Goal: Task Accomplishment & Management: Manage account settings

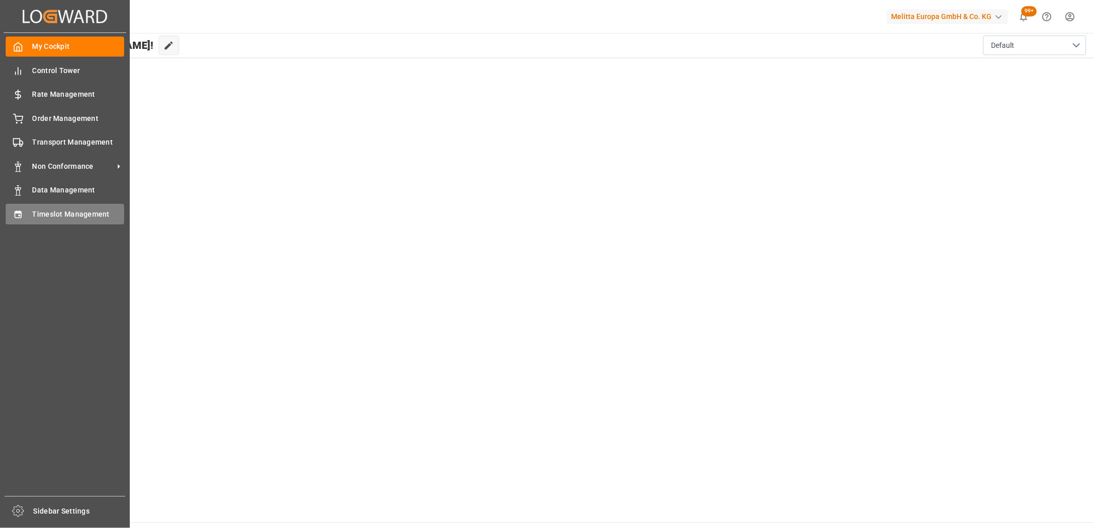
click at [31, 213] on div "Timeslot Management Timeslot Management" at bounding box center [65, 214] width 118 height 20
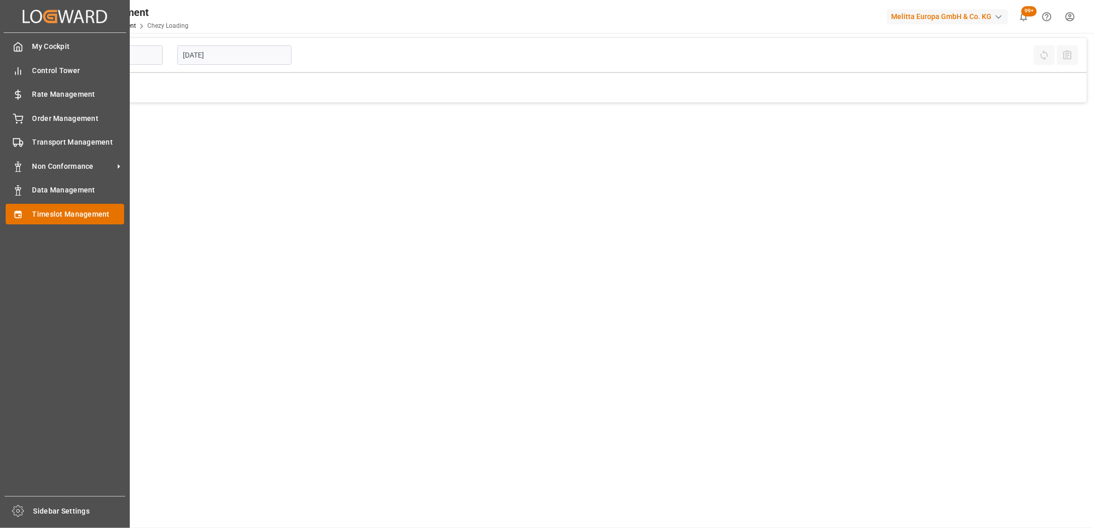
type input "Chezy Loading"
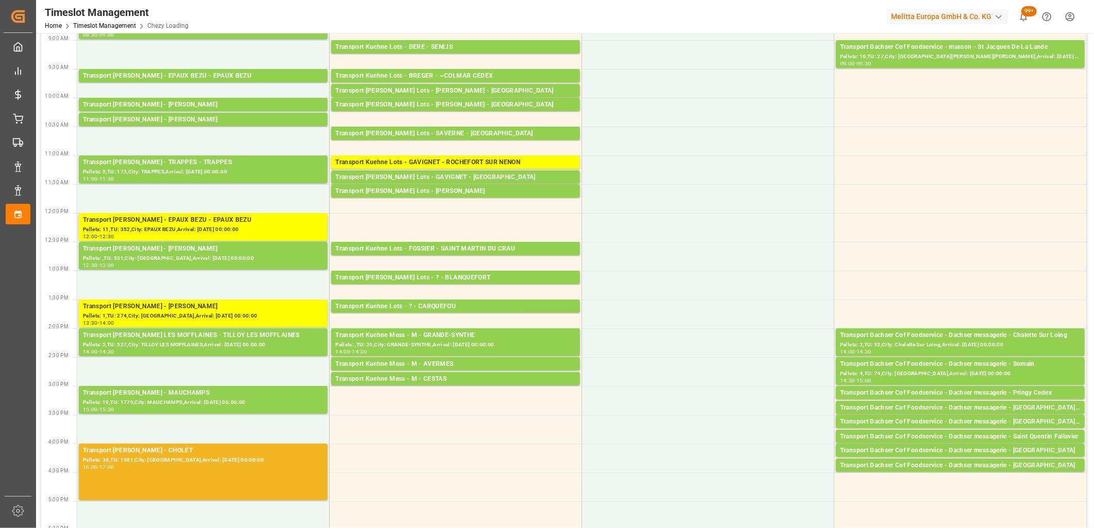
scroll to position [172, 0]
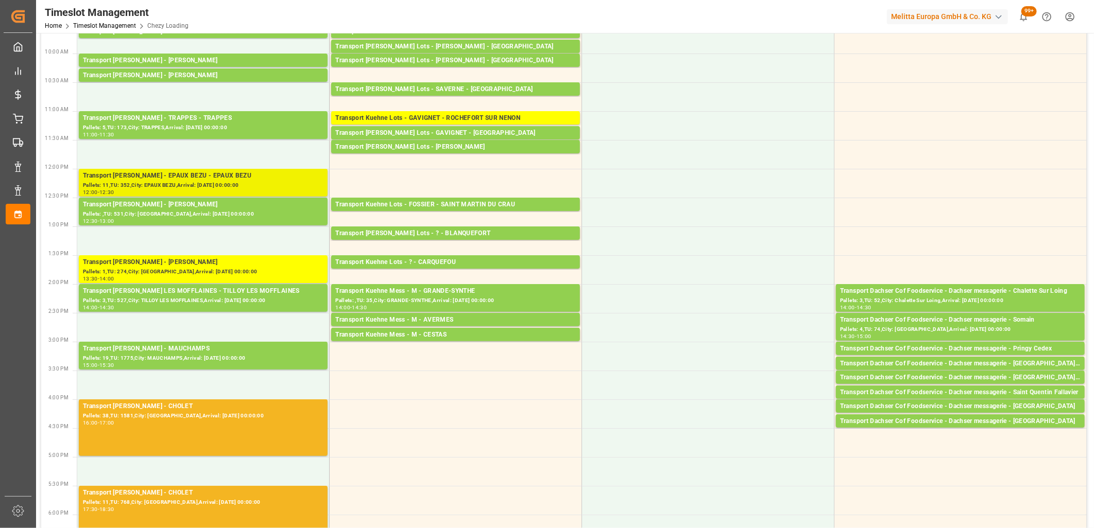
click at [209, 186] on div "Pallets: 11,TU: 352,City: EPAUX BEZU,Arrival: [DATE] 00:00:00" at bounding box center [203, 185] width 241 height 9
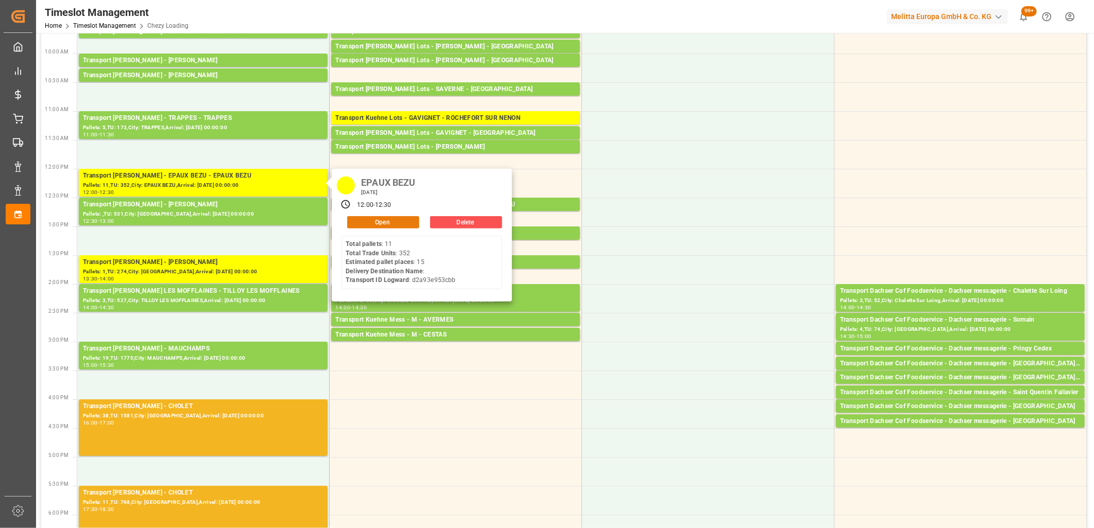
click at [363, 222] on button "Open" at bounding box center [383, 222] width 72 height 12
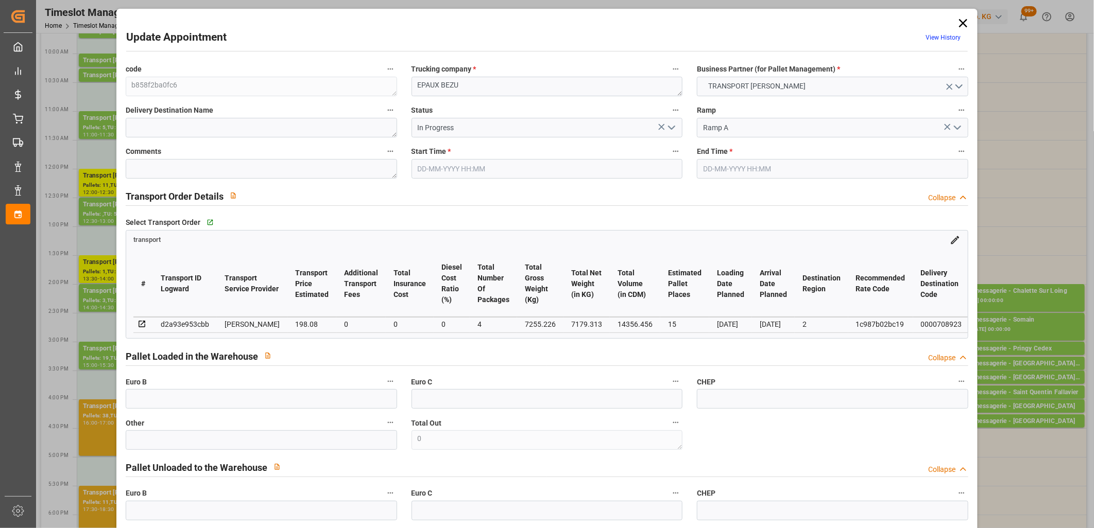
type input "[DATE] 12:00"
type input "[DATE] 12:30"
type input "[DATE] 12:46"
type input "[DATE] 11:31"
type input "[DATE]"
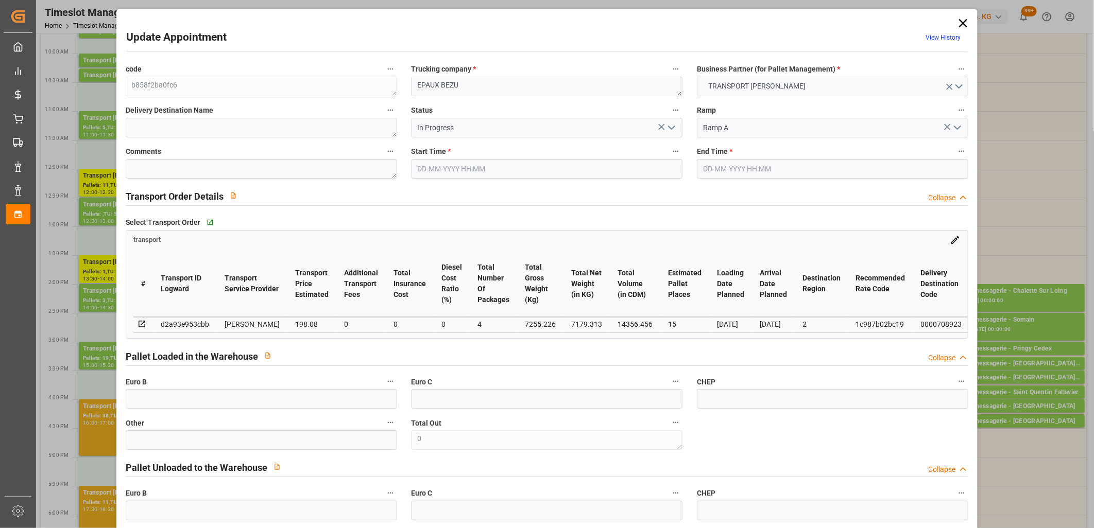
type input "[DATE]"
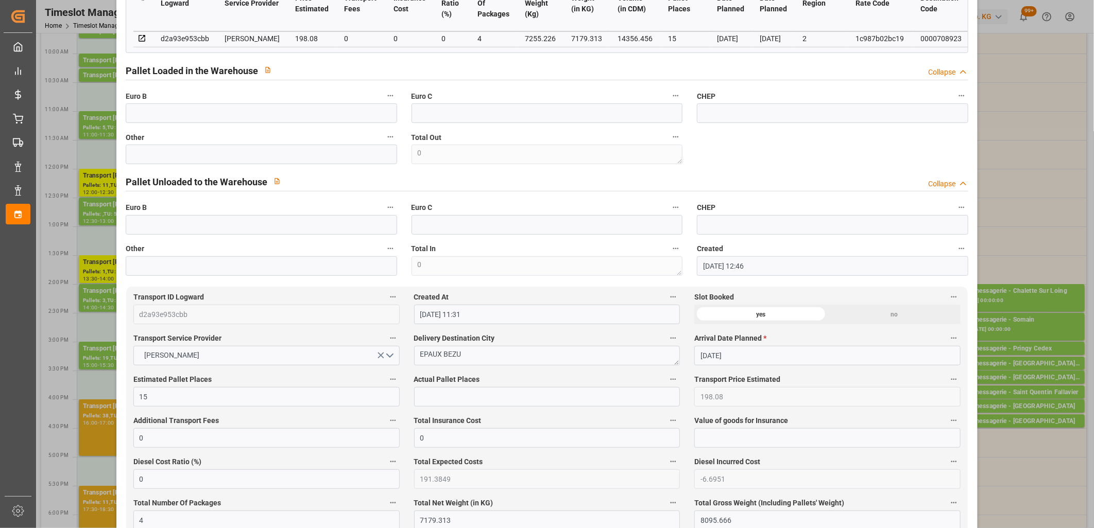
scroll to position [0, 0]
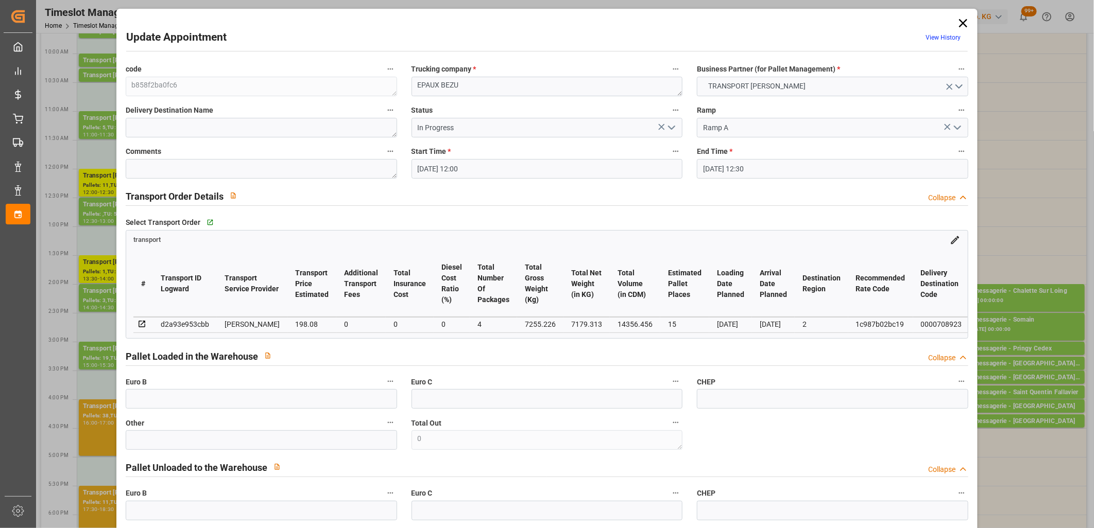
click at [669, 126] on icon "open menu" at bounding box center [672, 128] width 12 height 12
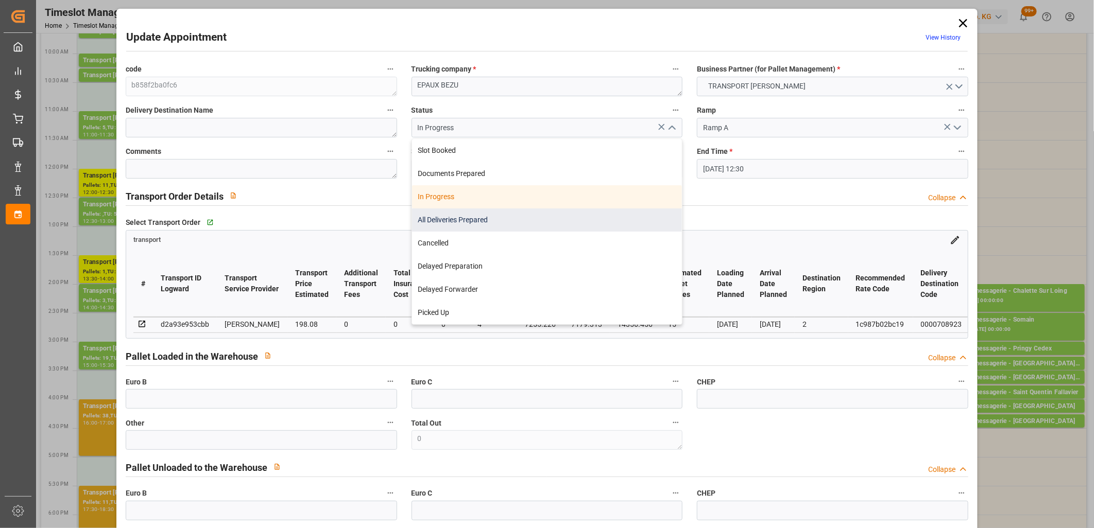
click at [571, 224] on div "All Deliveries Prepared" at bounding box center [547, 220] width 270 height 23
type input "All Deliveries Prepared"
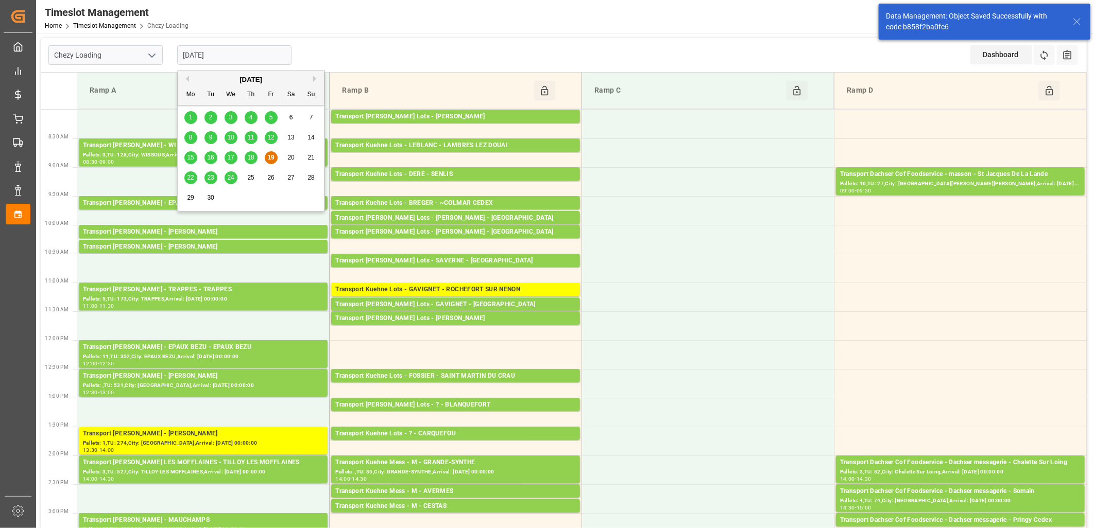
click at [249, 57] on input "[DATE]" at bounding box center [234, 55] width 114 height 20
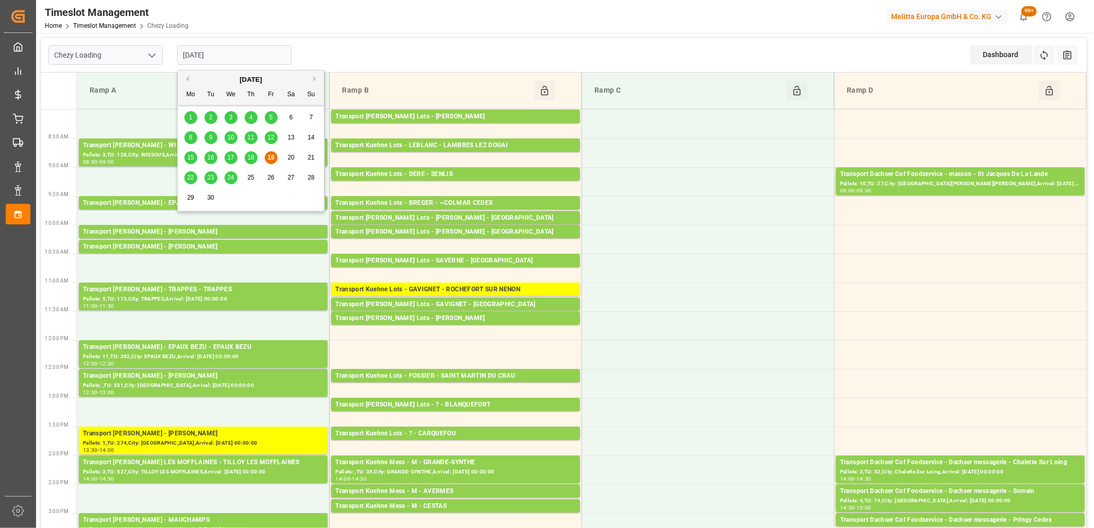
click at [189, 178] on span "22" at bounding box center [190, 177] width 7 height 7
type input "[DATE]"
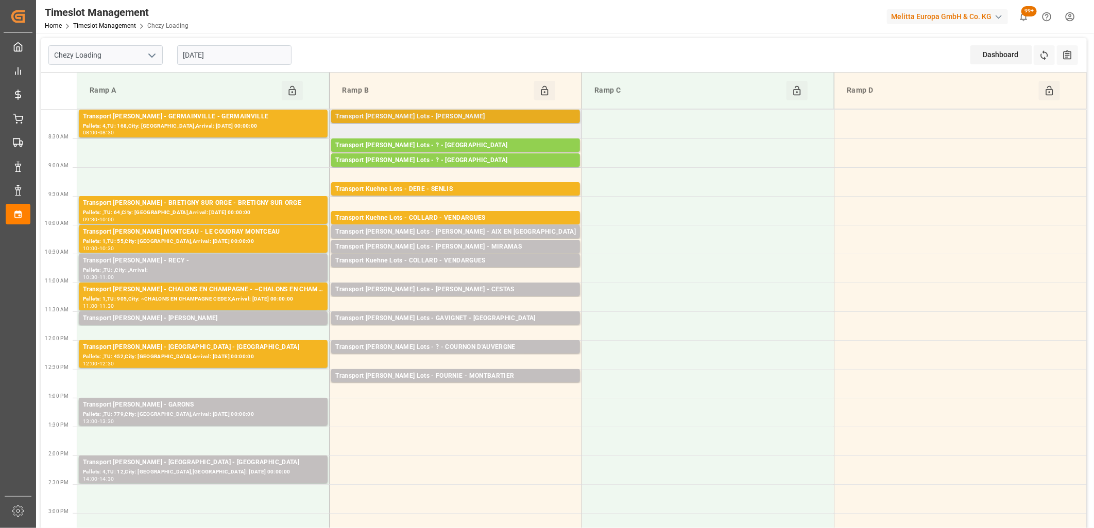
click at [382, 116] on div "Transport [PERSON_NAME] Lots - [PERSON_NAME]" at bounding box center [455, 117] width 241 height 10
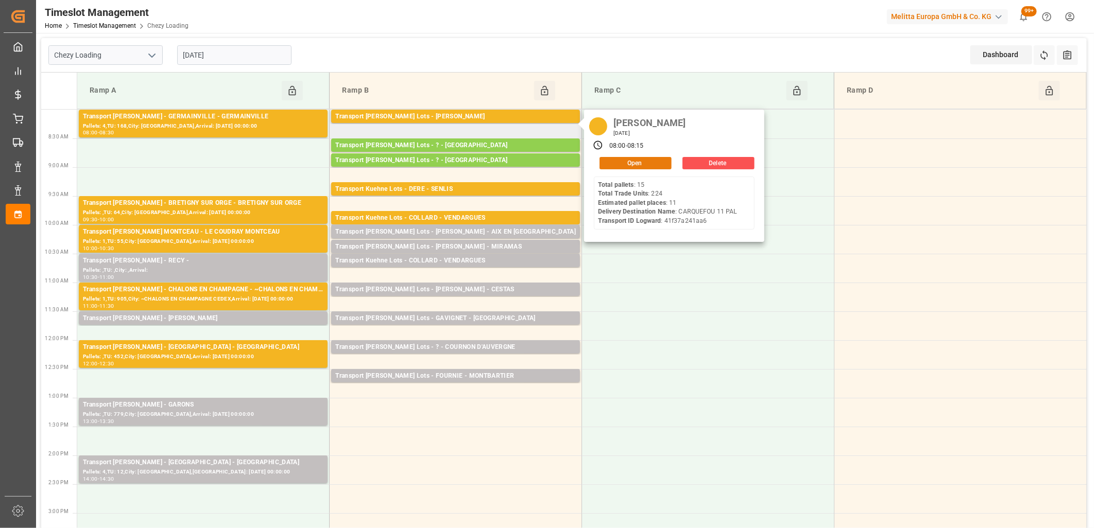
click at [642, 161] on button "Open" at bounding box center [636, 163] width 72 height 12
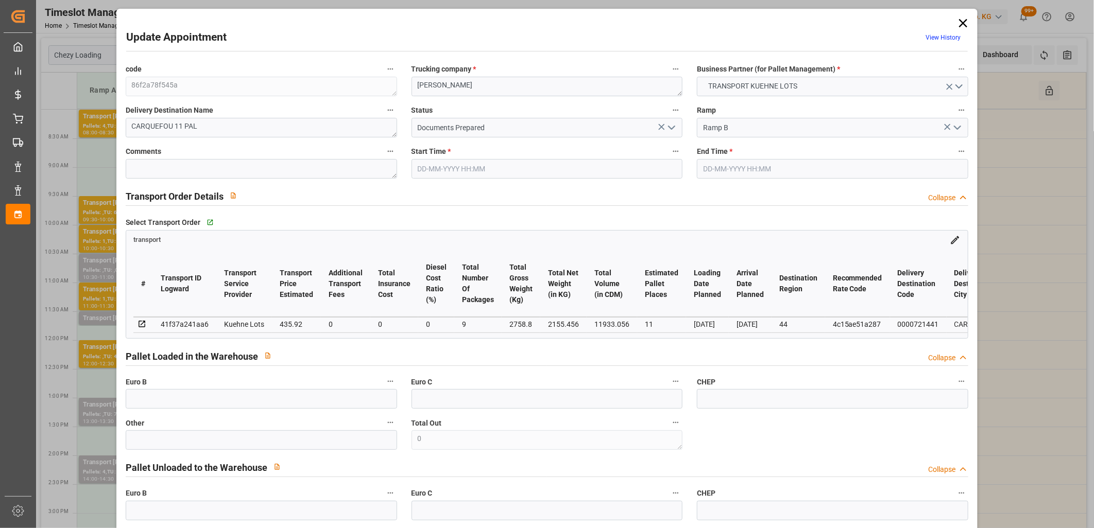
type input "[DATE] 08:00"
type input "[DATE] 08:15"
type input "[DATE] 12:46"
type input "[DATE] 11:25"
type input "[DATE]"
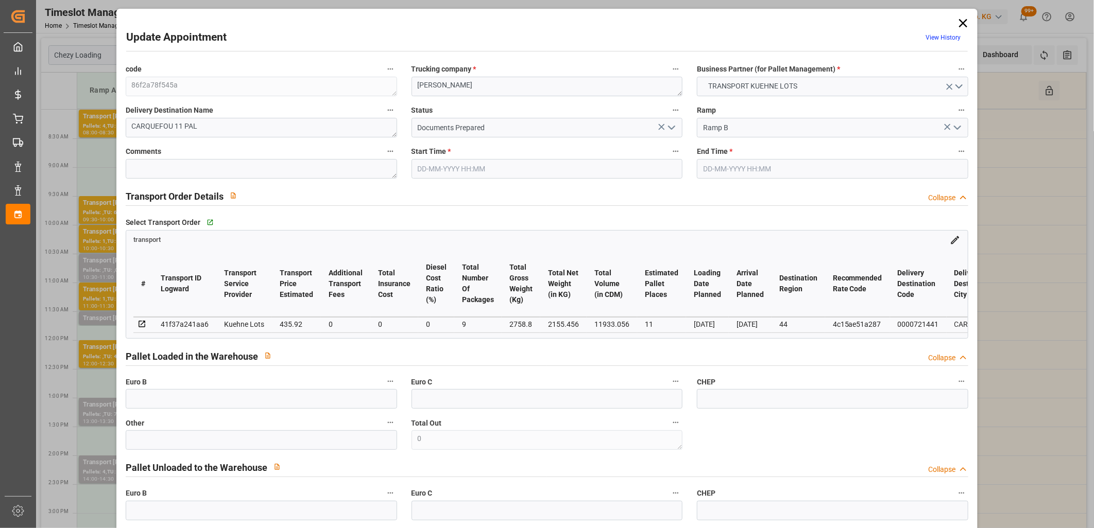
type input "[DATE]"
click at [668, 124] on icon "open menu" at bounding box center [672, 128] width 12 height 12
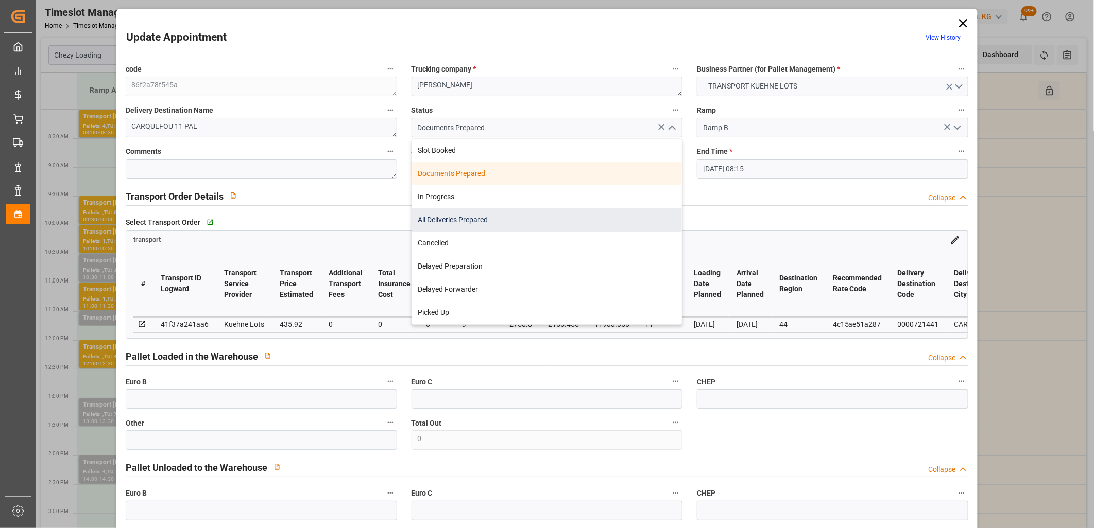
click at [609, 211] on div "All Deliveries Prepared" at bounding box center [547, 220] width 270 height 23
type input "All Deliveries Prepared"
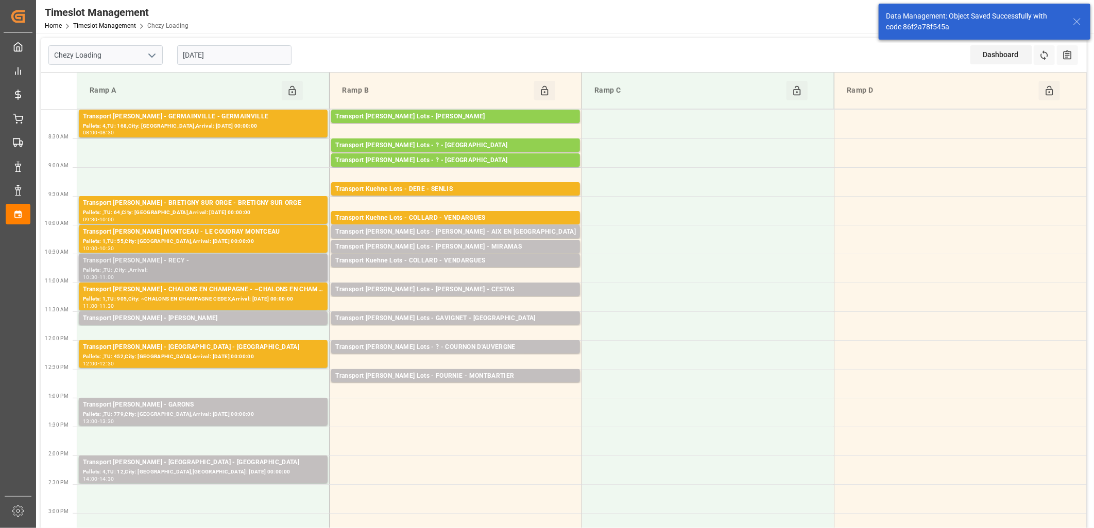
click at [244, 261] on div "Transport [PERSON_NAME] - RECY -" at bounding box center [203, 261] width 241 height 10
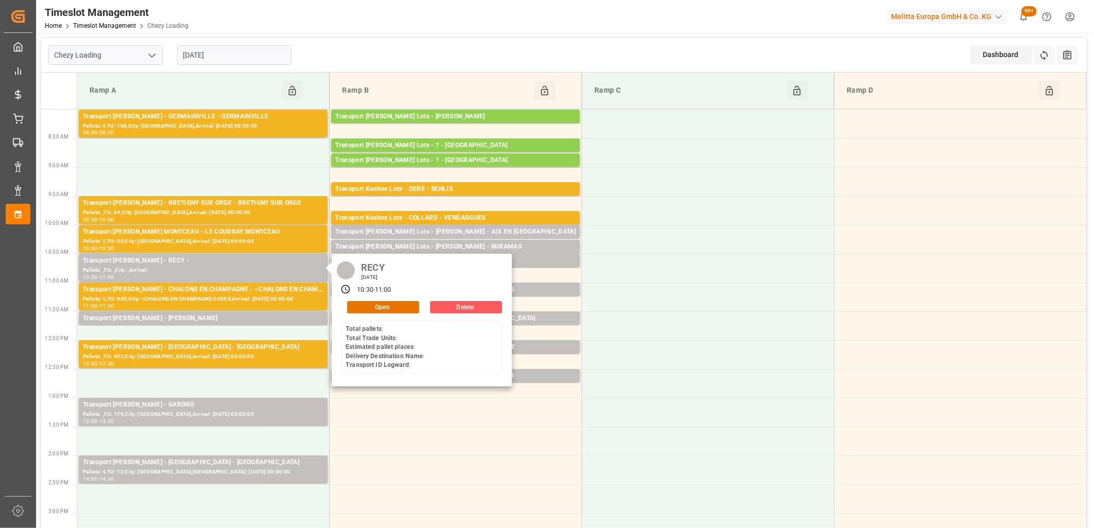
click at [436, 308] on button "Delete" at bounding box center [466, 307] width 72 height 12
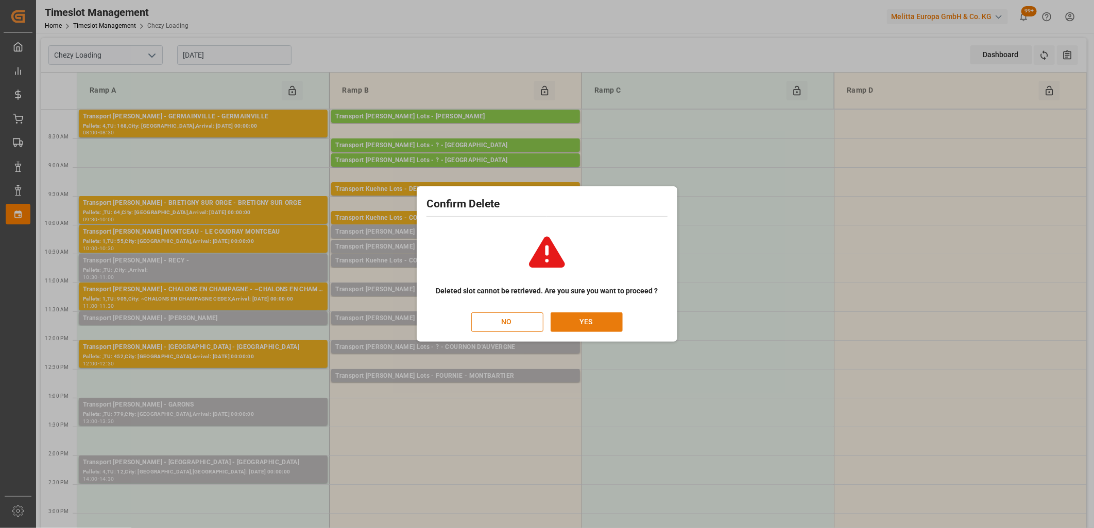
click at [579, 325] on button "YES" at bounding box center [587, 323] width 72 height 20
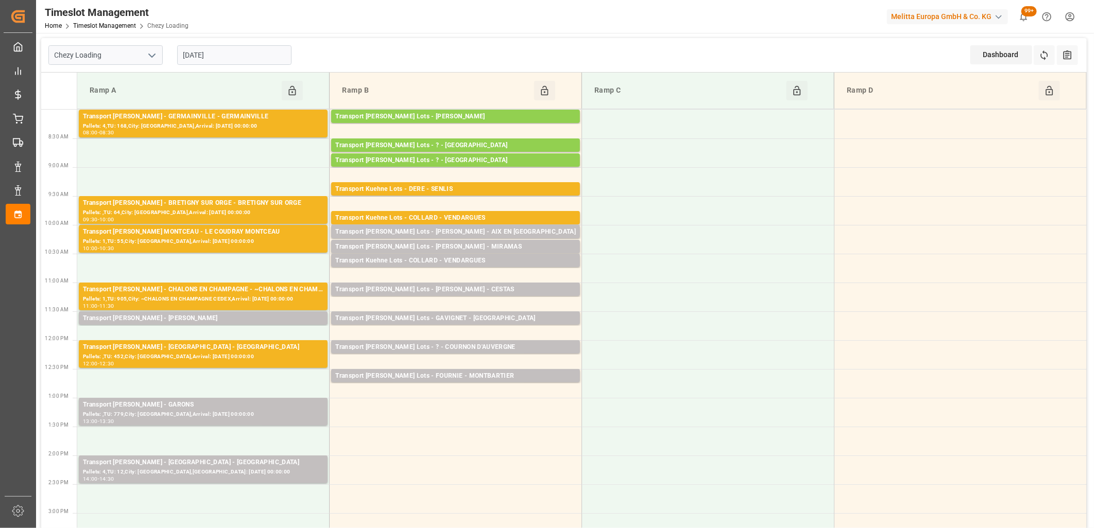
click at [259, 55] on input "[DATE]" at bounding box center [234, 55] width 114 height 20
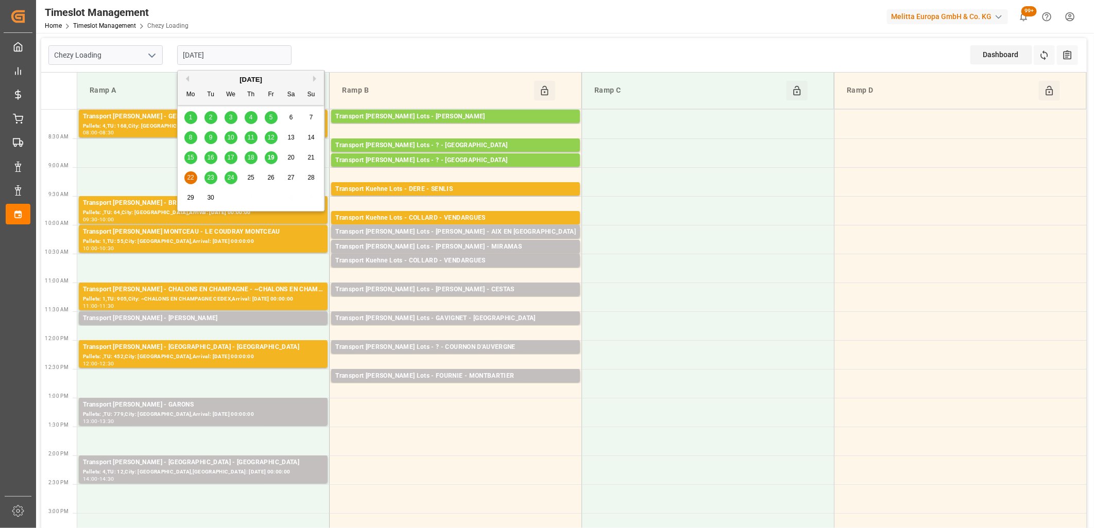
click at [210, 178] on span "23" at bounding box center [210, 177] width 7 height 7
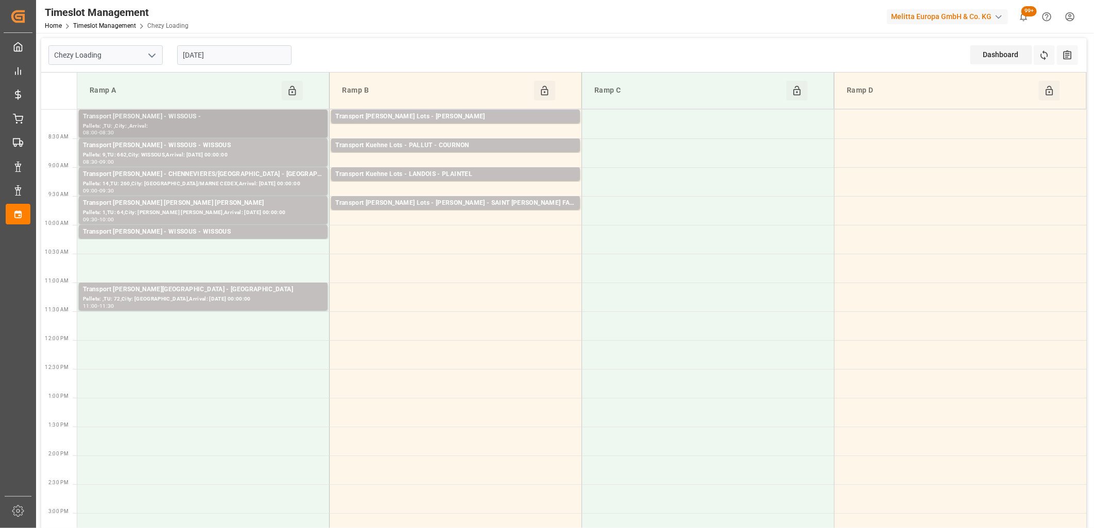
click at [204, 123] on div "Pallets: ,TU: ,City: ,Arrival:" at bounding box center [203, 126] width 241 height 9
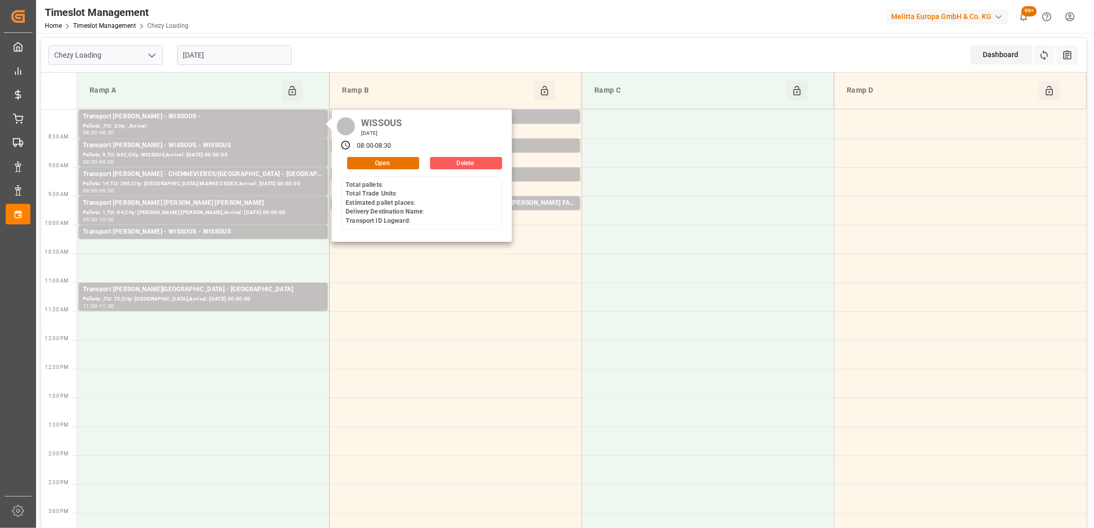
click at [452, 167] on button "Delete" at bounding box center [466, 163] width 72 height 12
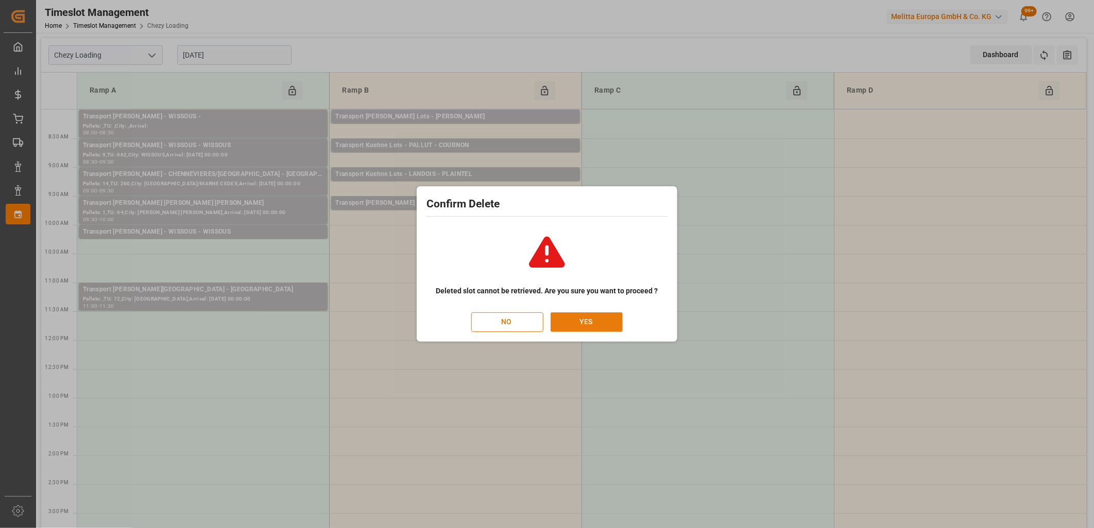
click at [577, 317] on button "YES" at bounding box center [587, 323] width 72 height 20
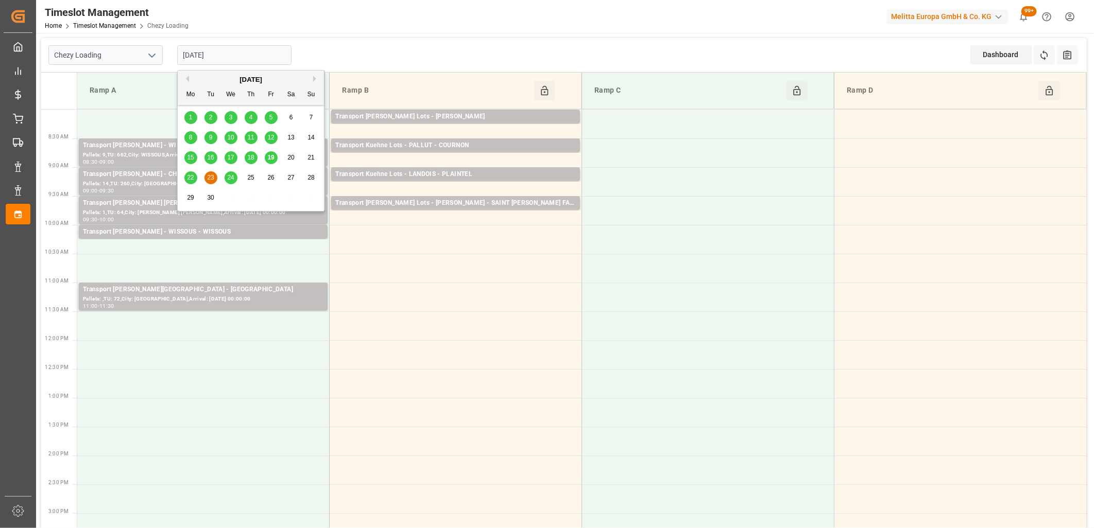
click at [242, 58] on input "[DATE]" at bounding box center [234, 55] width 114 height 20
click at [228, 179] on span "24" at bounding box center [230, 177] width 7 height 7
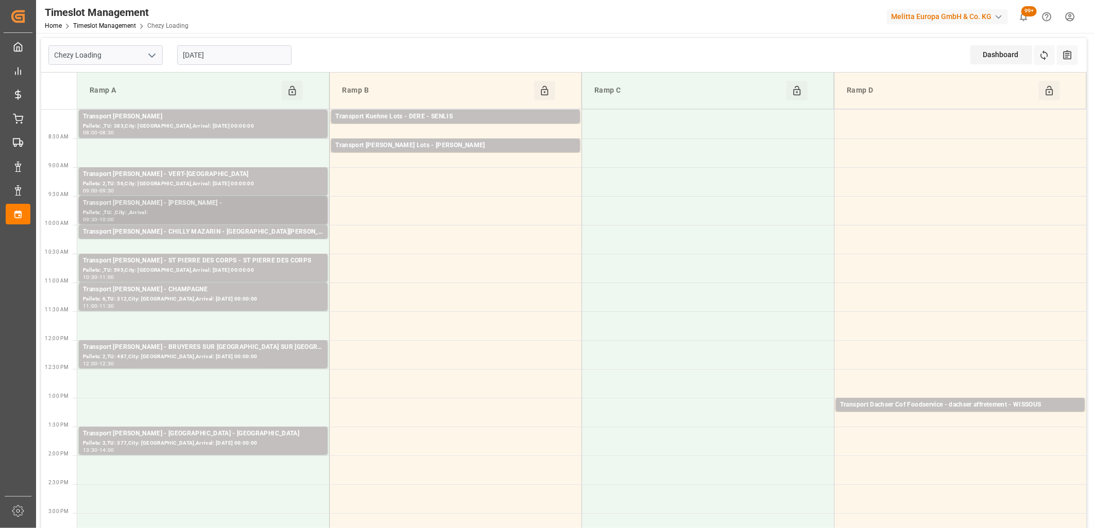
click at [227, 201] on div "Transport [PERSON_NAME] - [PERSON_NAME] -" at bounding box center [203, 203] width 241 height 10
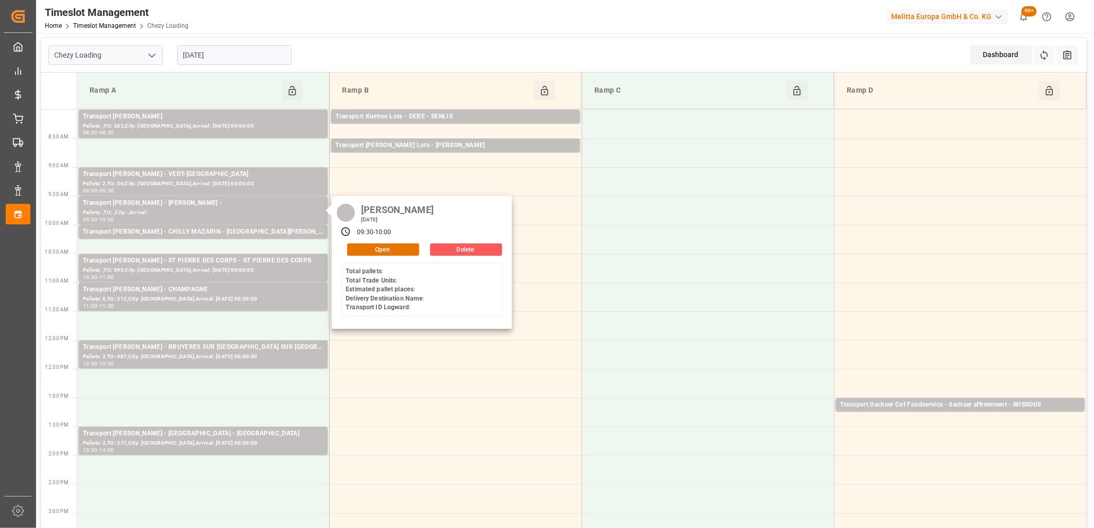
click at [455, 251] on button "Delete" at bounding box center [466, 250] width 72 height 12
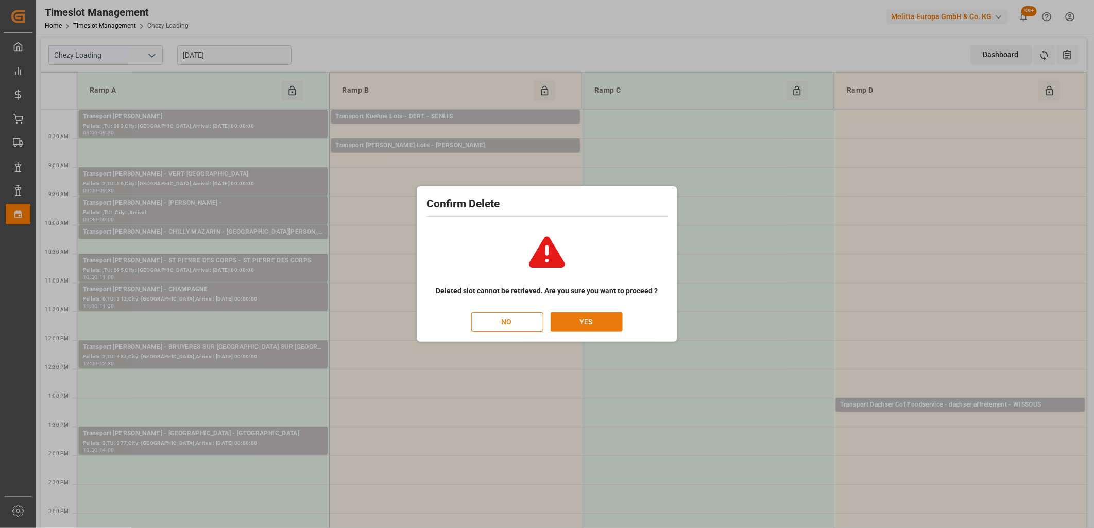
click at [564, 322] on button "YES" at bounding box center [587, 323] width 72 height 20
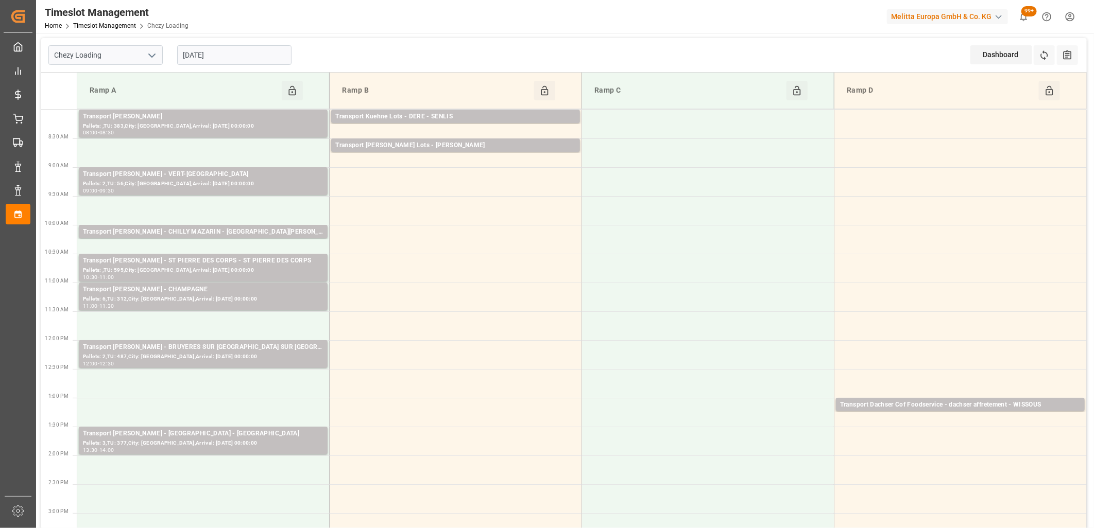
click at [259, 52] on input "[DATE]" at bounding box center [234, 55] width 114 height 20
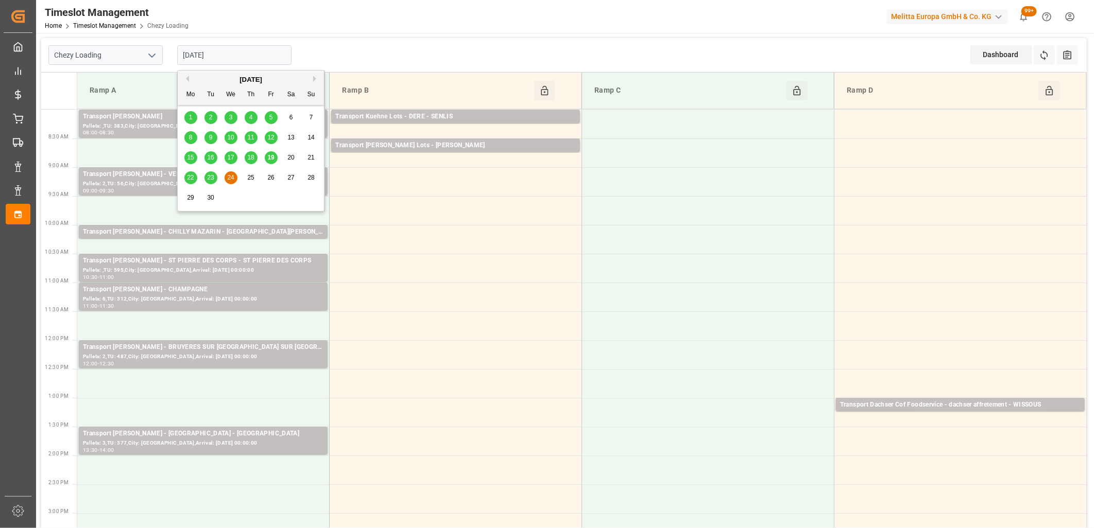
click at [271, 158] on span "19" at bounding box center [270, 157] width 7 height 7
type input "[DATE]"
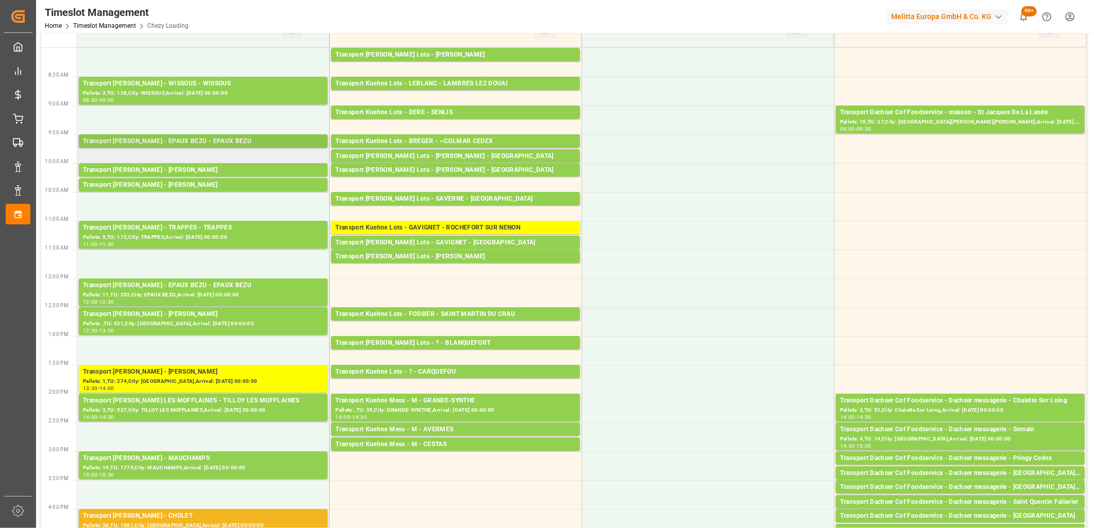
scroll to position [57, 0]
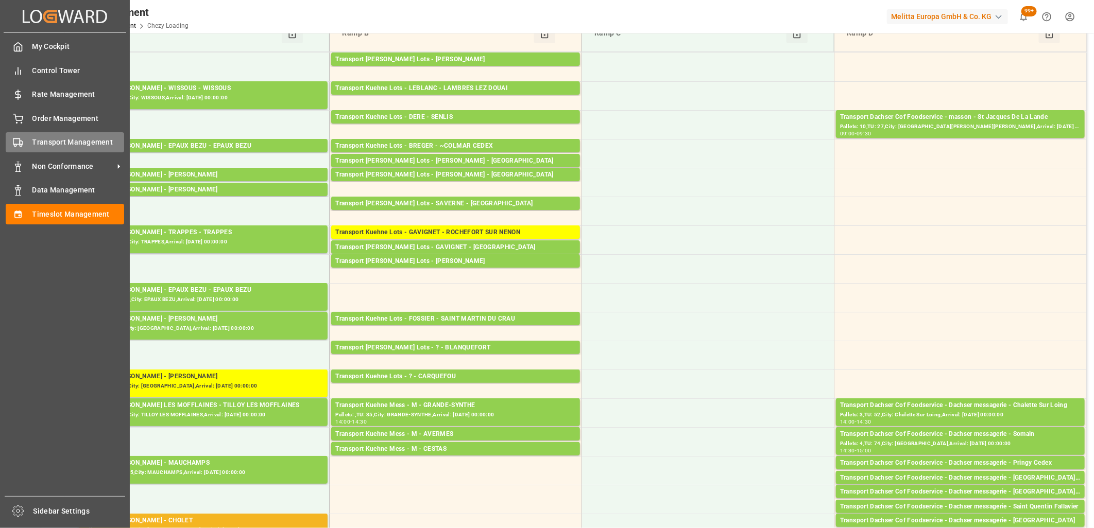
click at [28, 142] on div "Transport Management Transport Management" at bounding box center [65, 142] width 118 height 20
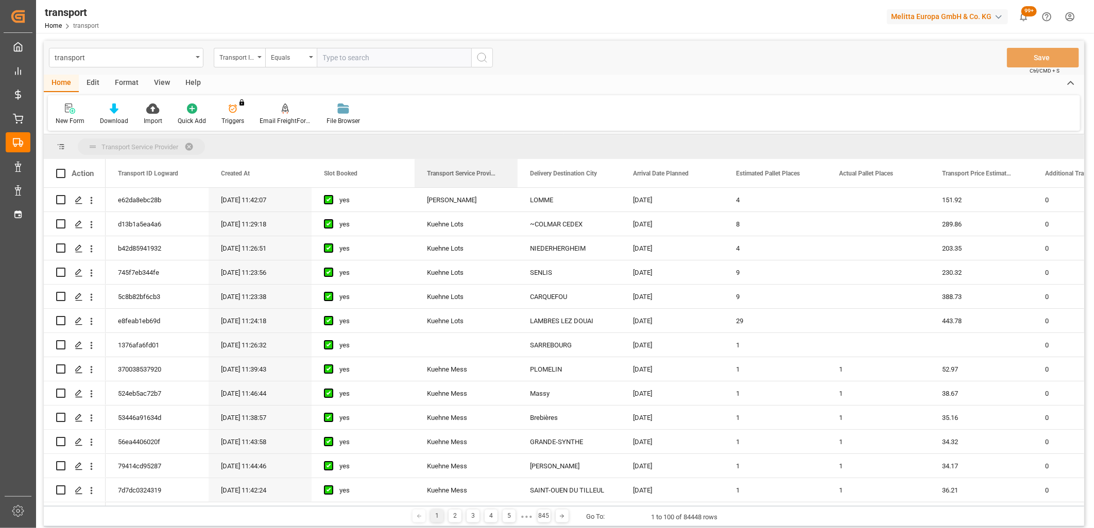
drag, startPoint x: 443, startPoint y: 177, endPoint x: 443, endPoint y: 150, distance: 27.3
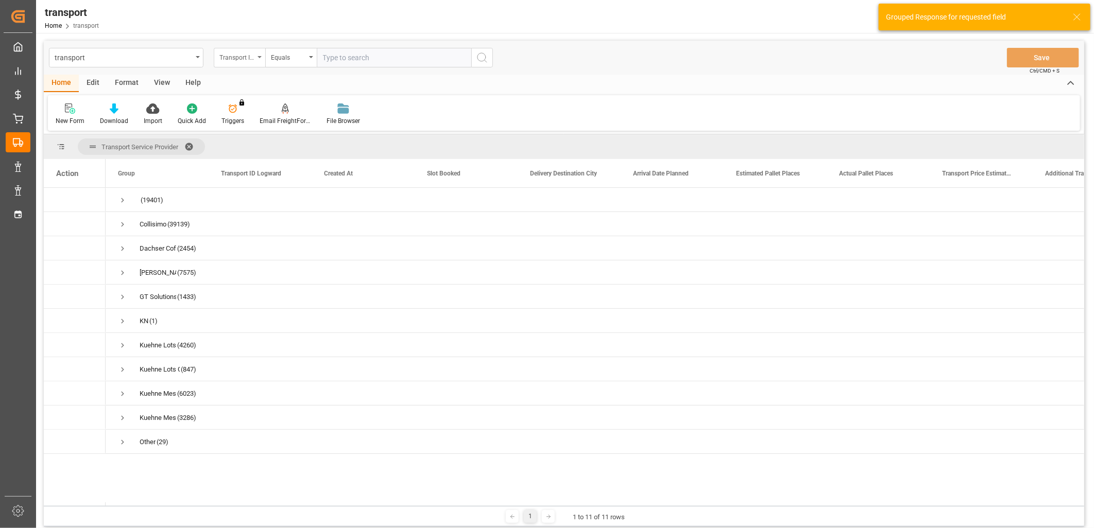
click at [256, 59] on div "Transport ID Logward" at bounding box center [240, 58] width 52 height 20
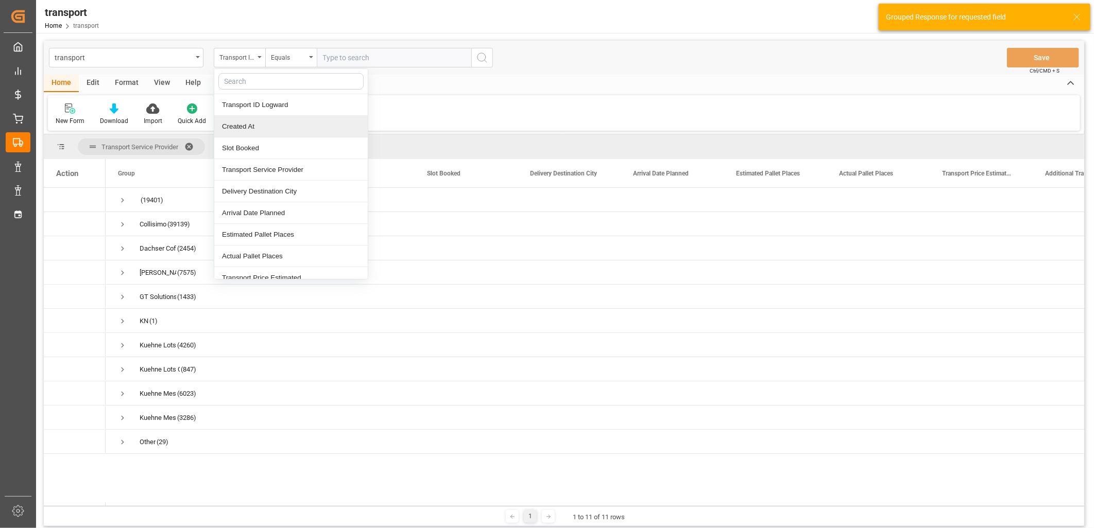
click at [253, 125] on div "Created At" at bounding box center [290, 127] width 153 height 22
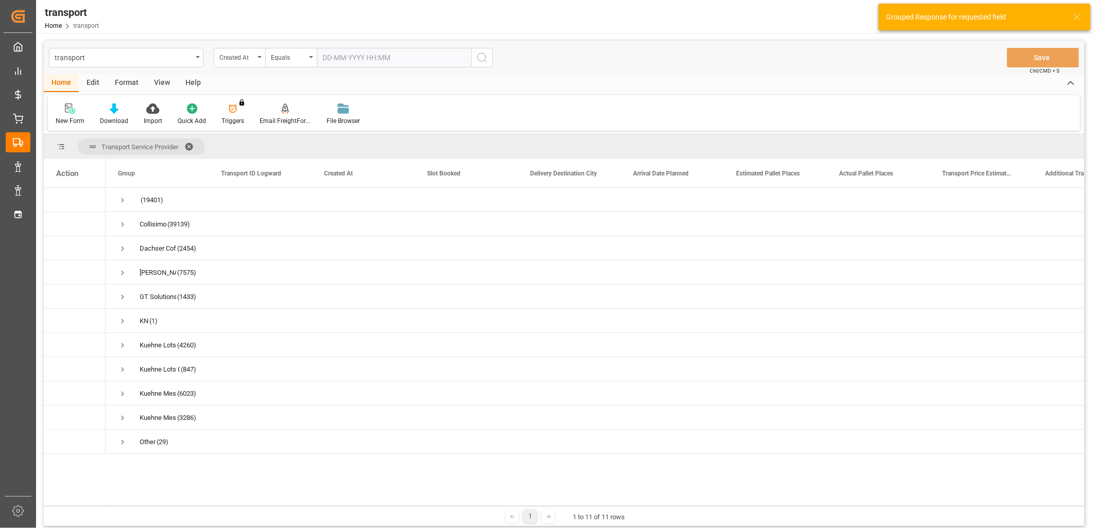
click at [364, 57] on input "text" at bounding box center [394, 58] width 155 height 20
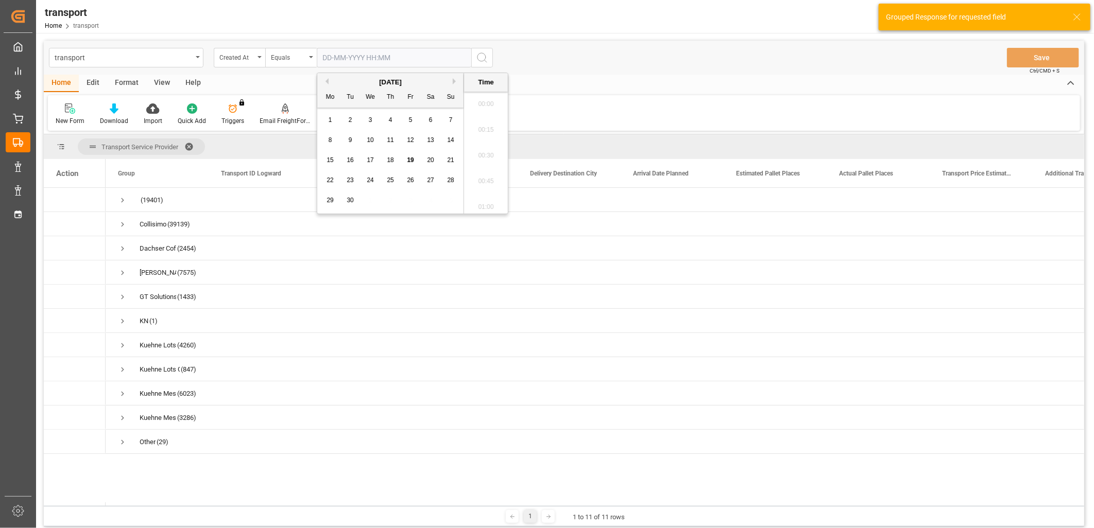
scroll to position [827, 0]
click at [388, 161] on span "18" at bounding box center [390, 160] width 7 height 7
type input "[DATE] 00:00"
click at [476, 58] on icon "search button" at bounding box center [482, 58] width 12 height 12
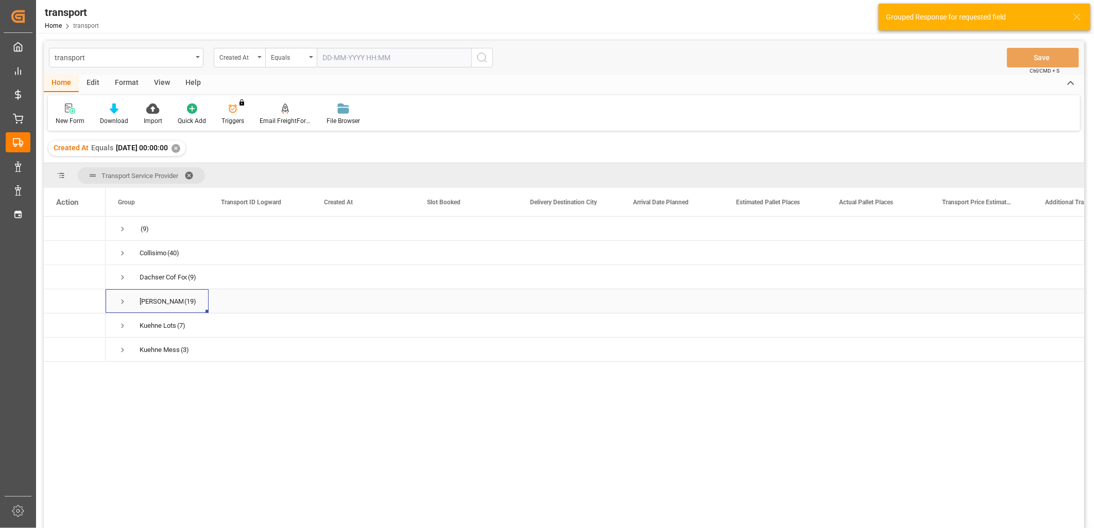
click at [124, 301] on span "Press SPACE to select this row." at bounding box center [122, 301] width 9 height 9
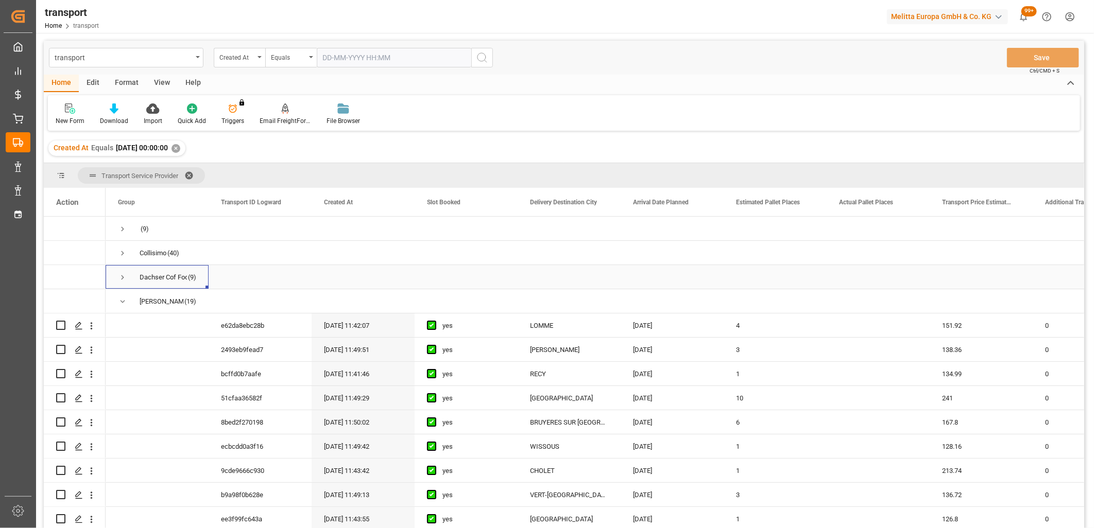
click at [123, 277] on span "Press SPACE to select this row." at bounding box center [122, 277] width 9 height 9
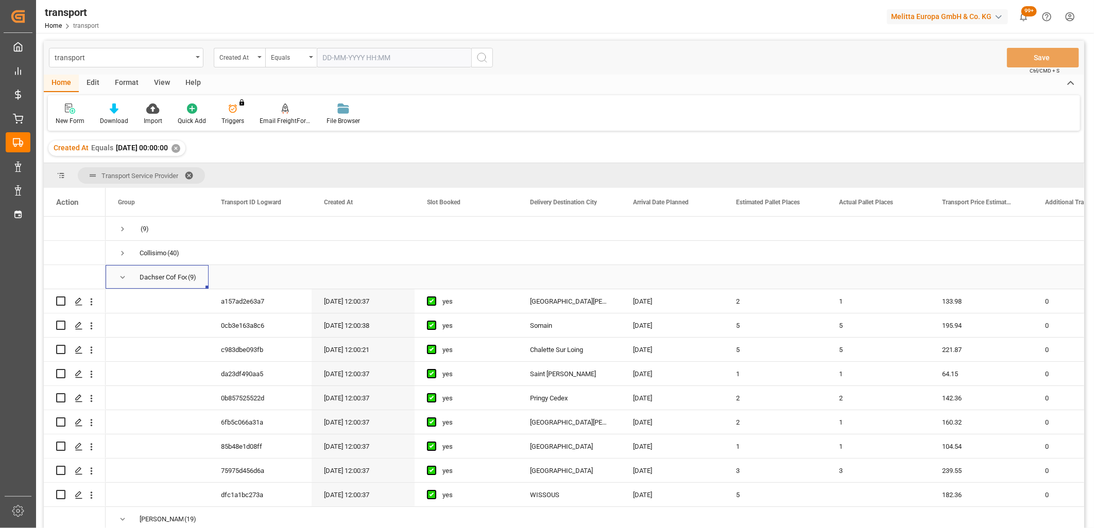
click at [123, 277] on span "Press SPACE to select this row." at bounding box center [122, 277] width 9 height 9
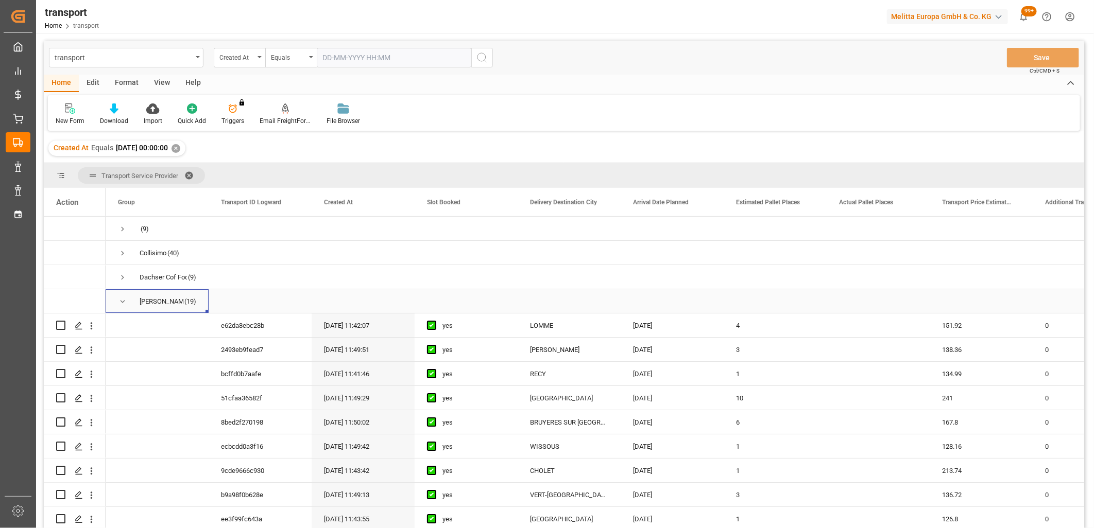
click at [124, 299] on span "Press SPACE to select this row." at bounding box center [122, 301] width 9 height 9
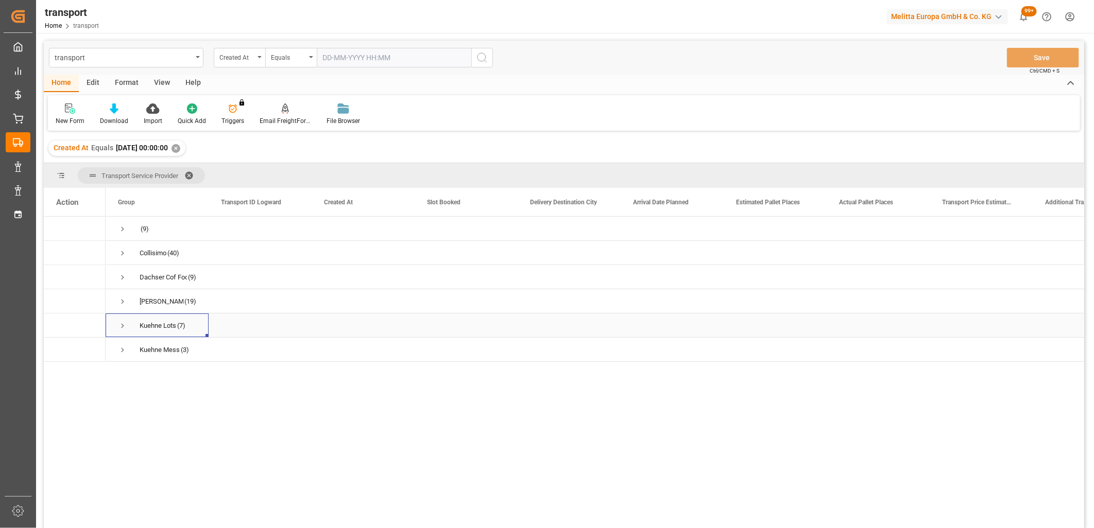
click at [121, 326] on span "Press SPACE to select this row." at bounding box center [122, 325] width 9 height 9
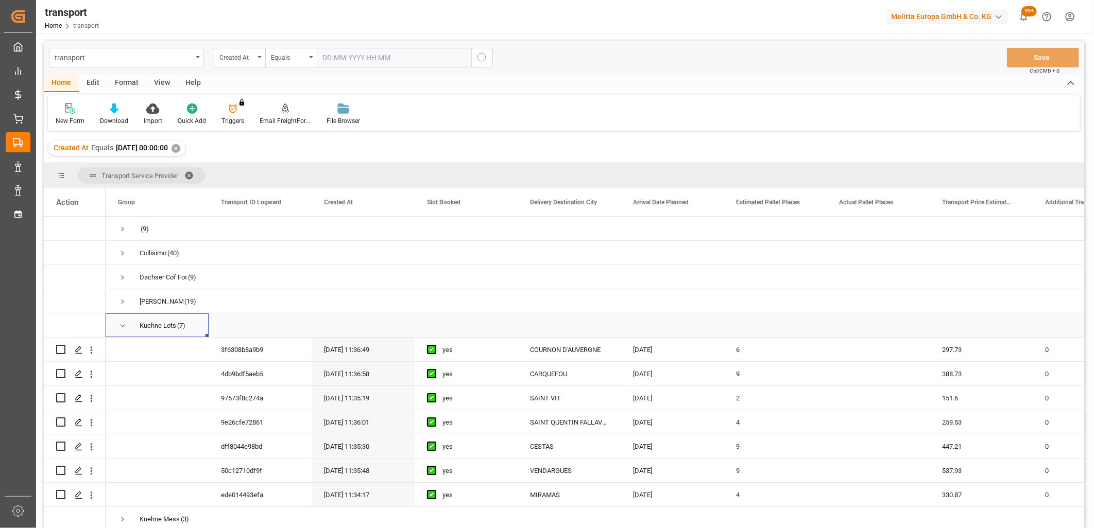
click at [121, 326] on span "Press SPACE to select this row." at bounding box center [122, 325] width 9 height 9
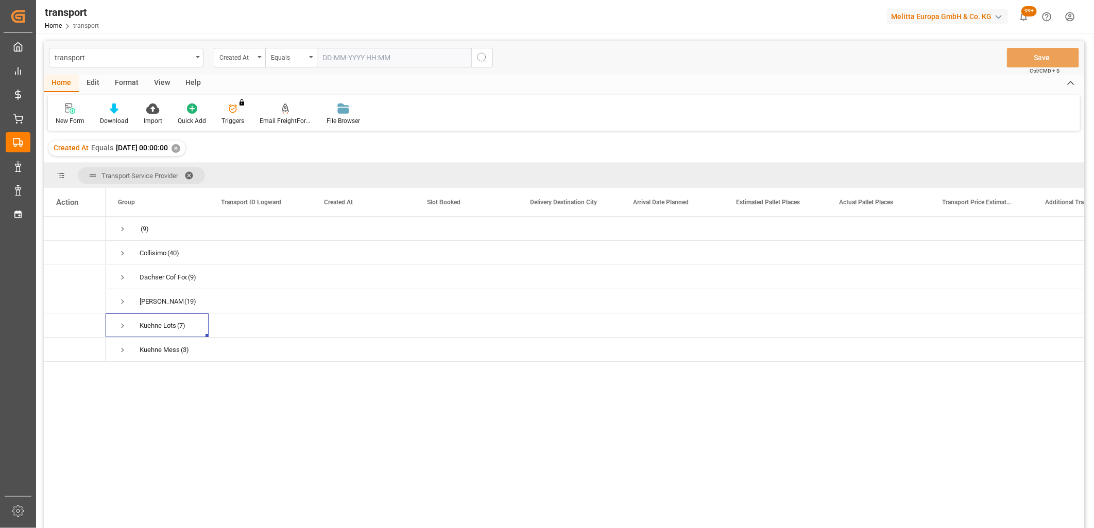
click at [346, 56] on input "text" at bounding box center [394, 58] width 155 height 20
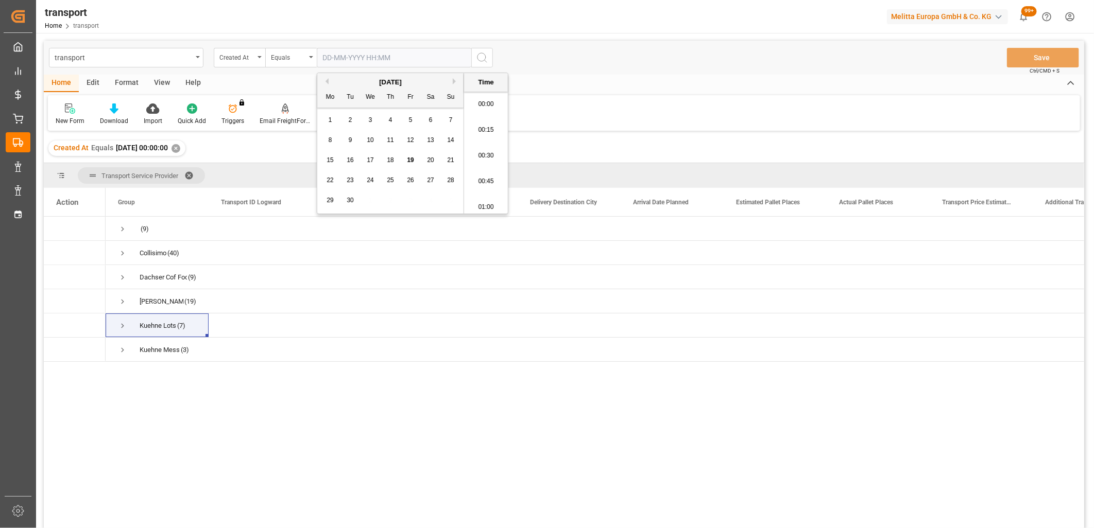
scroll to position [827, 0]
click at [374, 158] on div "17" at bounding box center [370, 161] width 13 height 12
type input "[DATE] 00:00"
click at [480, 63] on icon "search button" at bounding box center [482, 58] width 12 height 12
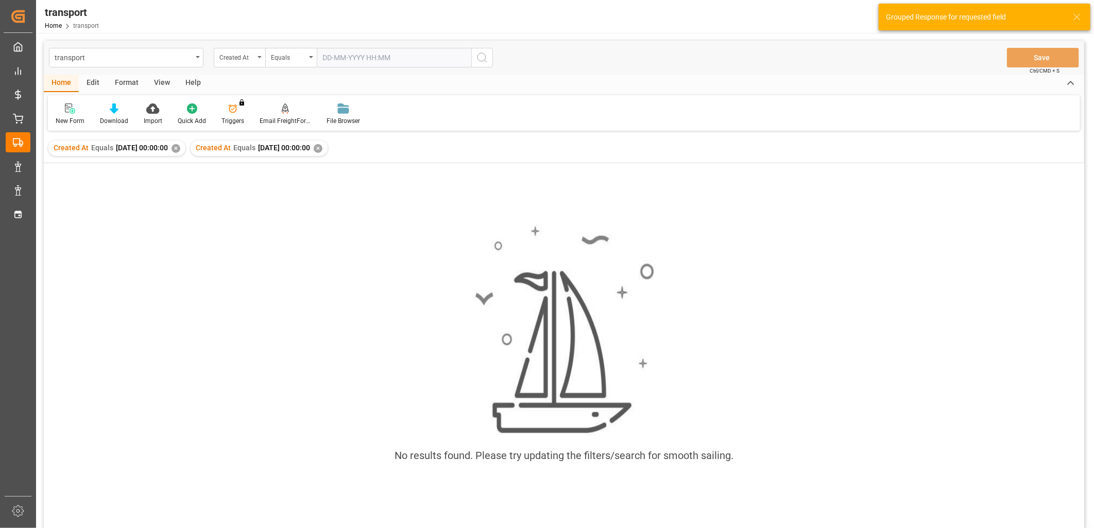
click at [180, 152] on div "✕" at bounding box center [176, 148] width 9 height 9
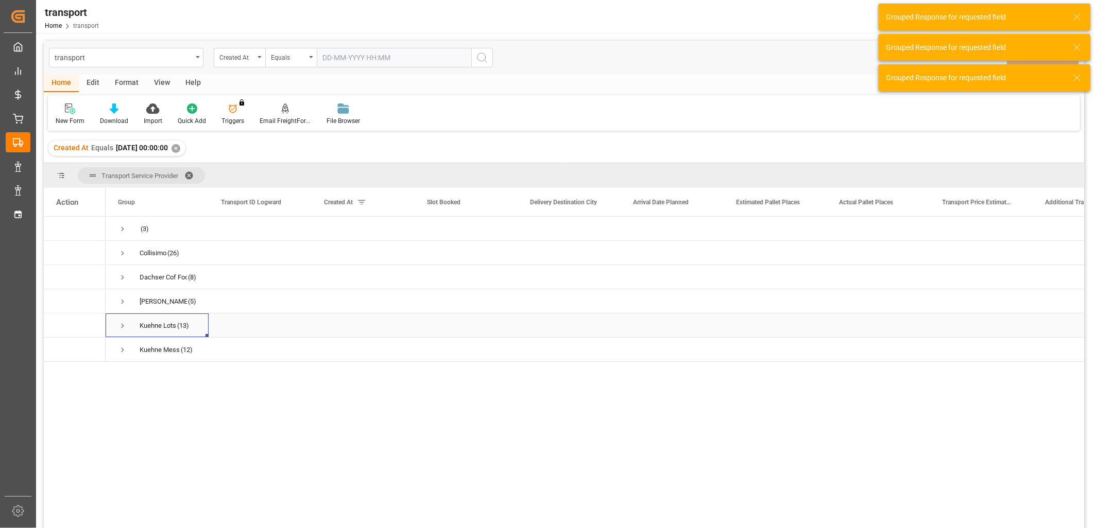
click at [121, 326] on span "Press SPACE to select this row." at bounding box center [122, 325] width 9 height 9
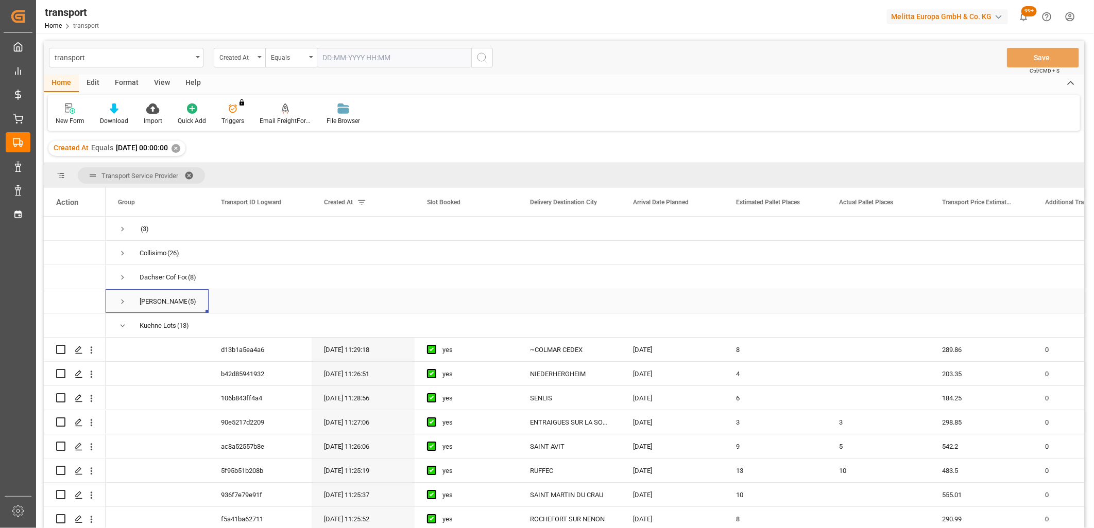
click at [121, 298] on span "Press SPACE to select this row." at bounding box center [122, 301] width 9 height 9
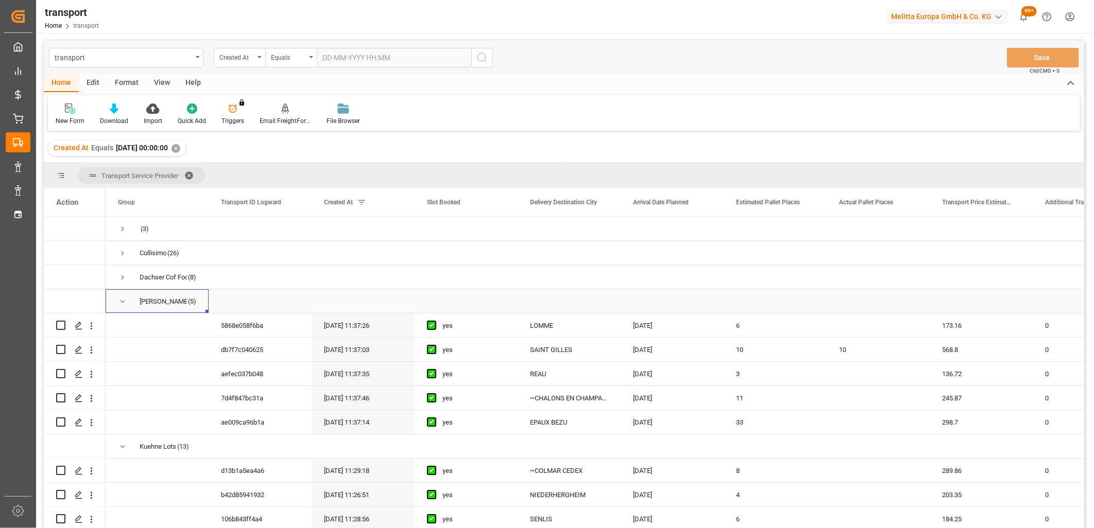
click at [122, 300] on span "Press SPACE to select this row." at bounding box center [122, 301] width 9 height 9
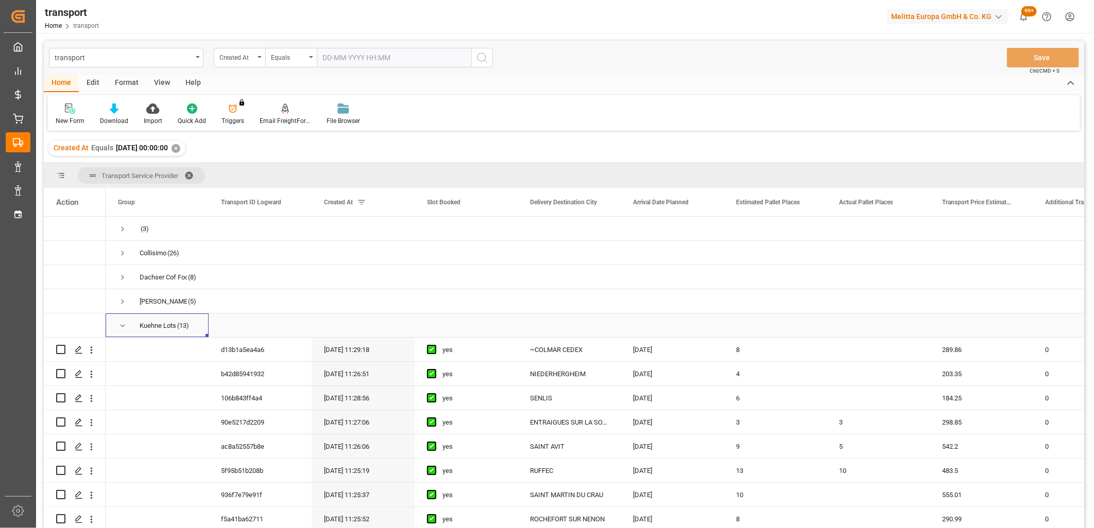
click at [122, 325] on span "Press SPACE to select this row." at bounding box center [122, 325] width 9 height 9
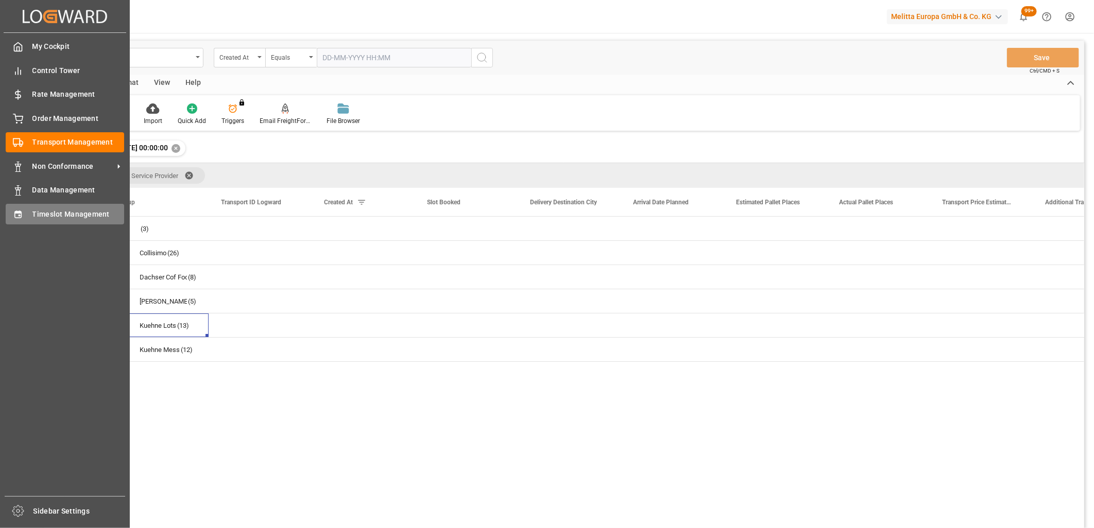
click at [27, 216] on div "Timeslot Management Timeslot Management" at bounding box center [65, 214] width 118 height 20
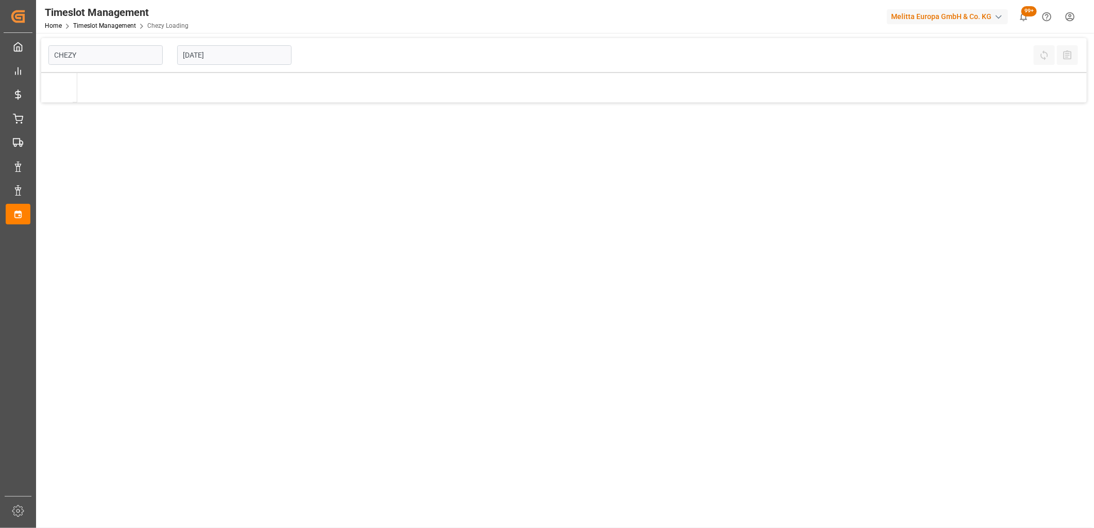
type input "Chezy Loading"
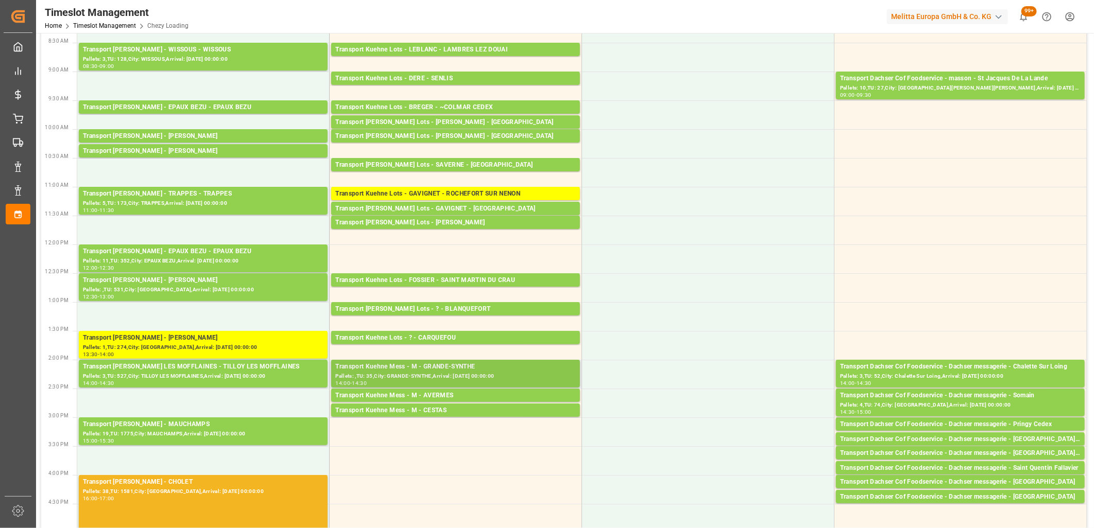
scroll to position [114, 0]
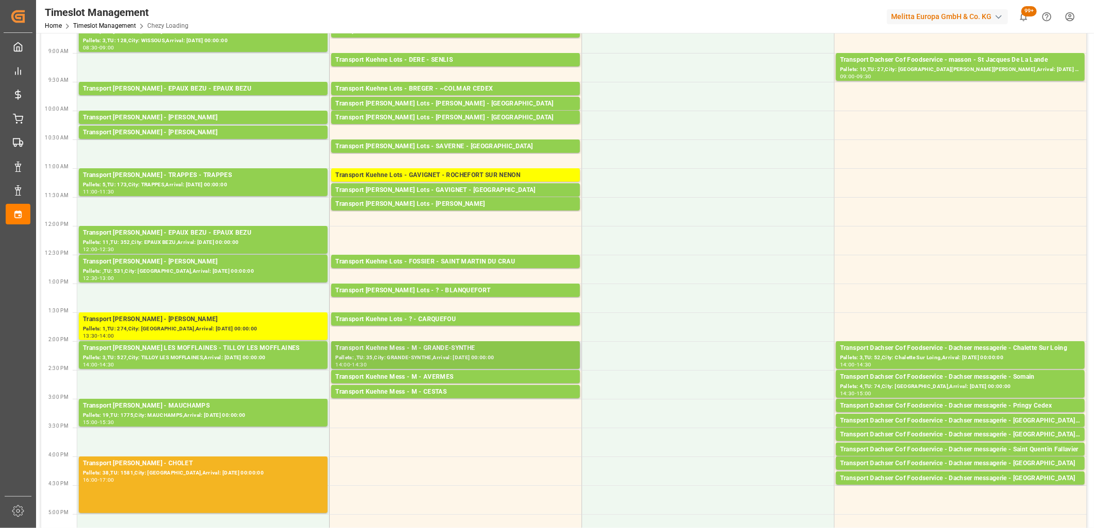
click at [428, 354] on div "Pallets: ,TU: 35,City: GRANDE-SYNTHE,Arrival: [DATE] 00:00:00" at bounding box center [455, 358] width 241 height 9
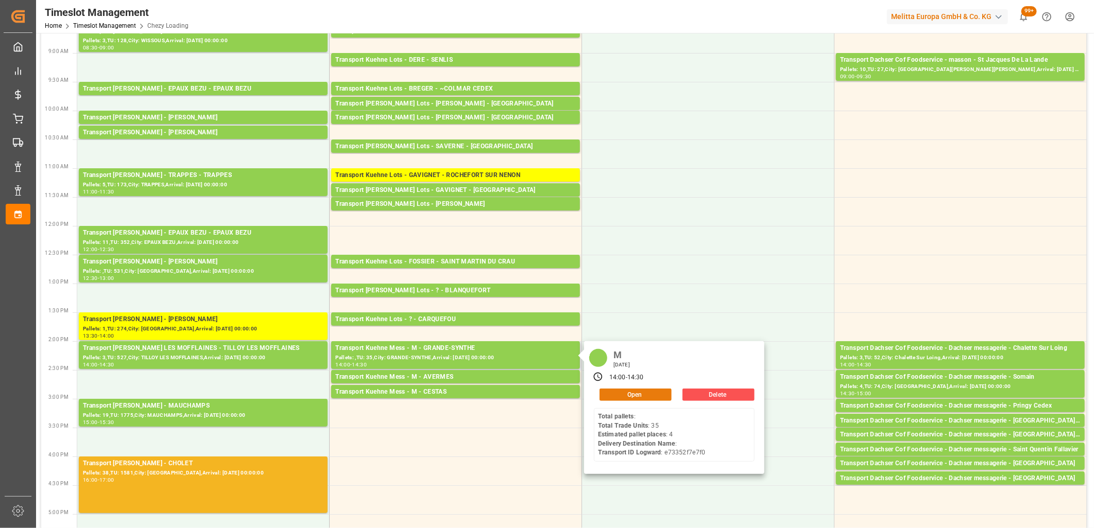
click at [615, 395] on button "Open" at bounding box center [636, 395] width 72 height 12
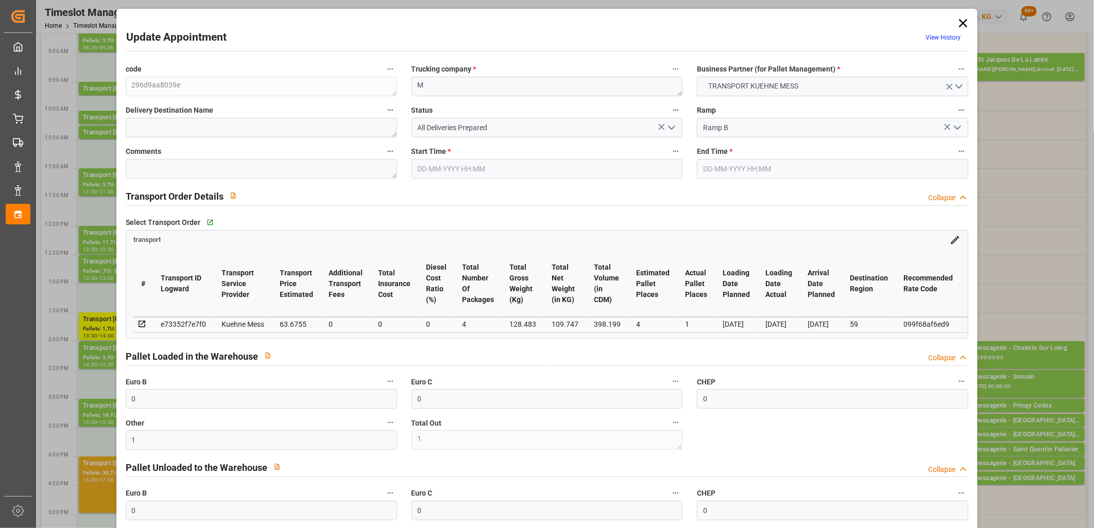
type input "[DATE] 14:00"
type input "[DATE] 14:30"
type input "[DATE] 11:56"
type input "[DATE] 11:55"
type input "[DATE]"
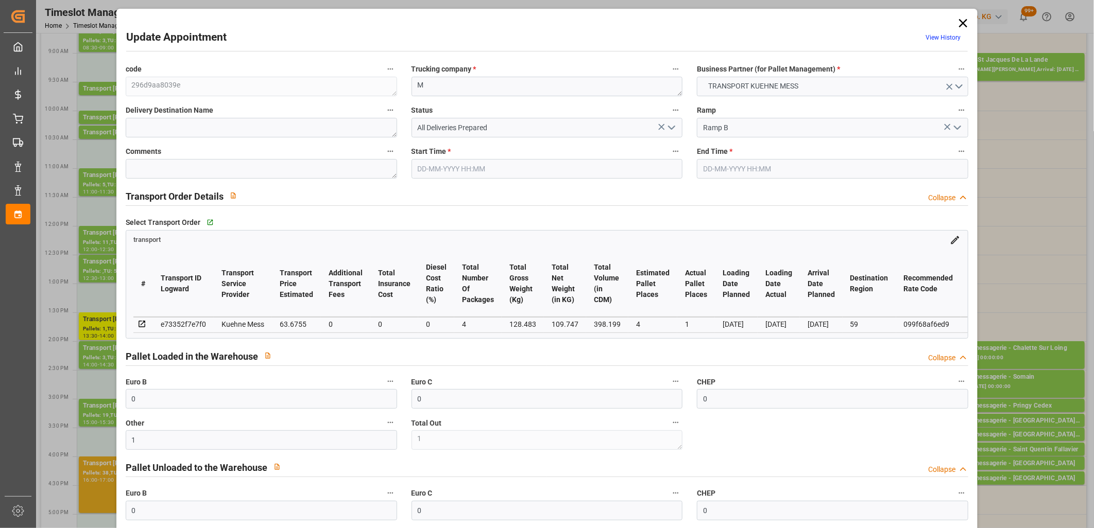
type input "[DATE]"
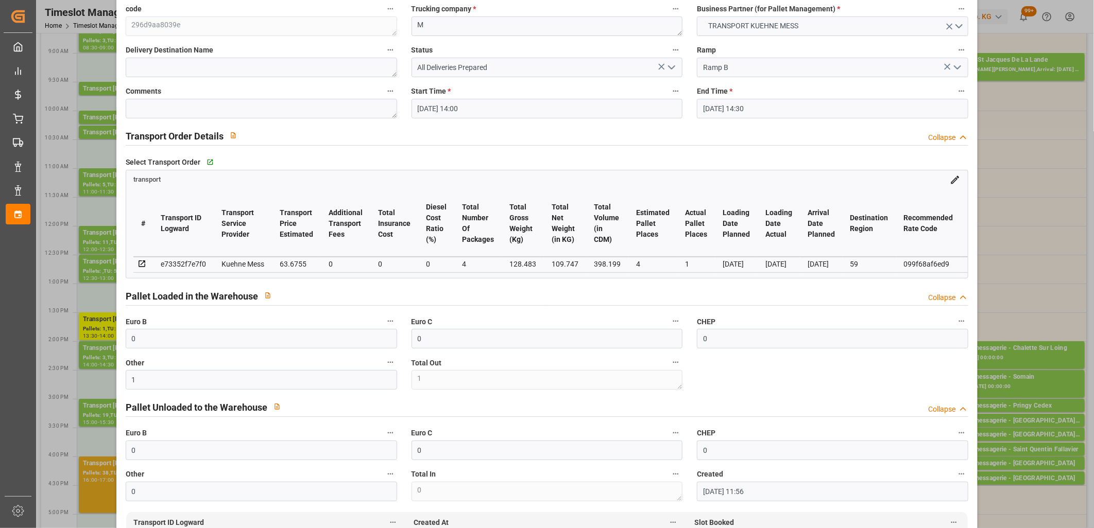
scroll to position [0, 0]
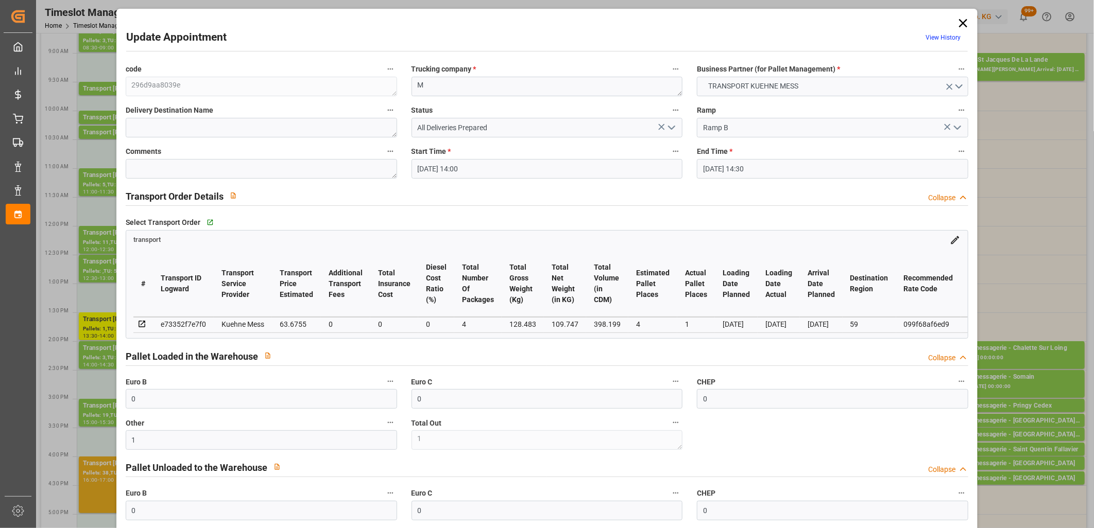
click at [670, 126] on icon "open menu" at bounding box center [672, 128] width 12 height 12
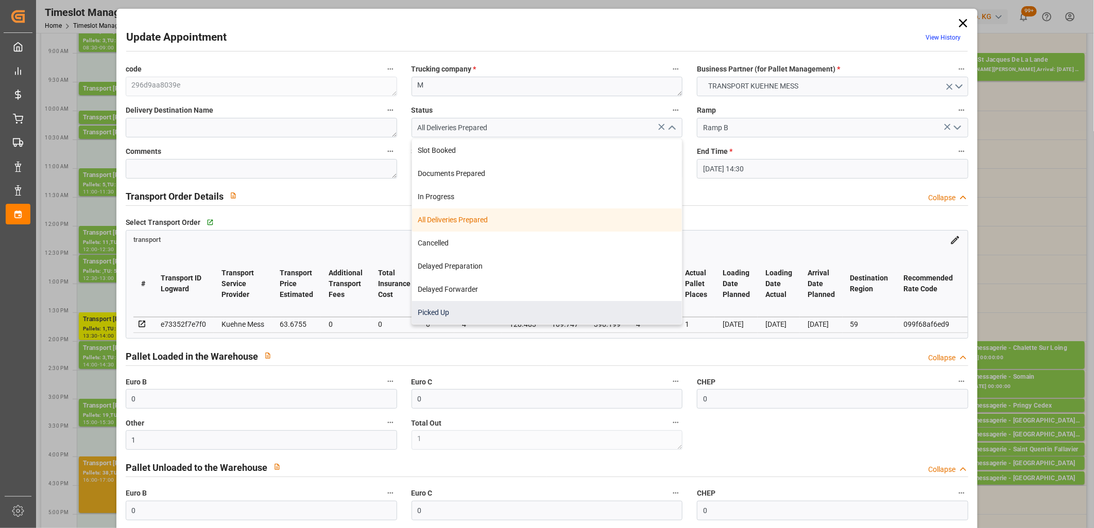
click at [559, 305] on div "Picked Up" at bounding box center [547, 312] width 270 height 23
type input "Picked Up"
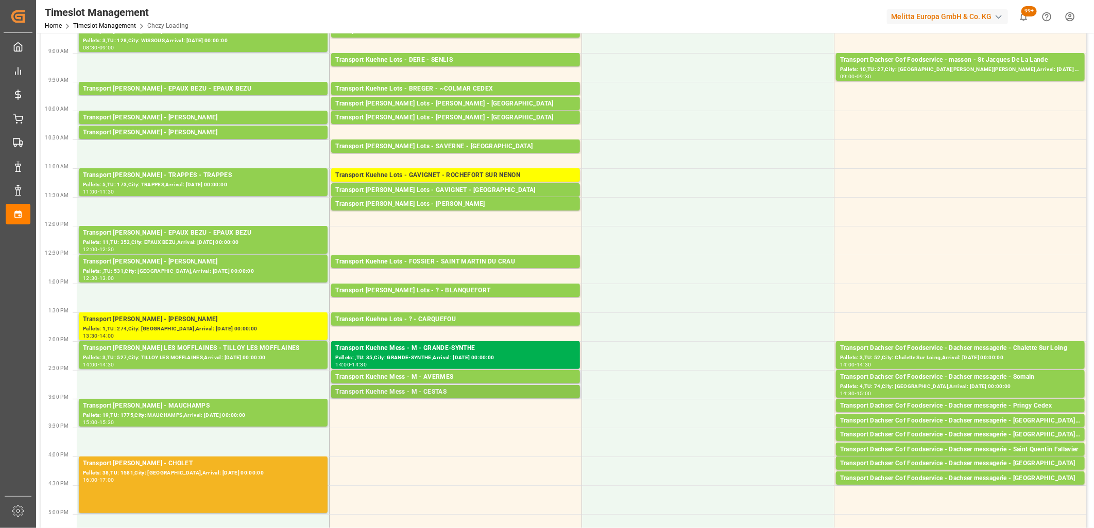
click at [414, 392] on div "Transport Kuehne Mess - M - CESTAS" at bounding box center [455, 392] width 241 height 10
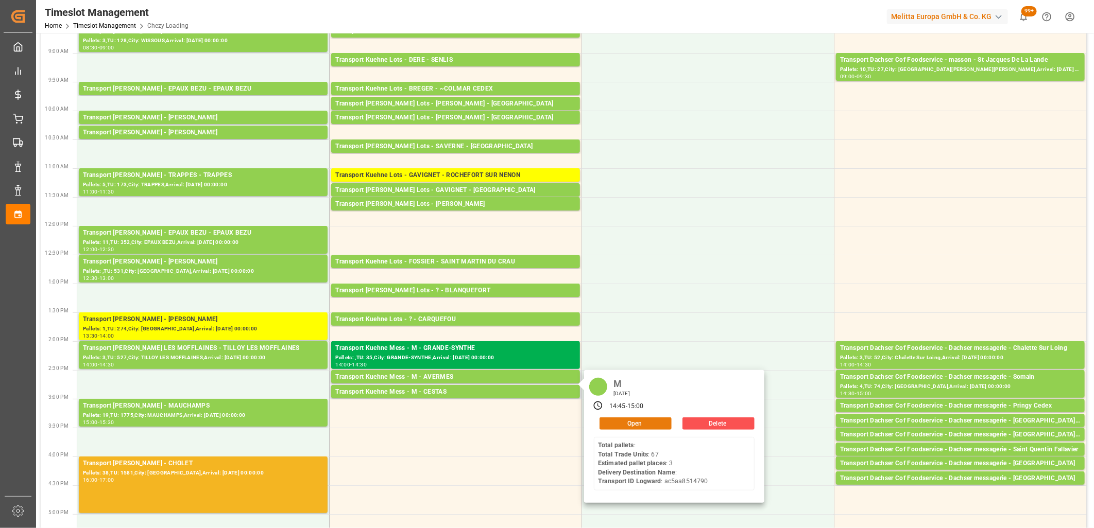
click at [634, 426] on button "Open" at bounding box center [636, 424] width 72 height 12
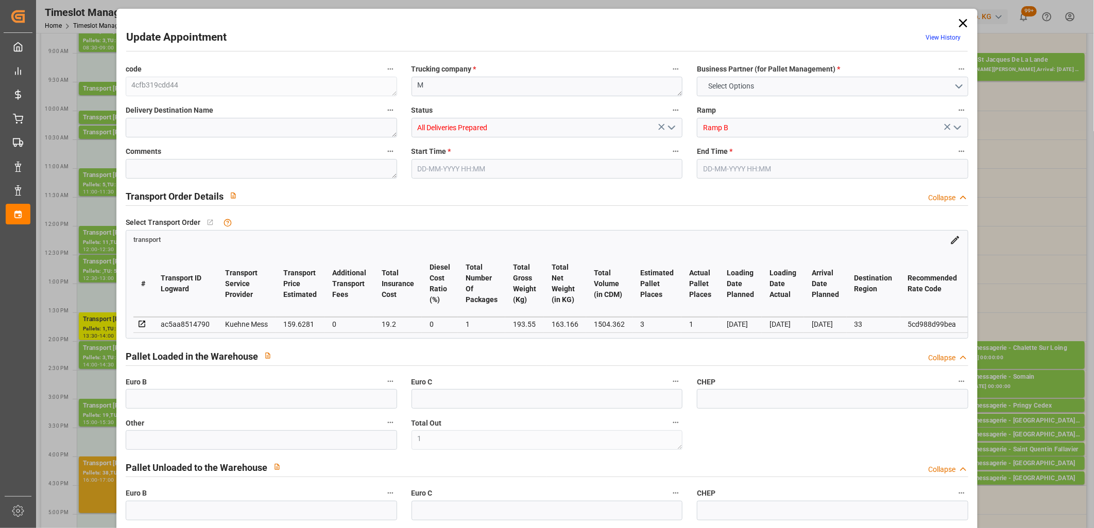
type input "1"
type input "0"
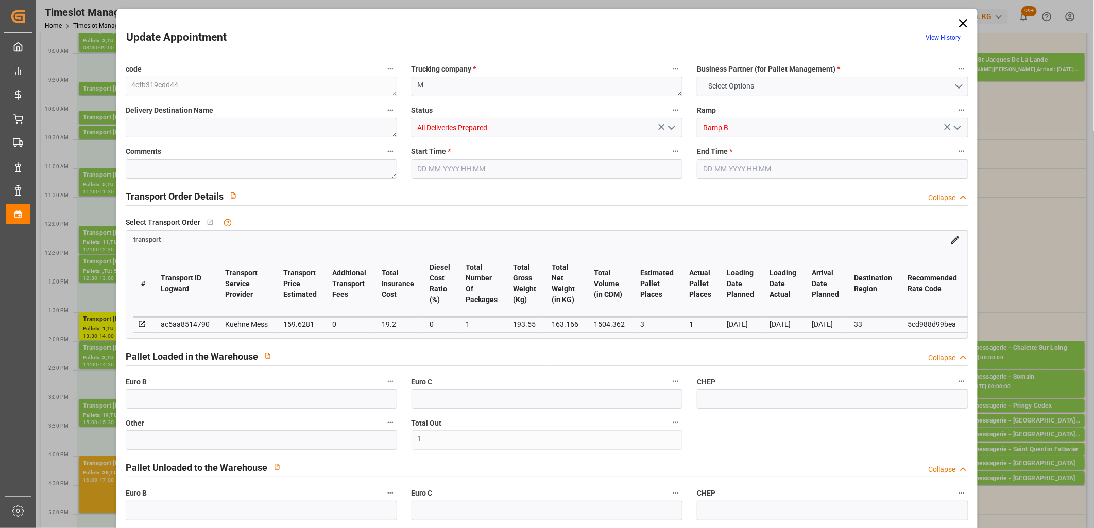
type input "0"
type input "3"
type input "1"
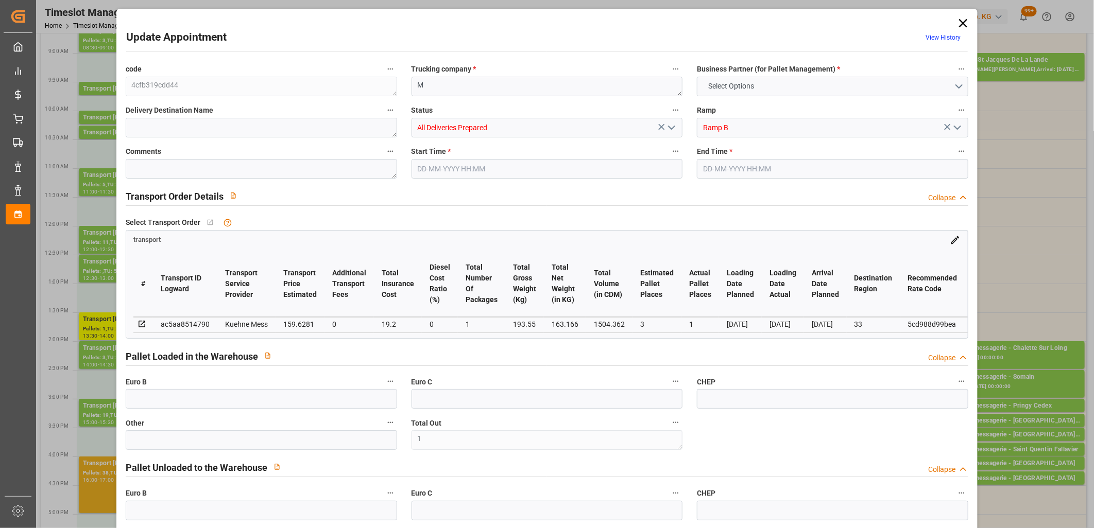
type input "159.6281"
type input "0"
type input "19.2"
type input "0"
type input "178.8281"
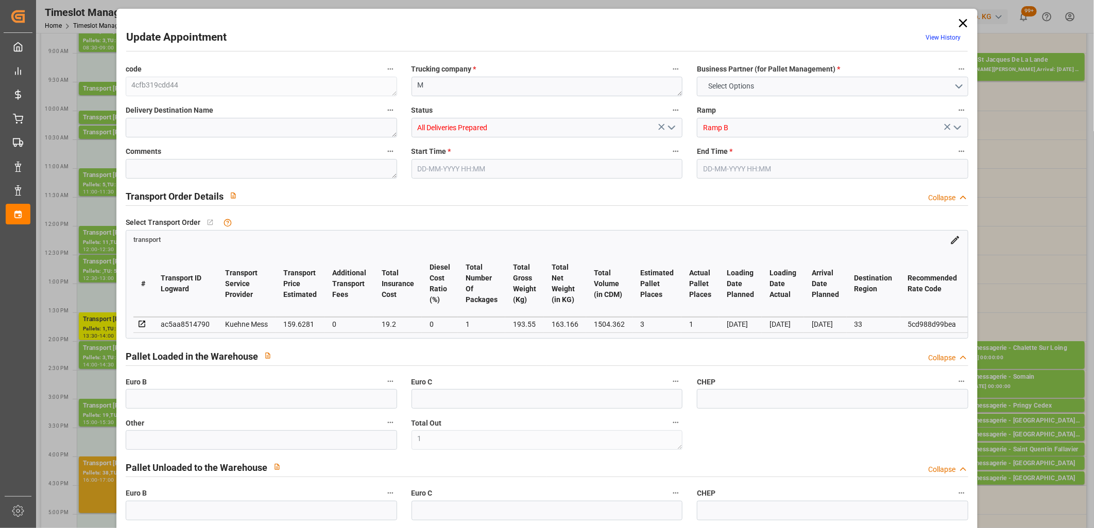
type input "0"
type input "1"
type input "163.166"
type input "377.55"
type input "1504.362"
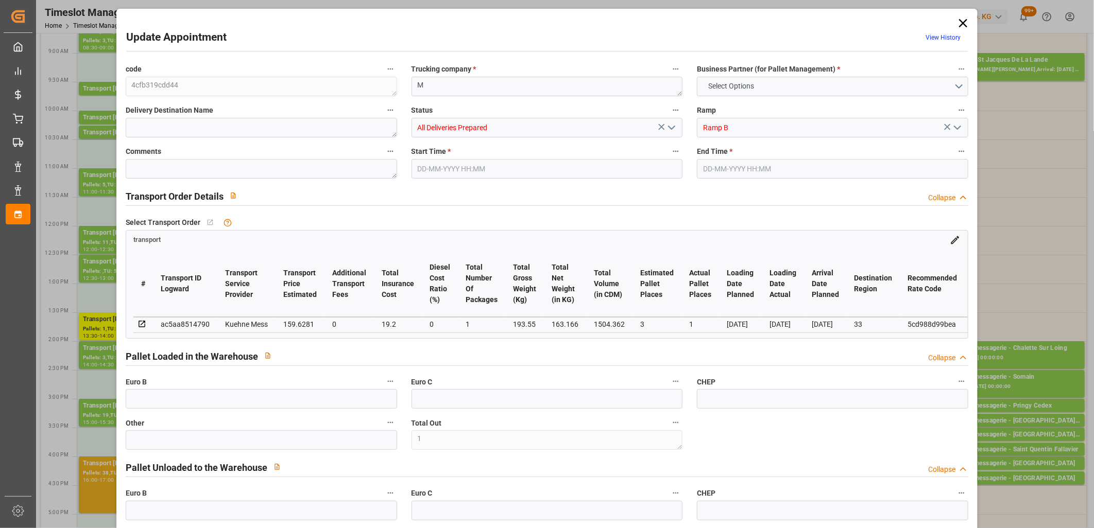
type input "33"
type input "0"
type input "67"
type input "8"
type input "101"
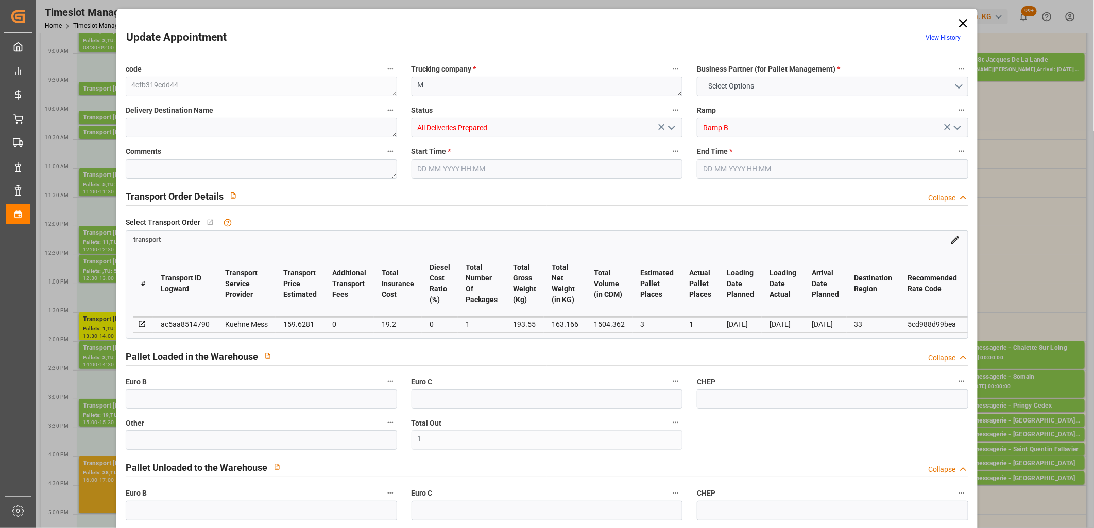
type input "193.55"
type input "0"
type input "4710.8598"
type input "0"
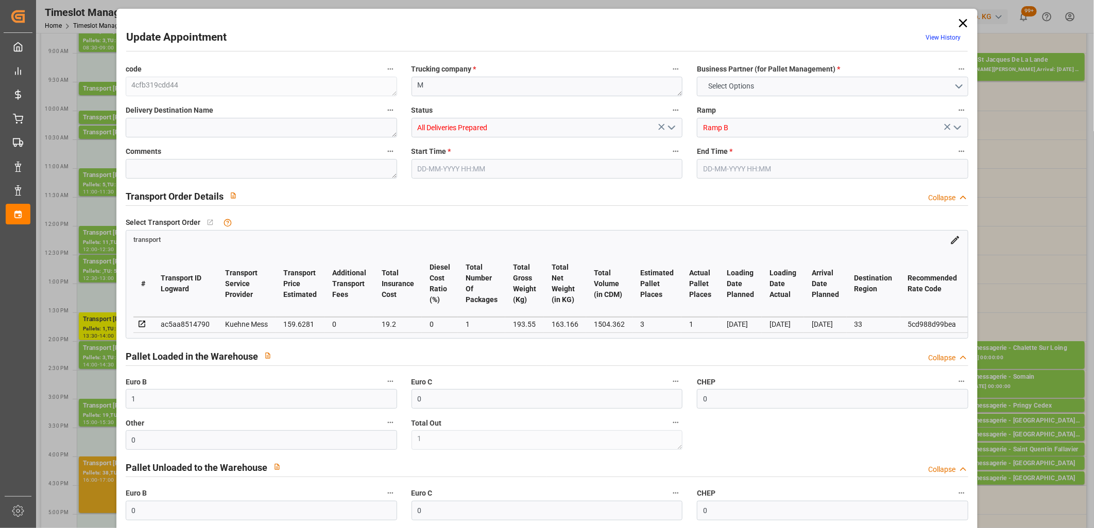
type input "21"
type input "35"
type input "[DATE] 14:45"
type input "[DATE] 15:00"
type input "[DATE] 11:59"
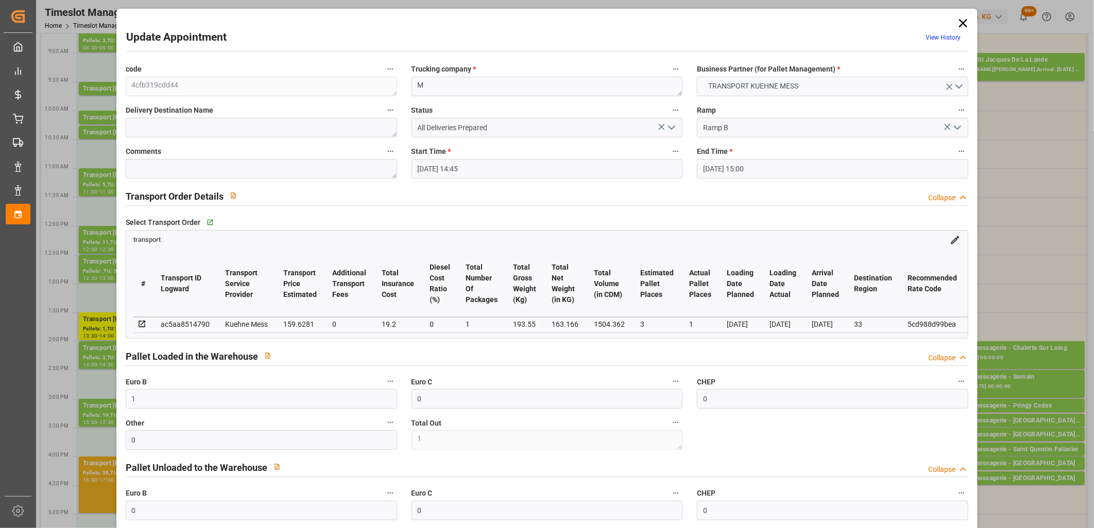
type input "[DATE] 11:58"
type input "[DATE]"
click at [668, 126] on icon "open menu" at bounding box center [672, 128] width 12 height 12
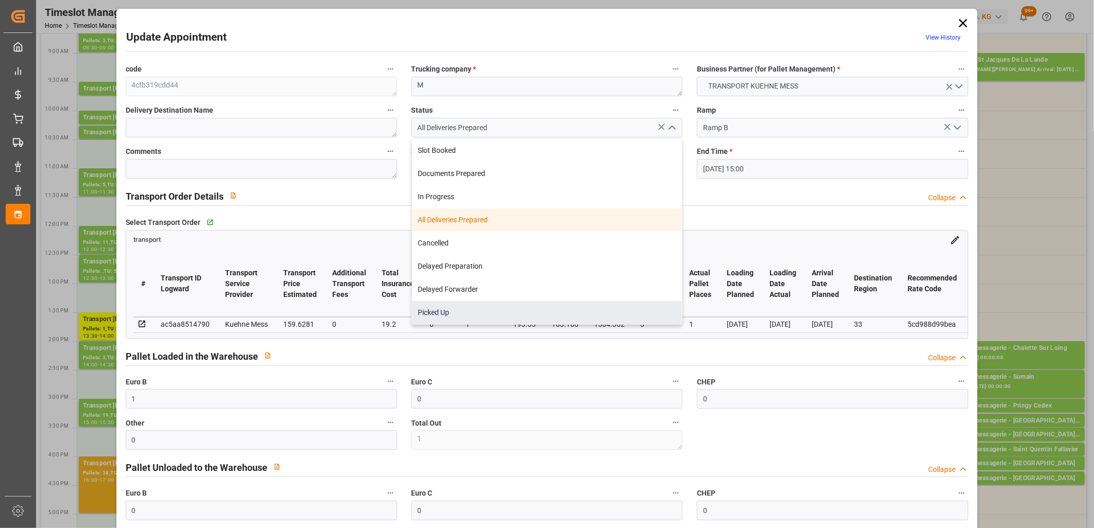
click at [522, 310] on div "Picked Up" at bounding box center [547, 312] width 270 height 23
type input "Picked Up"
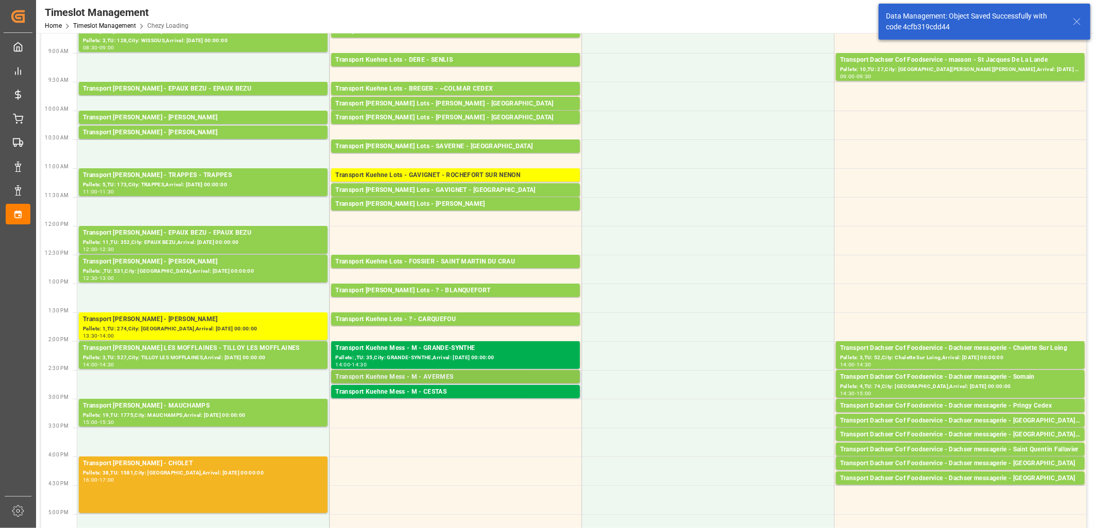
click at [446, 378] on div "Transport Kuehne Mess - M - AVERMES" at bounding box center [455, 377] width 241 height 10
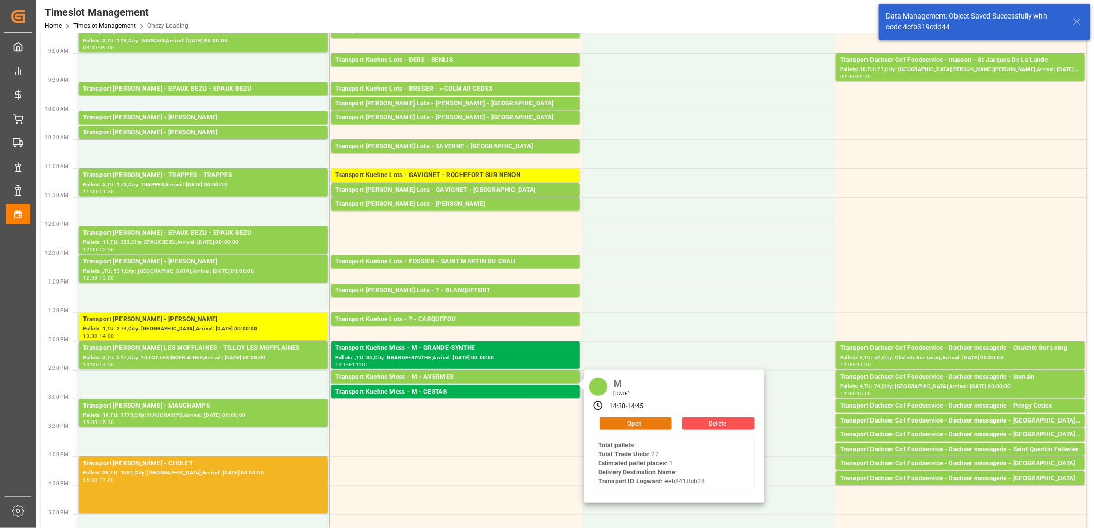
click at [622, 425] on button "Open" at bounding box center [636, 424] width 72 height 12
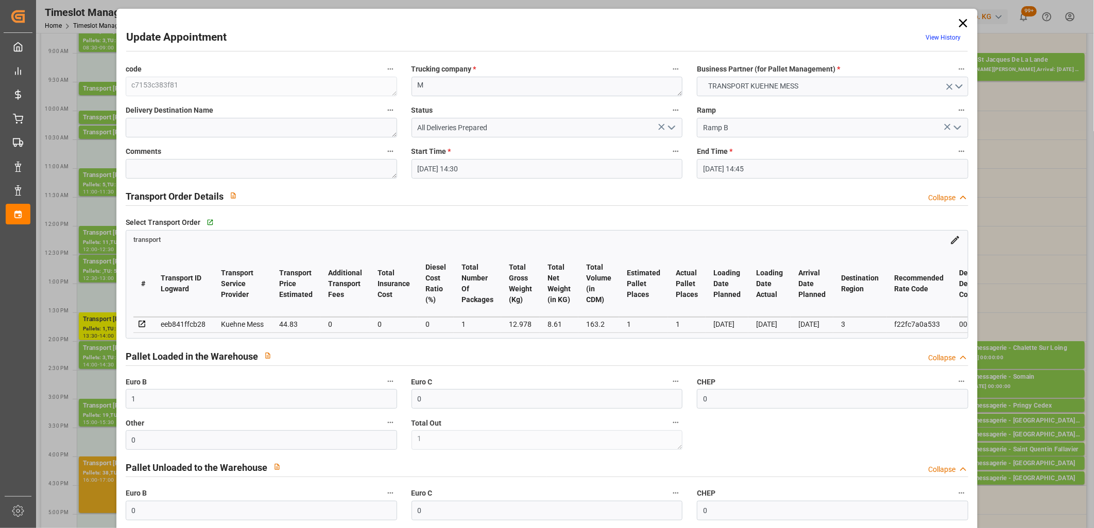
click at [670, 129] on polyline "open menu" at bounding box center [672, 127] width 6 height 3
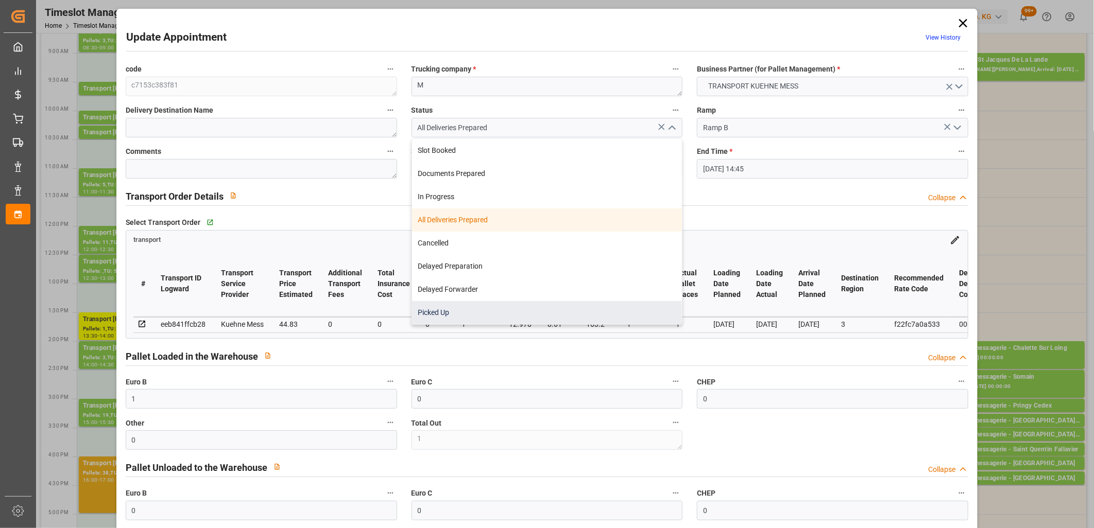
click at [588, 304] on div "Picked Up" at bounding box center [547, 312] width 270 height 23
type input "Picked Up"
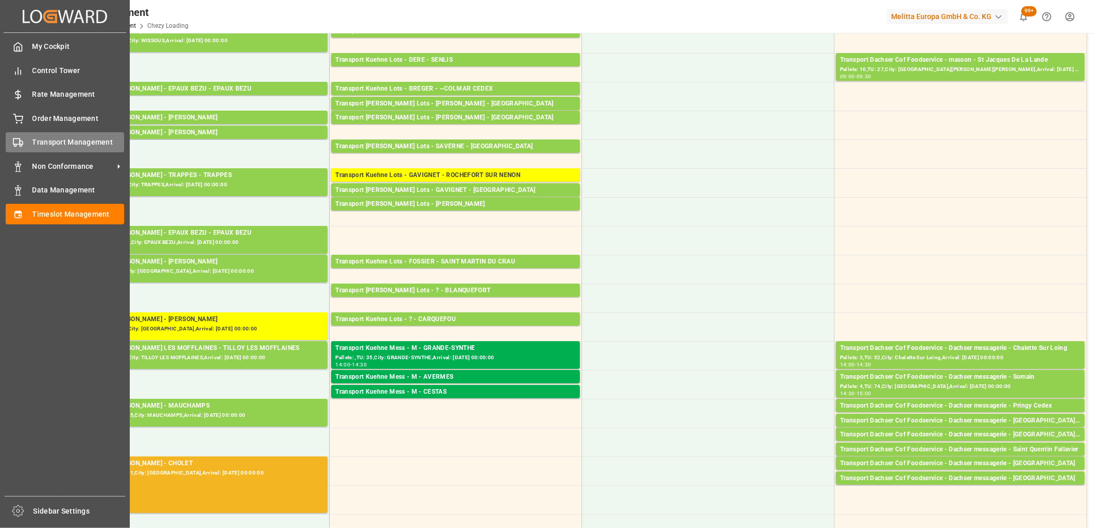
click at [20, 141] on polygon at bounding box center [21, 143] width 3 height 4
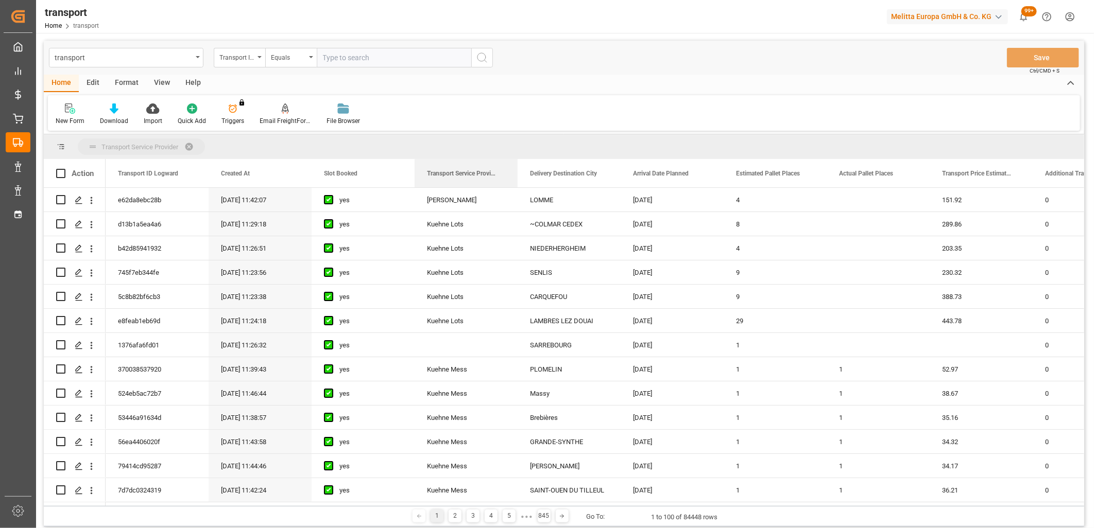
drag, startPoint x: 436, startPoint y: 175, endPoint x: 435, endPoint y: 146, distance: 28.9
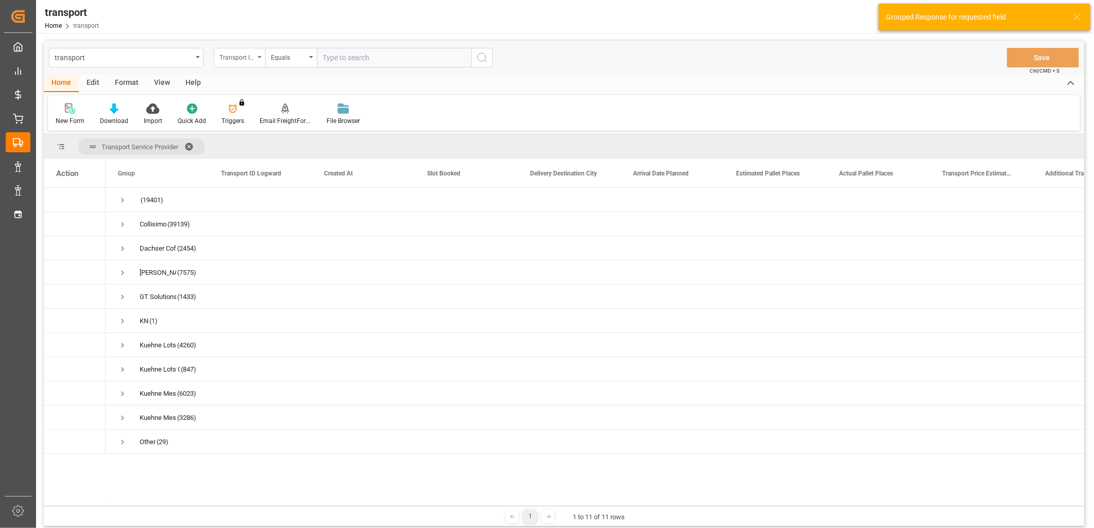
click at [233, 53] on div "Transport ID Logward" at bounding box center [236, 56] width 35 height 12
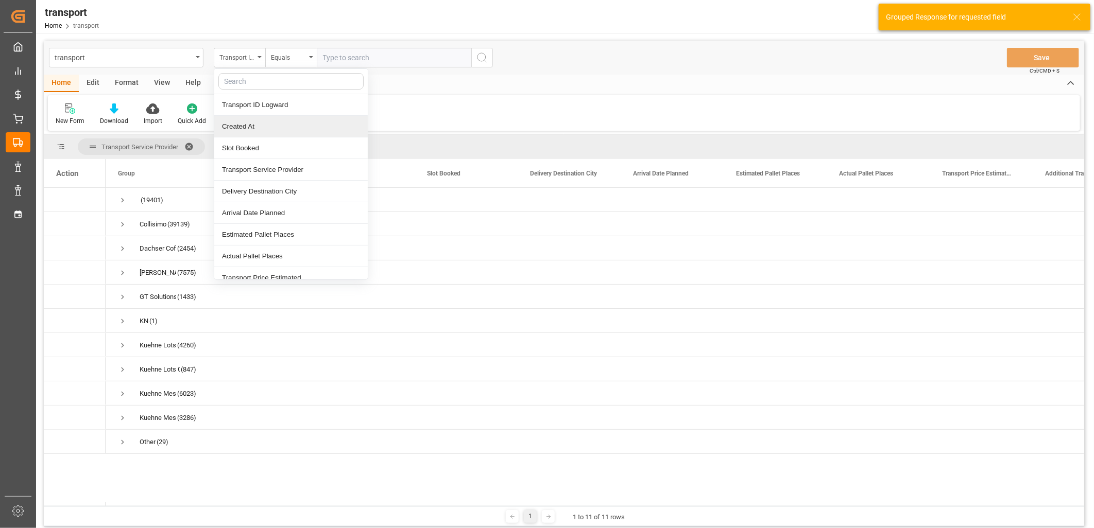
click at [242, 125] on div "Created At" at bounding box center [290, 127] width 153 height 22
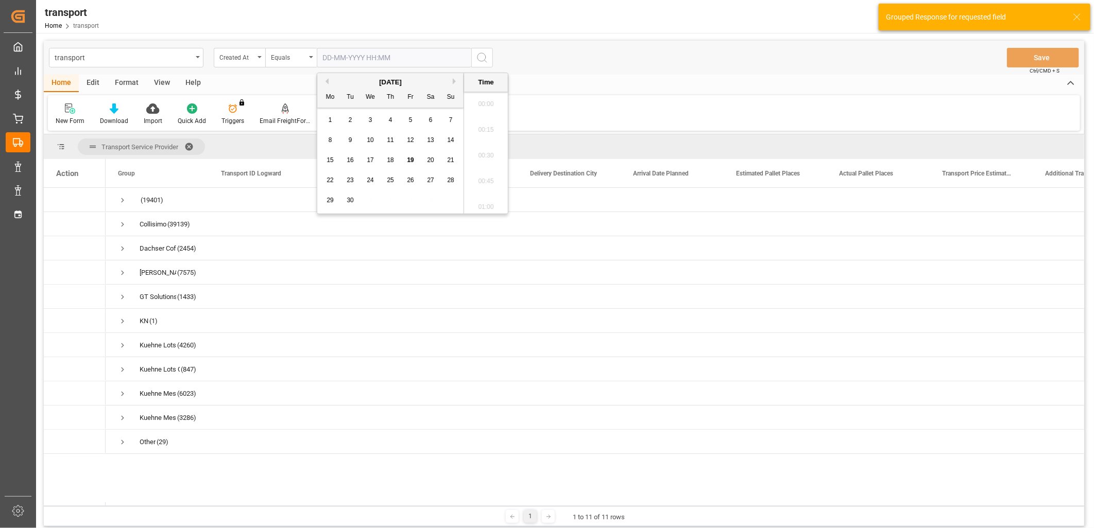
click at [347, 56] on input "text" at bounding box center [394, 58] width 155 height 20
click at [389, 158] on span "18" at bounding box center [390, 160] width 7 height 7
type input "[DATE] 00:00"
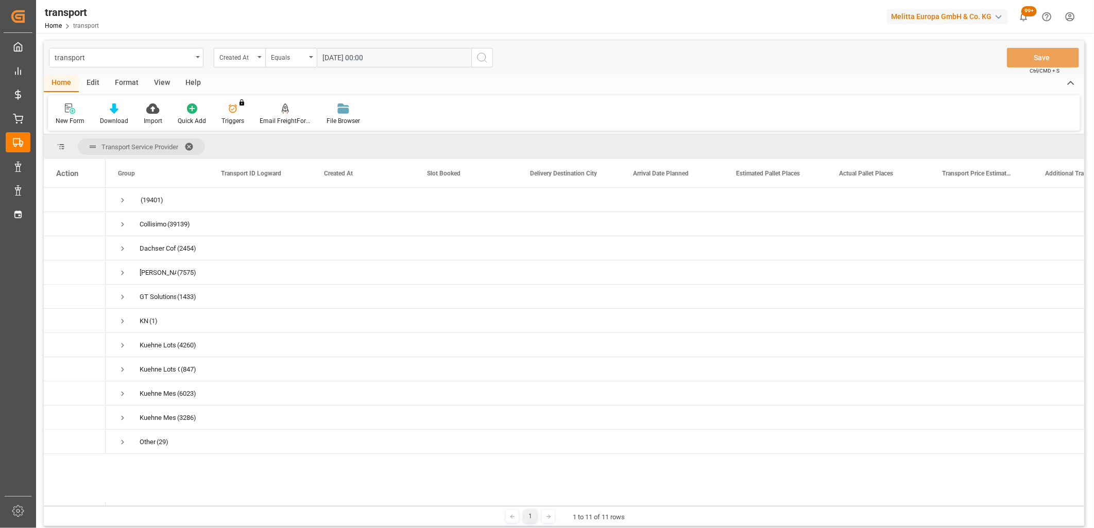
click at [483, 58] on icon "search button" at bounding box center [482, 58] width 12 height 12
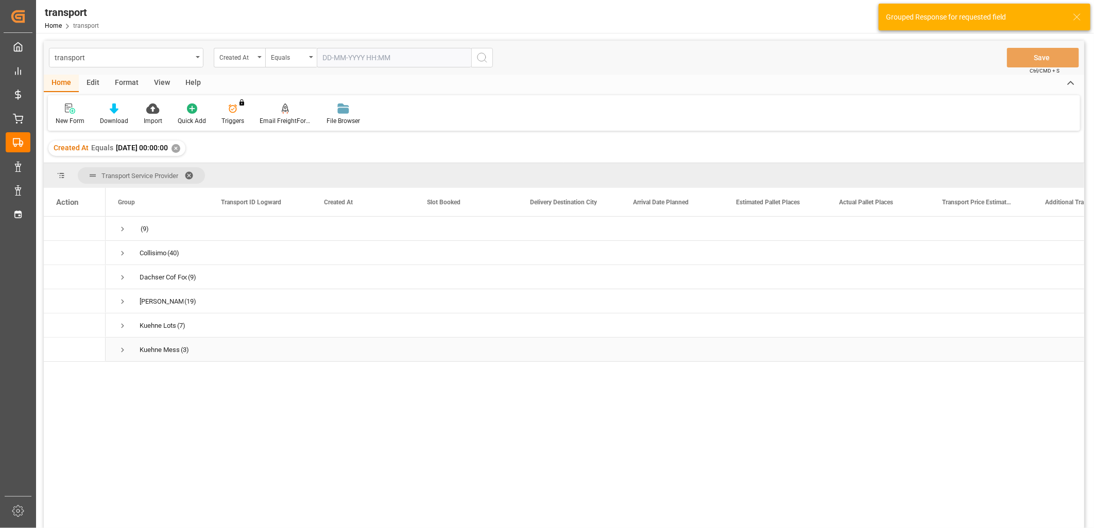
click at [122, 352] on span "Press SPACE to select this row." at bounding box center [122, 350] width 9 height 9
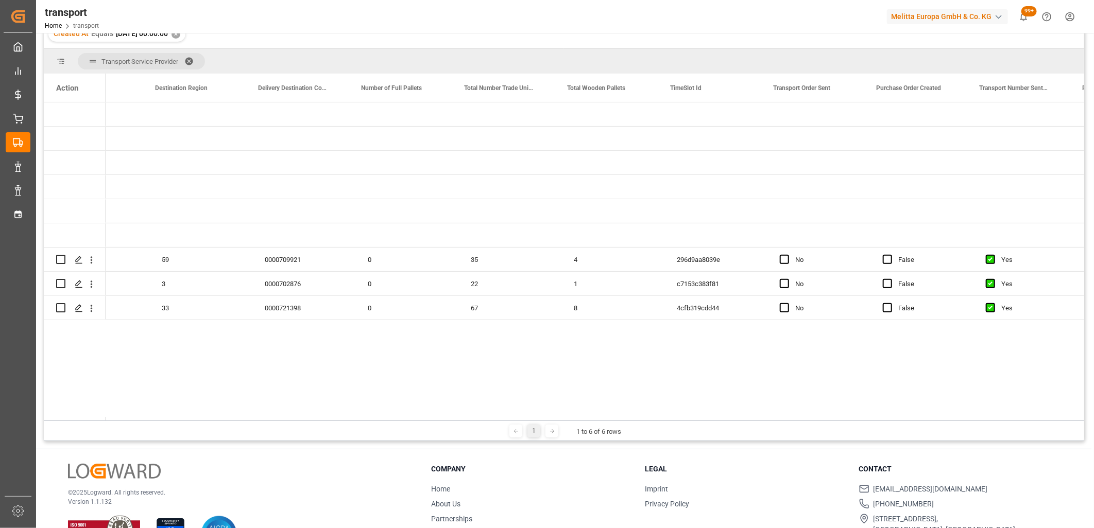
scroll to position [0, 2372]
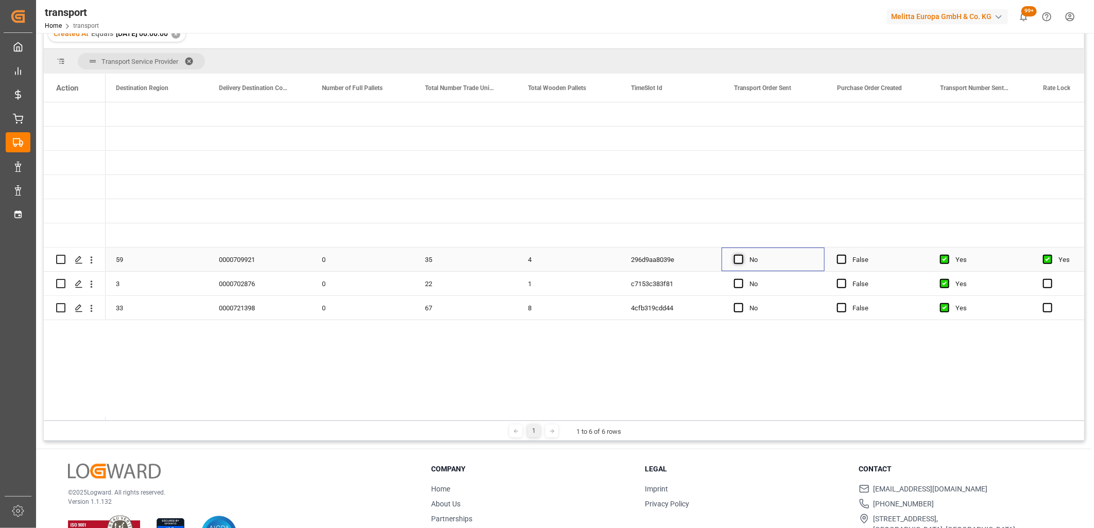
click at [740, 262] on span "Press SPACE to select this row." at bounding box center [738, 259] width 9 height 9
click at [742, 255] on input "Press SPACE to select this row." at bounding box center [742, 255] width 0 height 0
click at [739, 287] on span "Press SPACE to select this row." at bounding box center [738, 283] width 9 height 9
click at [742, 279] on input "Press SPACE to select this row." at bounding box center [742, 279] width 0 height 0
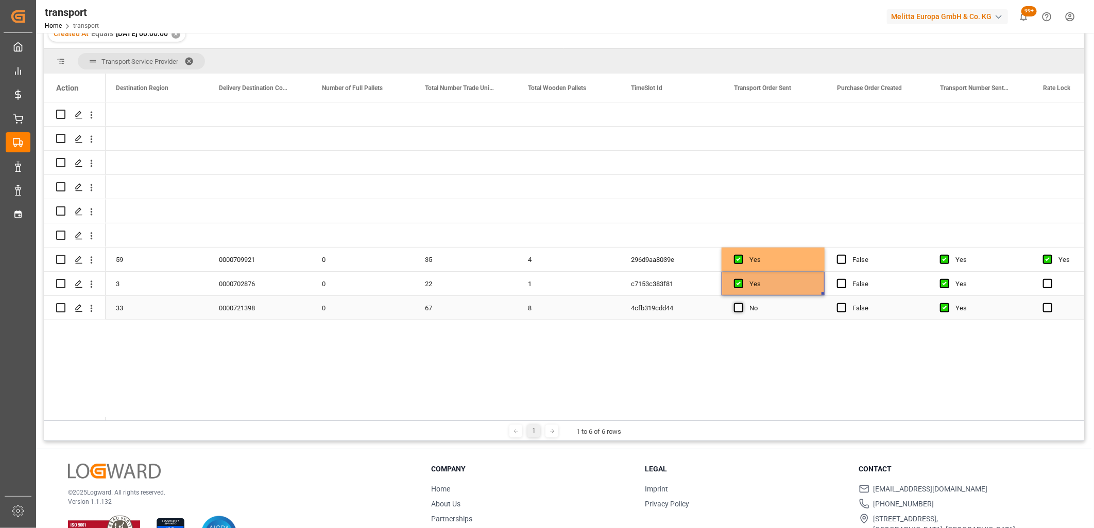
click at [739, 306] on span "Press SPACE to select this row." at bounding box center [738, 307] width 9 height 9
click at [742, 303] on input "Press SPACE to select this row." at bounding box center [742, 303] width 0 height 0
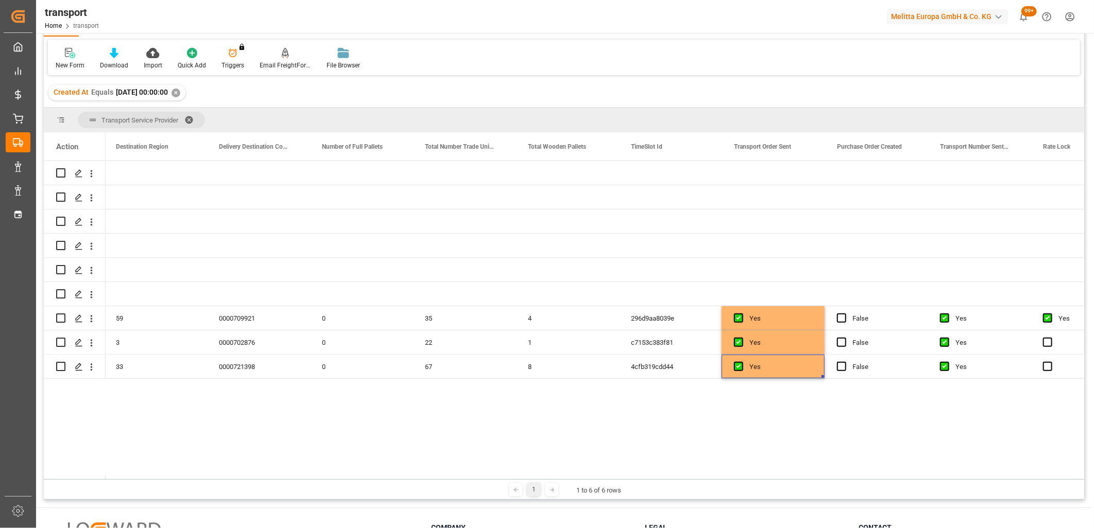
scroll to position [0, 0]
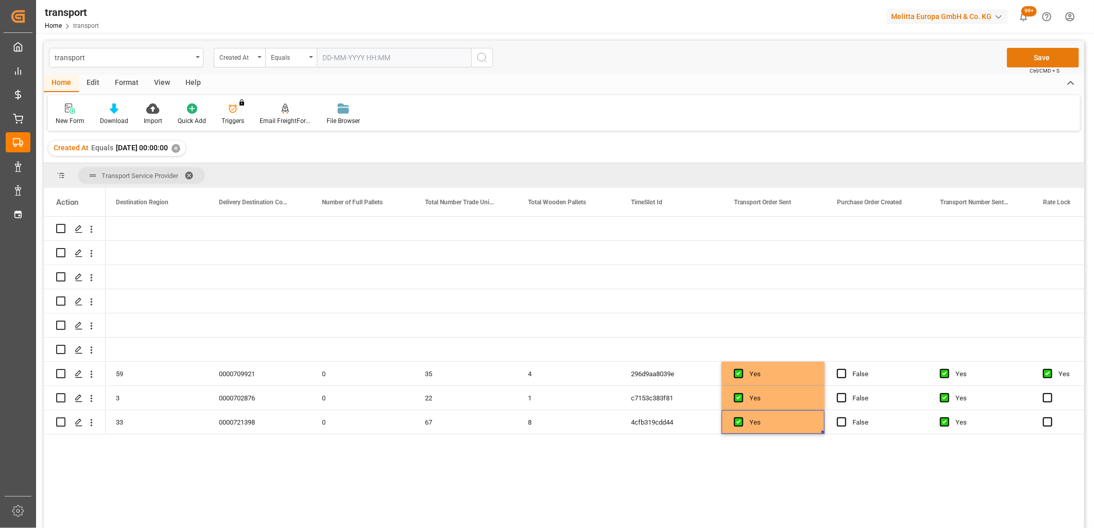
click at [1050, 56] on button "Save" at bounding box center [1043, 58] width 72 height 20
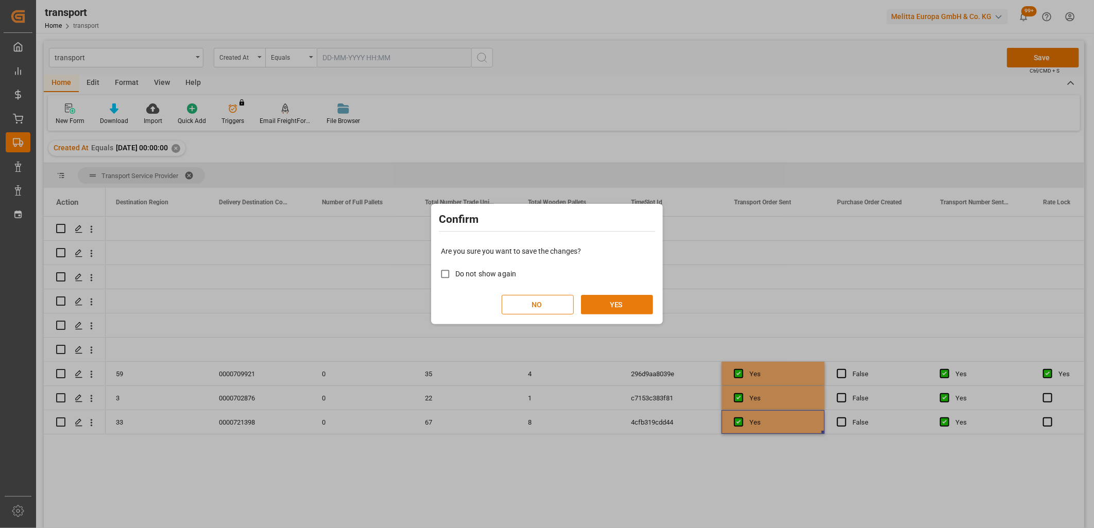
click at [603, 302] on button "YES" at bounding box center [617, 305] width 72 height 20
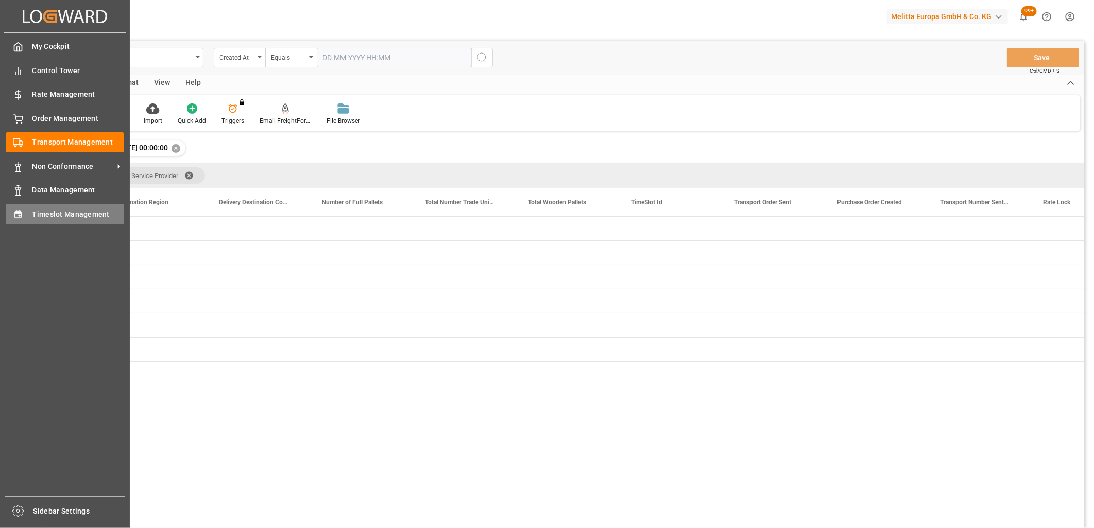
click at [21, 211] on icon at bounding box center [17, 214] width 7 height 7
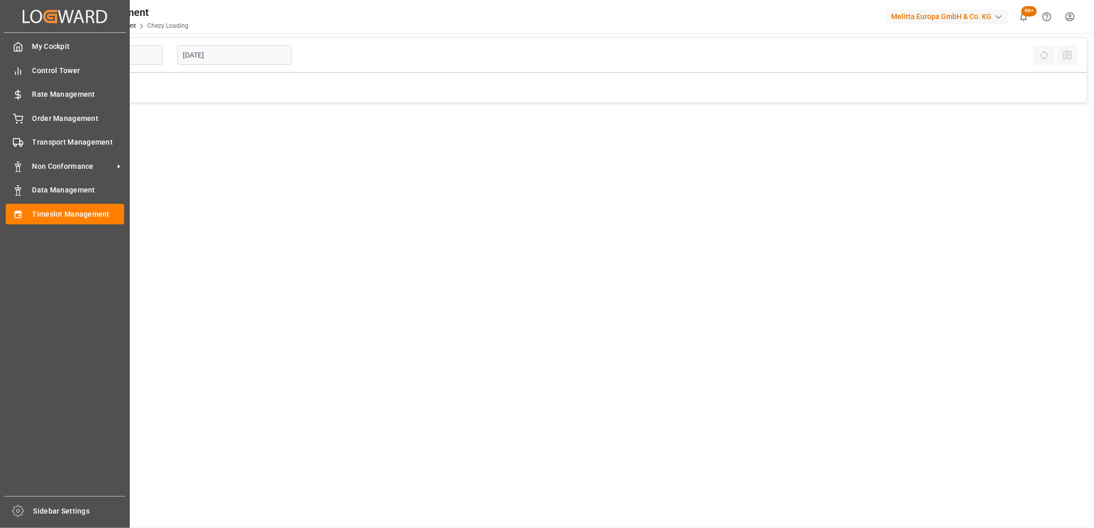
type input "Chezy Loading"
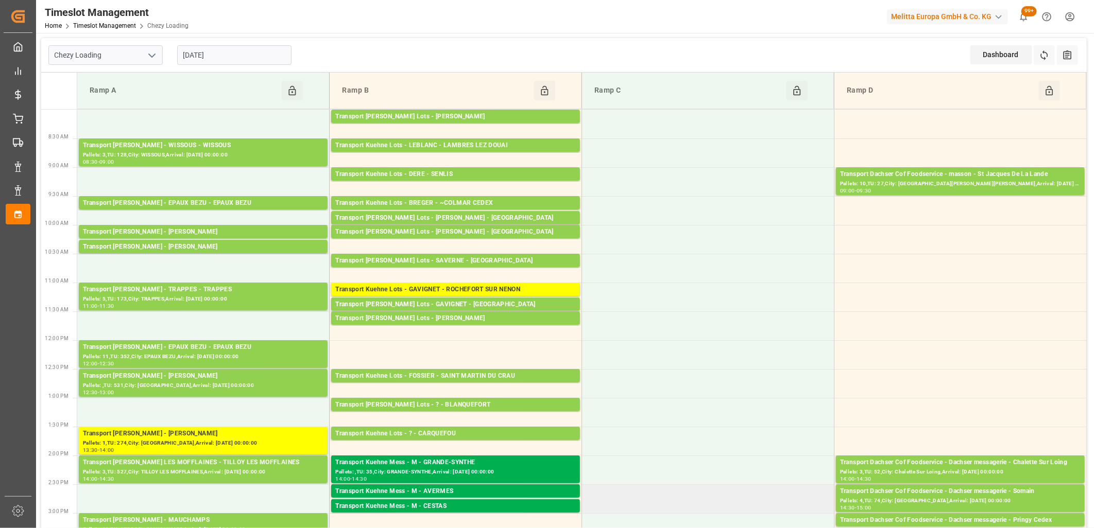
click at [806, 507] on td at bounding box center [708, 499] width 252 height 29
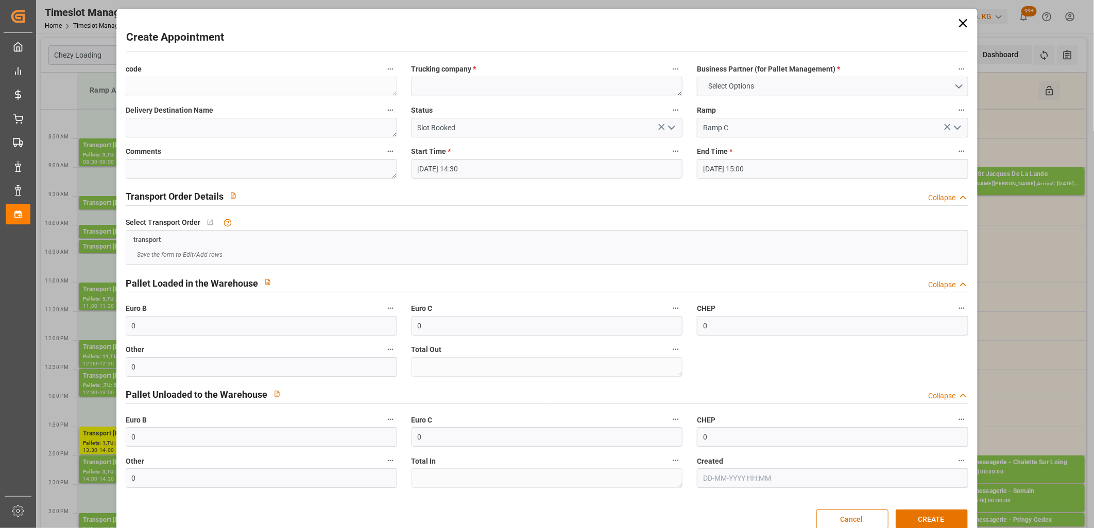
click at [959, 27] on icon at bounding box center [963, 23] width 14 height 14
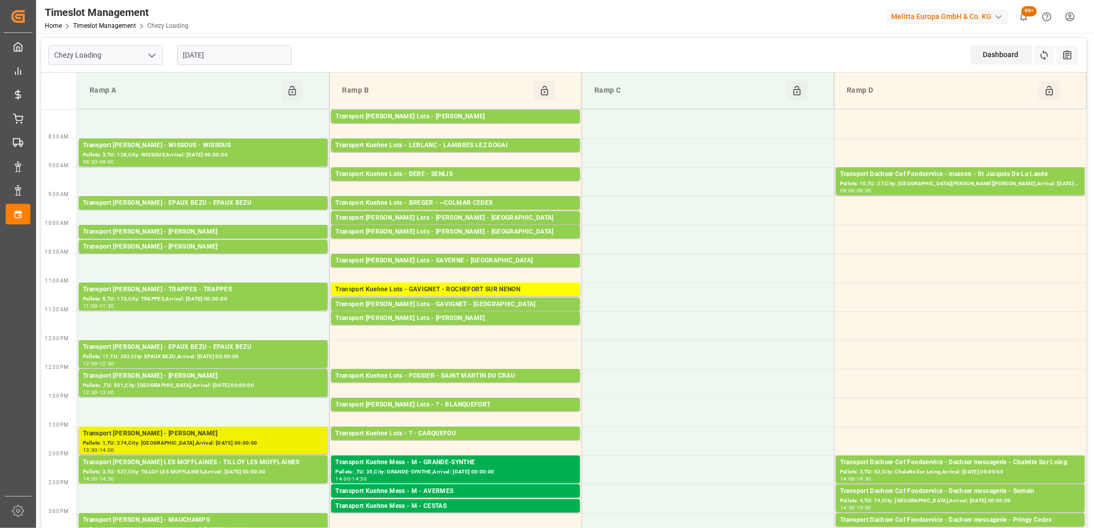
click at [268, 438] on div "Transport [PERSON_NAME] - [PERSON_NAME]" at bounding box center [203, 434] width 241 height 10
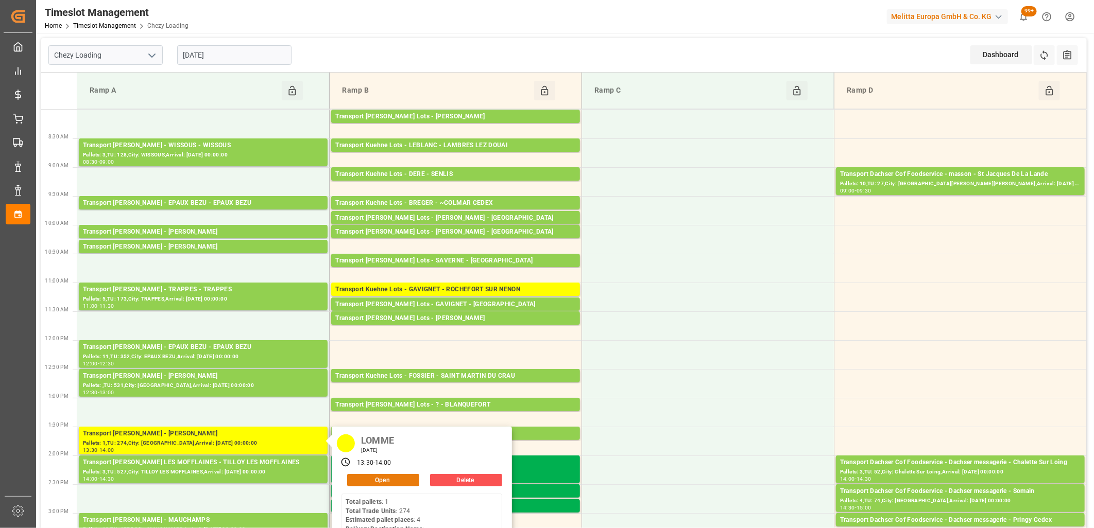
click at [384, 478] on button "Open" at bounding box center [383, 480] width 72 height 12
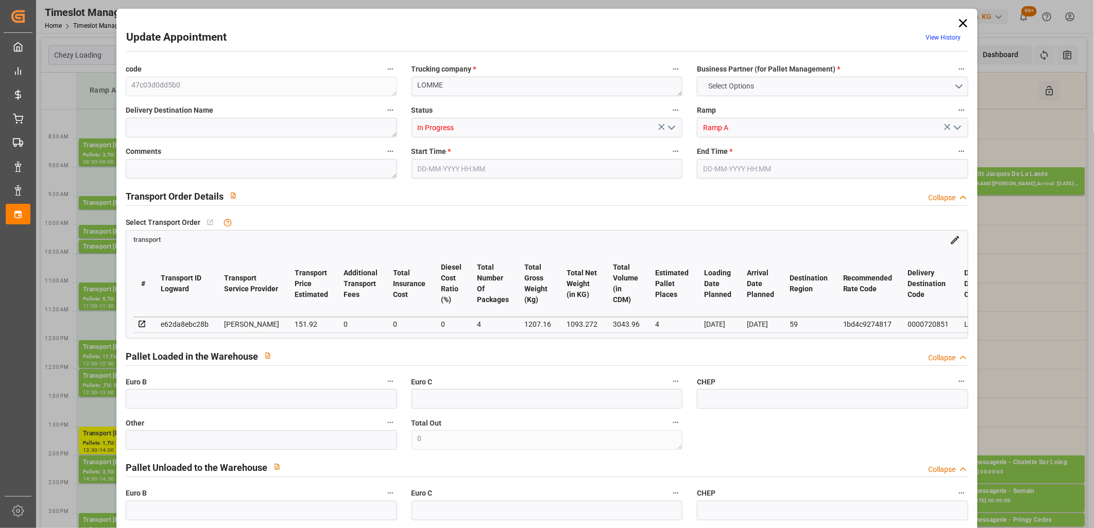
type input "4"
type input "151.92"
type input "0"
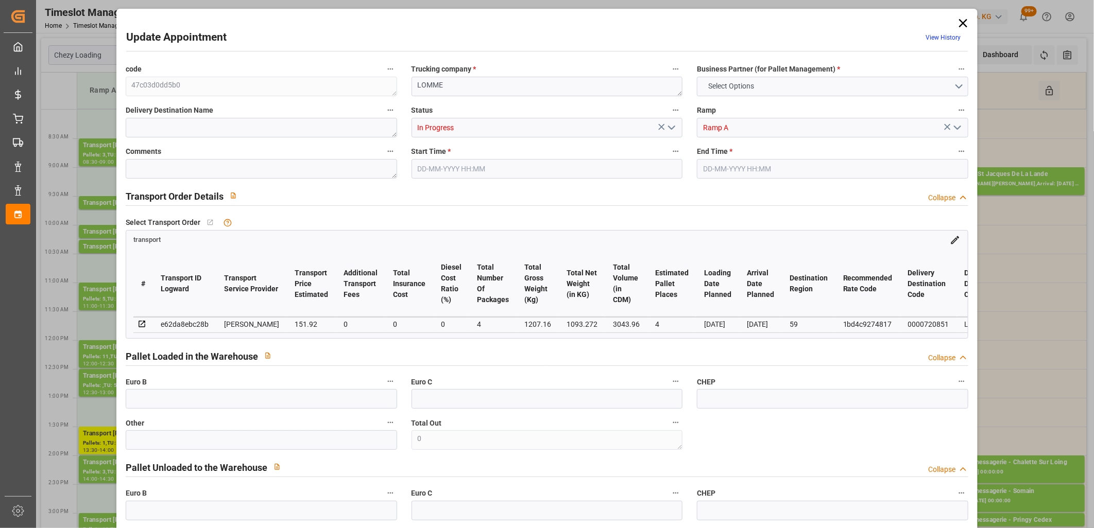
type input "146.7851"
type input "-5.1349"
type input "4"
type input "1093.272"
type input "1492.76"
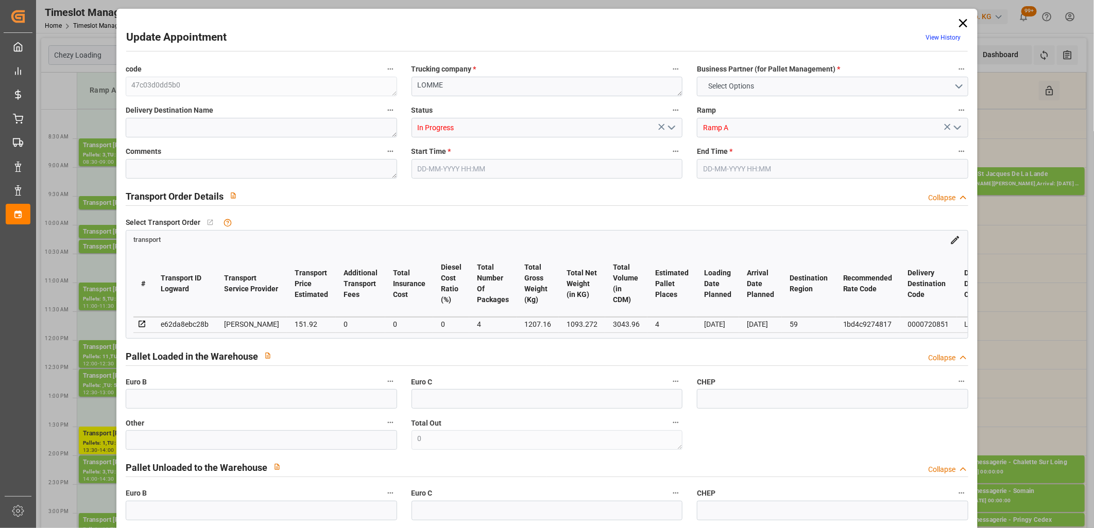
type input "3043.96"
type input "59"
type input "1"
type input "274"
type input "12"
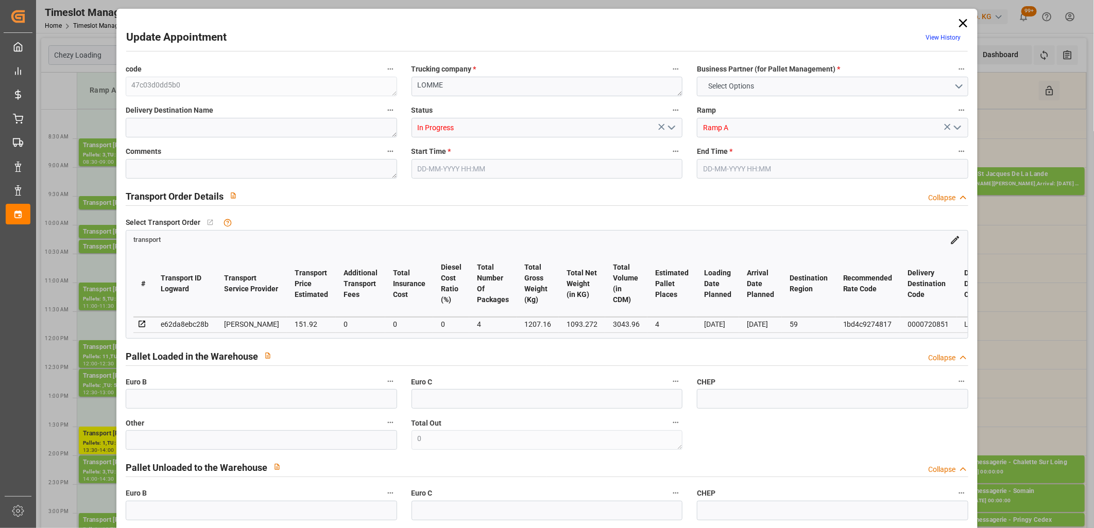
type input "101"
type input "1207.16"
type input "0"
type input "4710.8598"
type input "0"
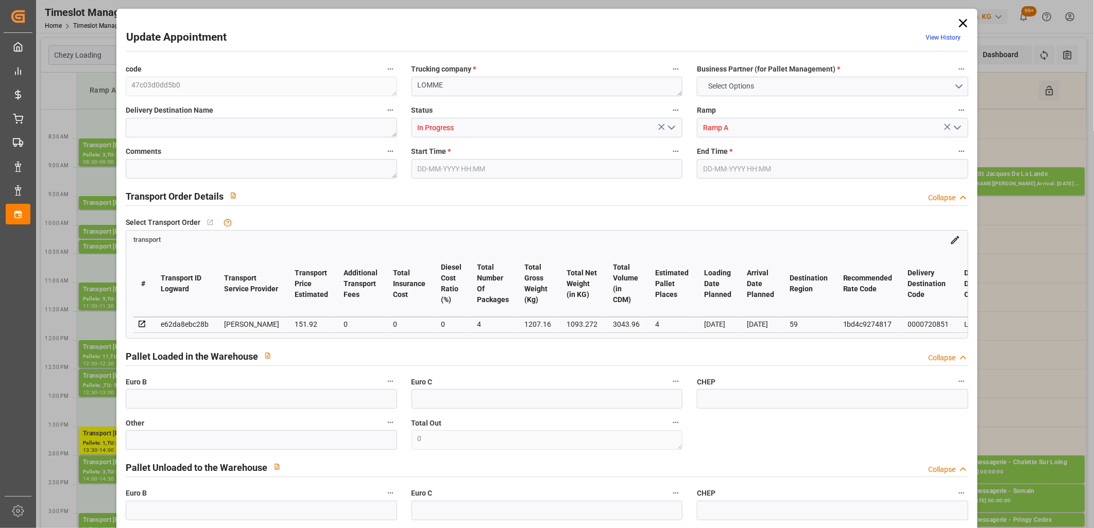
type input "0"
type input "21"
type input "35"
type input "[DATE] 13:30"
type input "[DATE] 14:00"
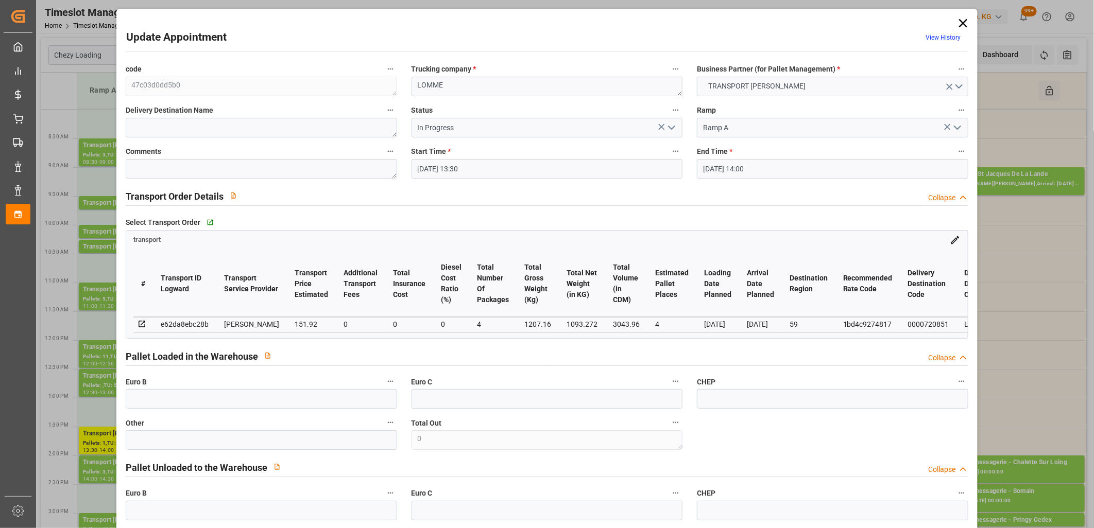
type input "[DATE] 14:03"
type input "[DATE] 11:42"
type input "[DATE]"
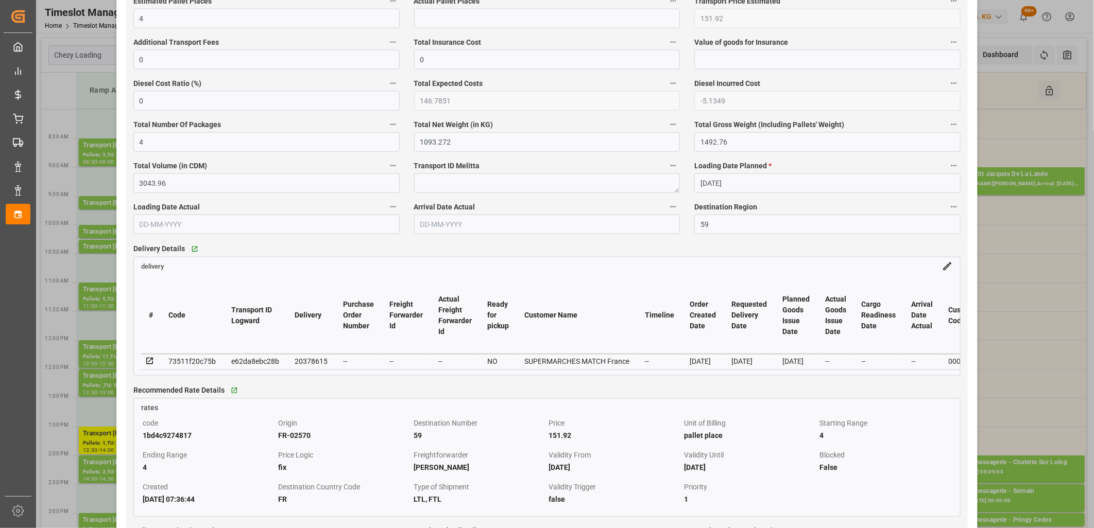
scroll to position [687, 0]
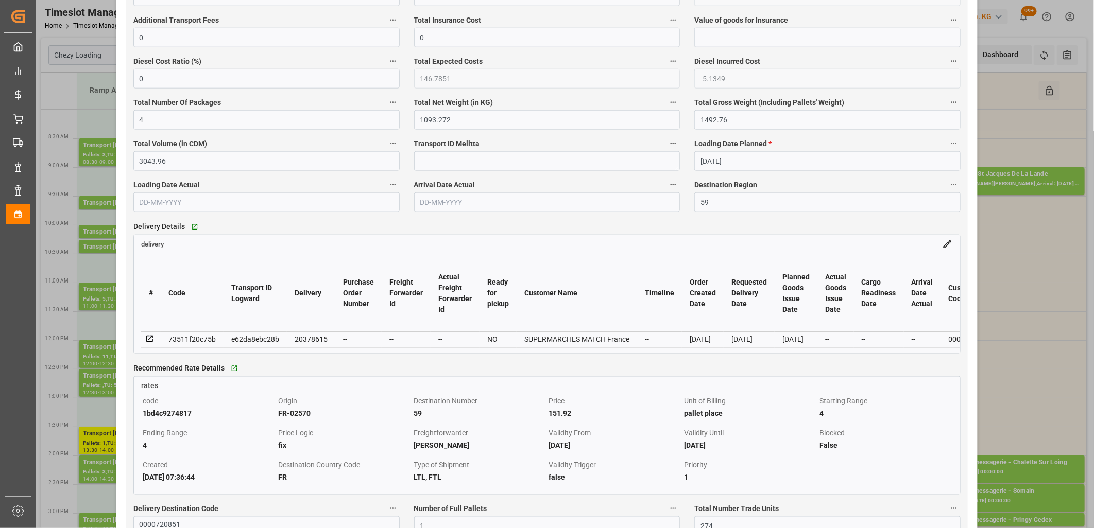
click at [313, 340] on div "20378615" at bounding box center [311, 339] width 33 height 12
copy div "20378615"
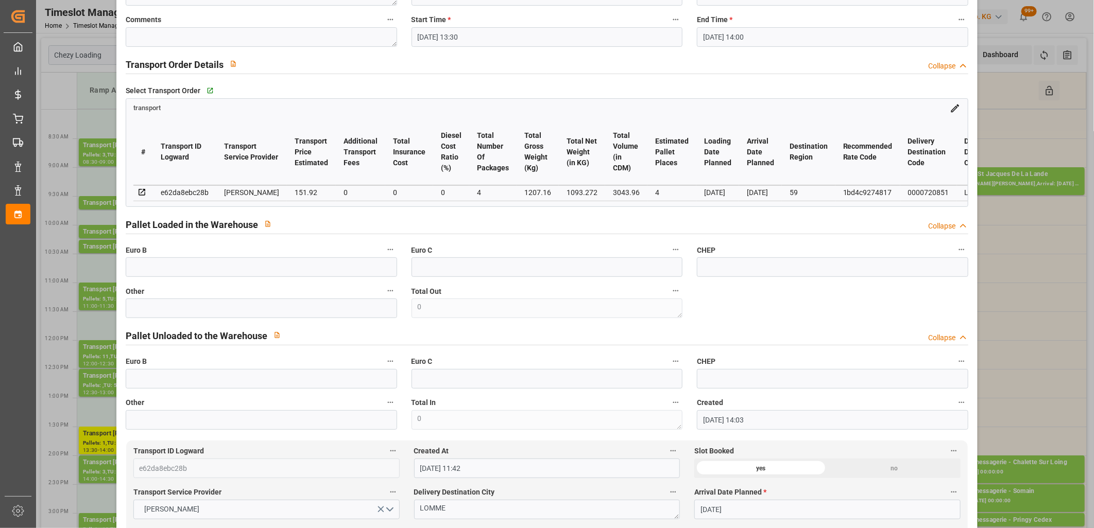
scroll to position [0, 0]
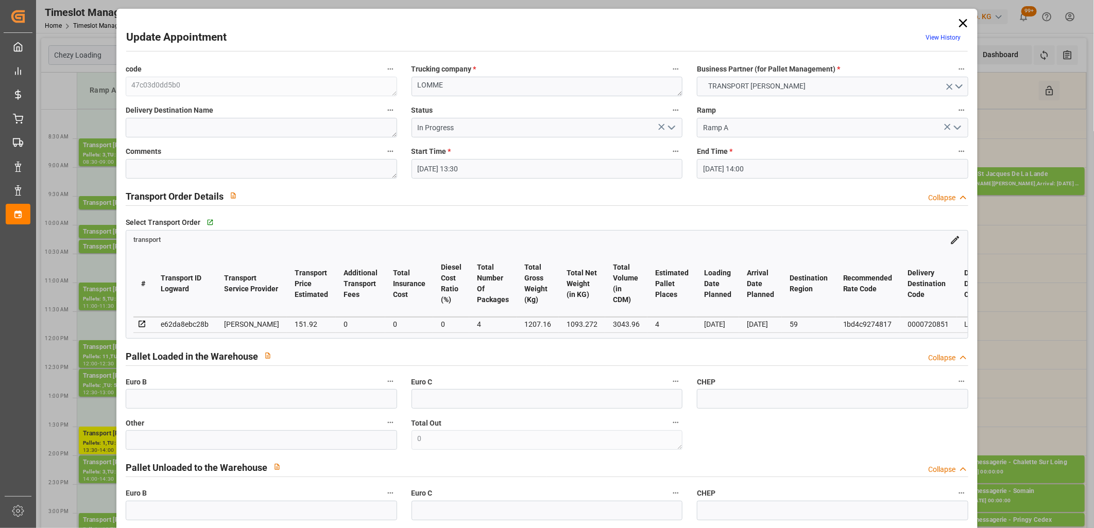
click at [960, 23] on icon at bounding box center [963, 23] width 8 height 8
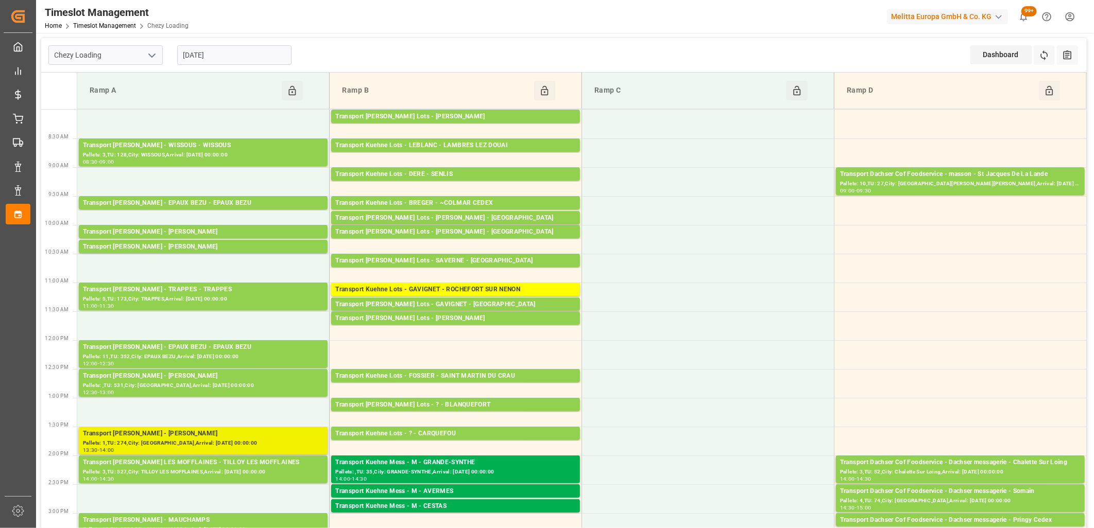
click at [273, 433] on div "Transport [PERSON_NAME] - [PERSON_NAME]" at bounding box center [203, 434] width 241 height 10
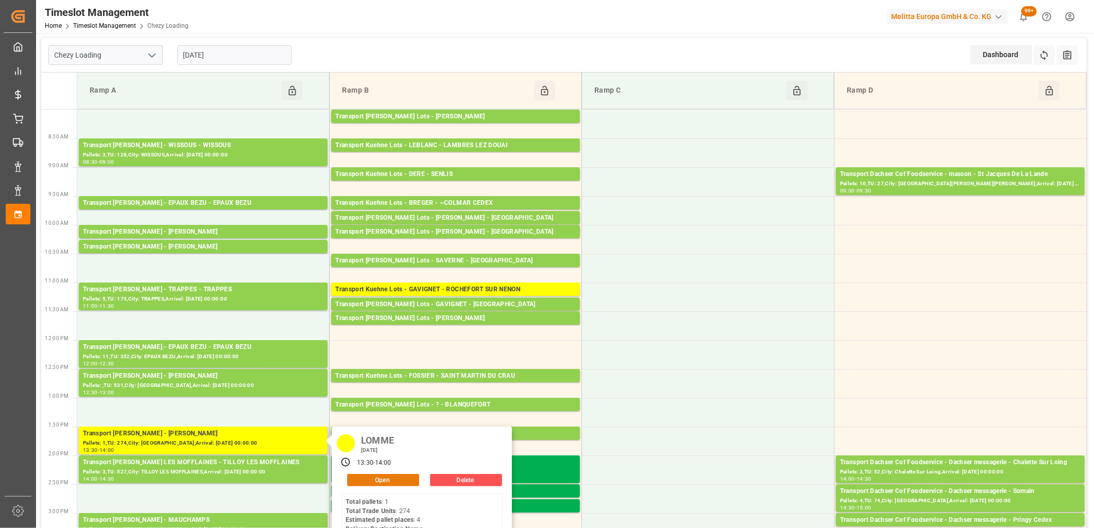
click at [378, 483] on button "Open" at bounding box center [383, 480] width 72 height 12
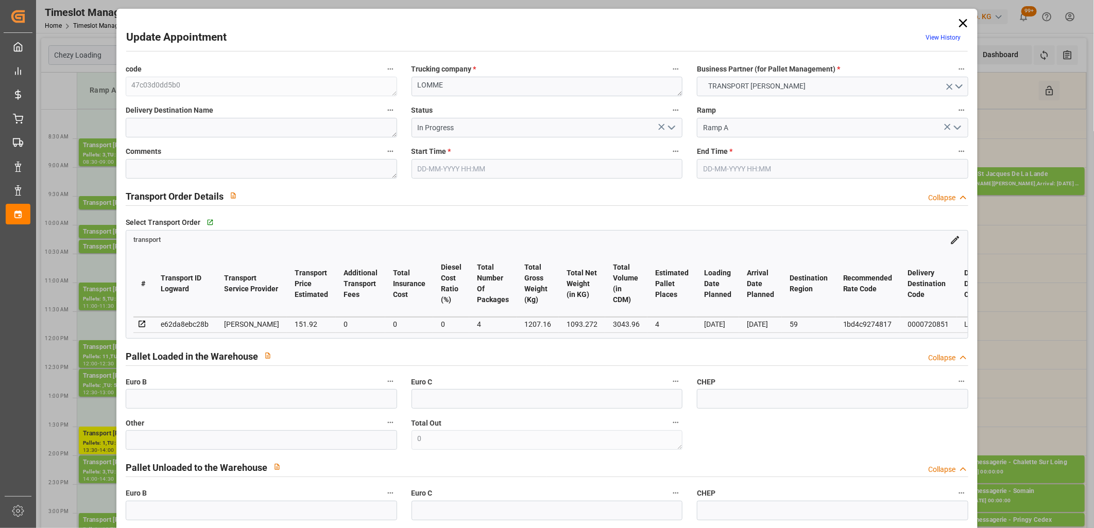
type input "[DATE] 13:30"
type input "[DATE] 14:00"
type input "[DATE] 14:03"
type input "[DATE] 11:42"
type input "[DATE]"
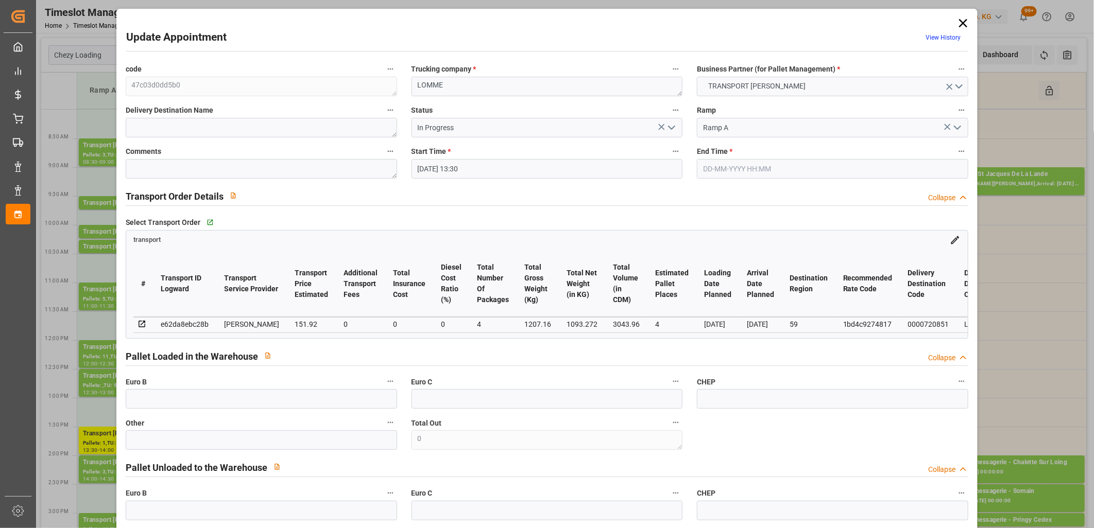
type input "[DATE]"
click at [666, 129] on icon "open menu" at bounding box center [672, 128] width 12 height 12
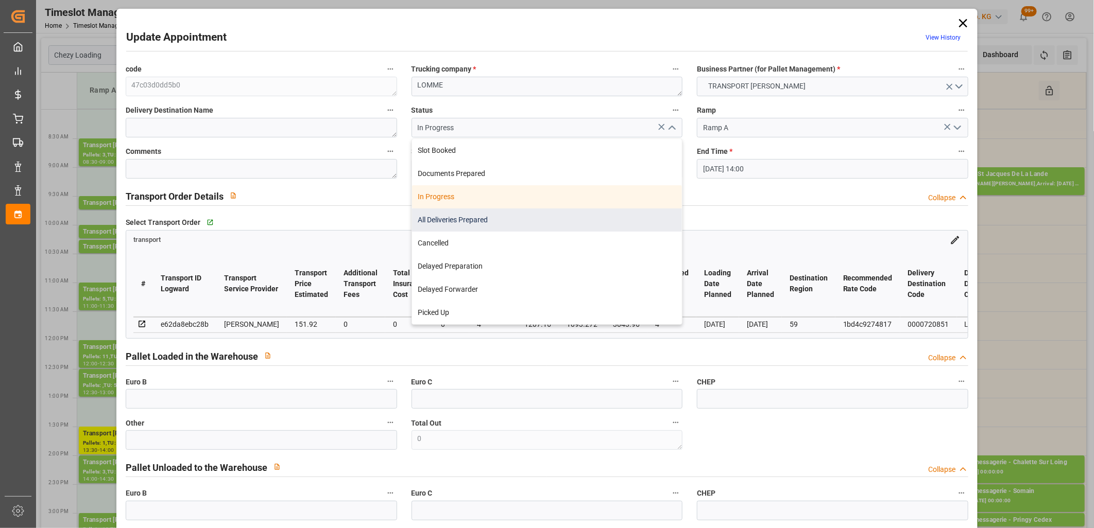
click at [549, 224] on div "All Deliveries Prepared" at bounding box center [547, 220] width 270 height 23
type input "All Deliveries Prepared"
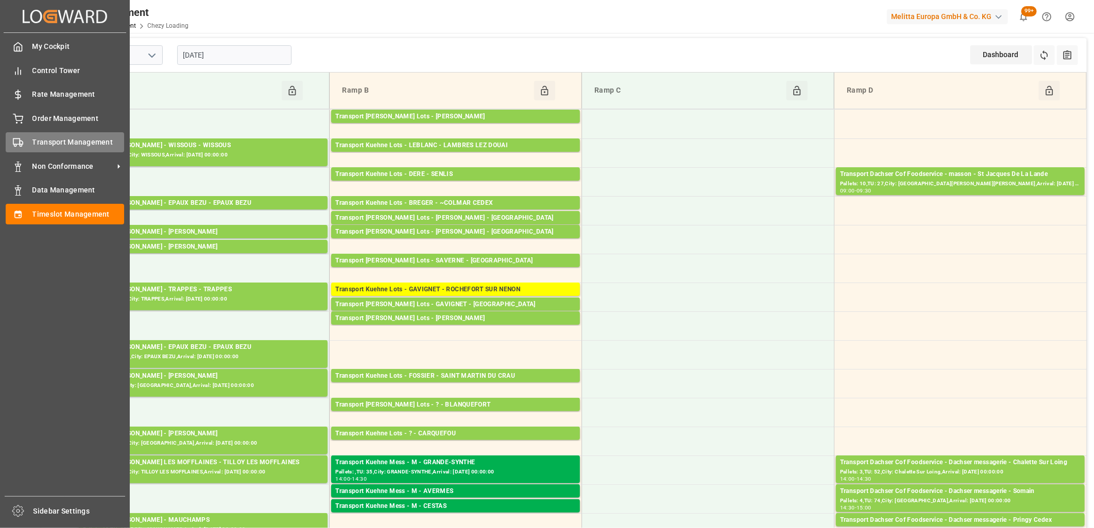
click at [23, 144] on div "Transport Management Transport Management" at bounding box center [65, 142] width 118 height 20
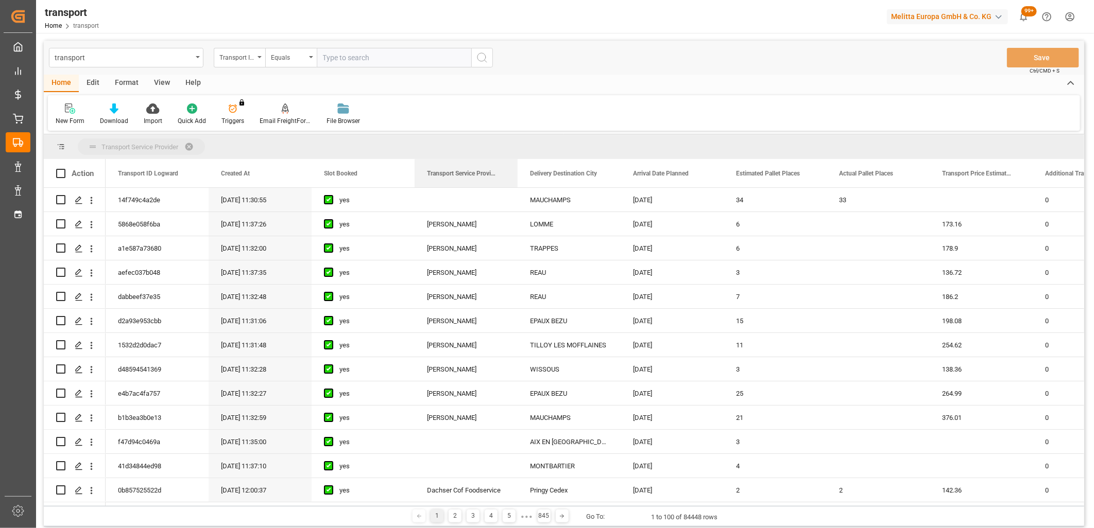
drag, startPoint x: 449, startPoint y: 173, endPoint x: 450, endPoint y: 152, distance: 20.1
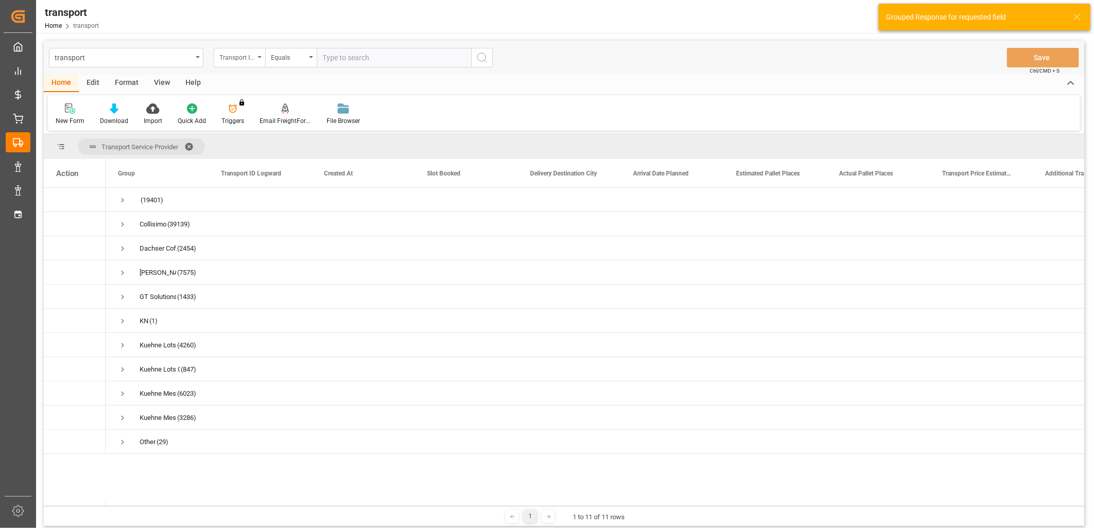
click at [255, 58] on div "Transport ID Logward" at bounding box center [240, 58] width 52 height 20
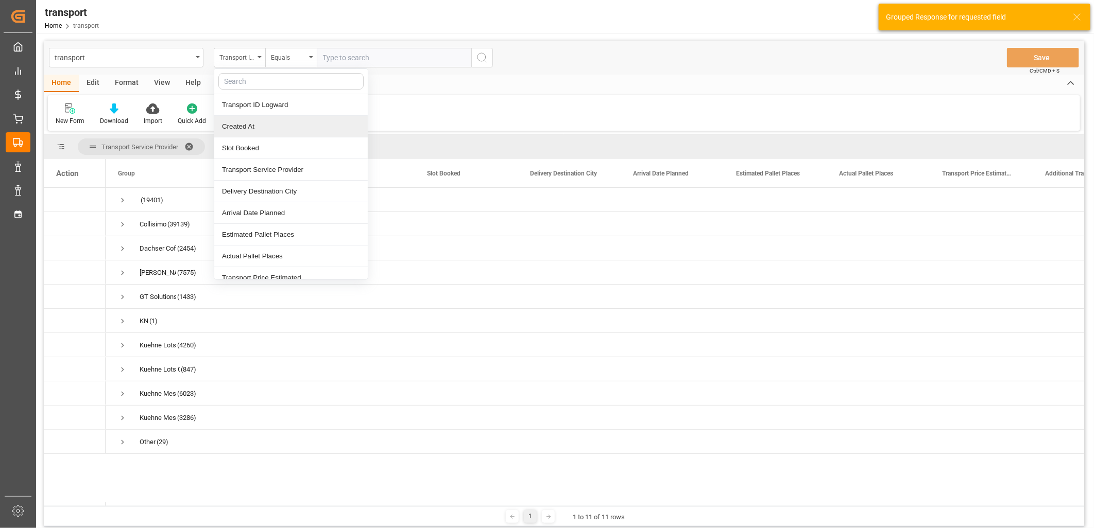
click at [254, 134] on div "Created At" at bounding box center [290, 127] width 153 height 22
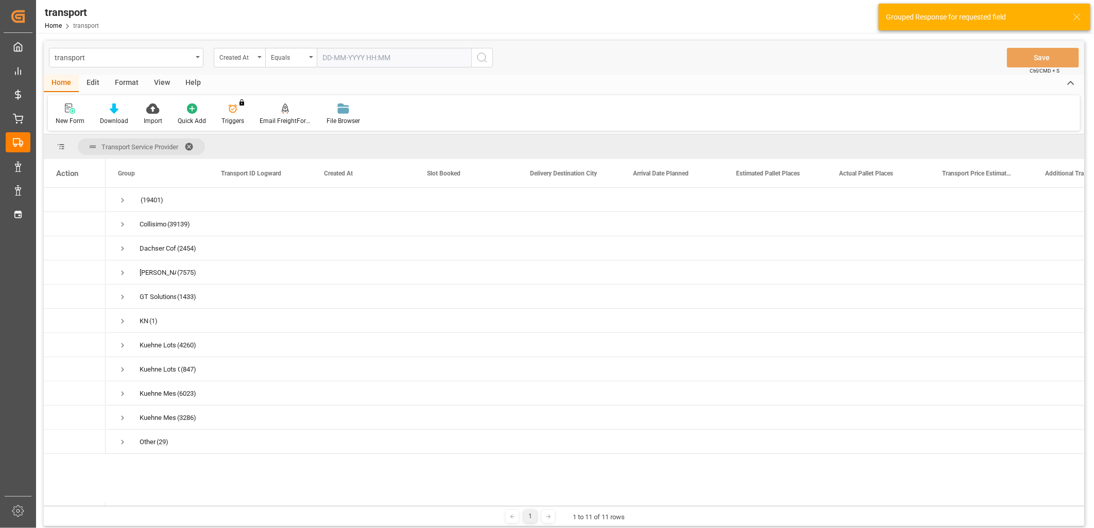
click at [335, 60] on input "text" at bounding box center [394, 58] width 155 height 20
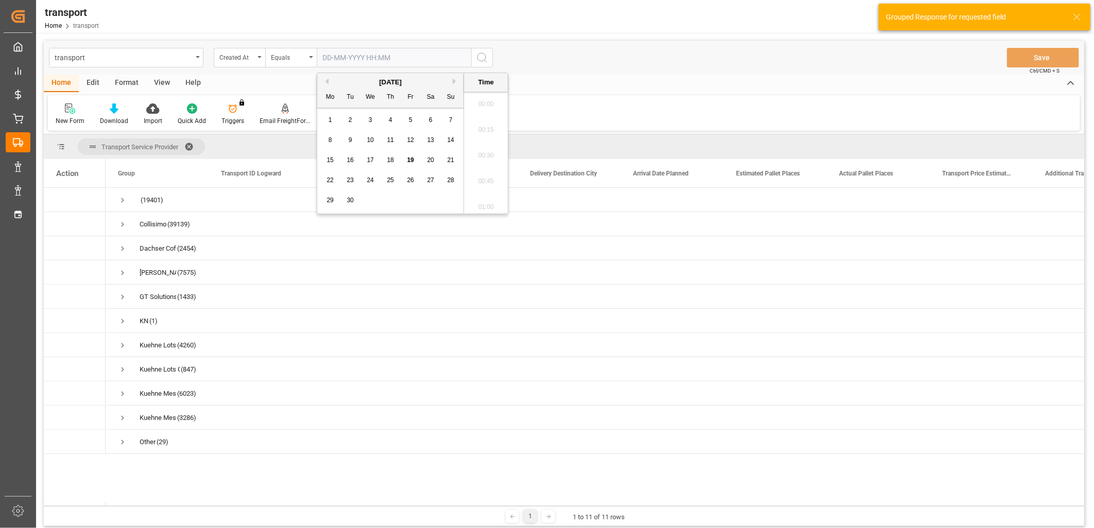
scroll to position [930, 0]
click at [388, 161] on span "18" at bounding box center [390, 160] width 7 height 7
type input "[DATE] 00:00"
click at [479, 61] on icon "search button" at bounding box center [482, 58] width 12 height 12
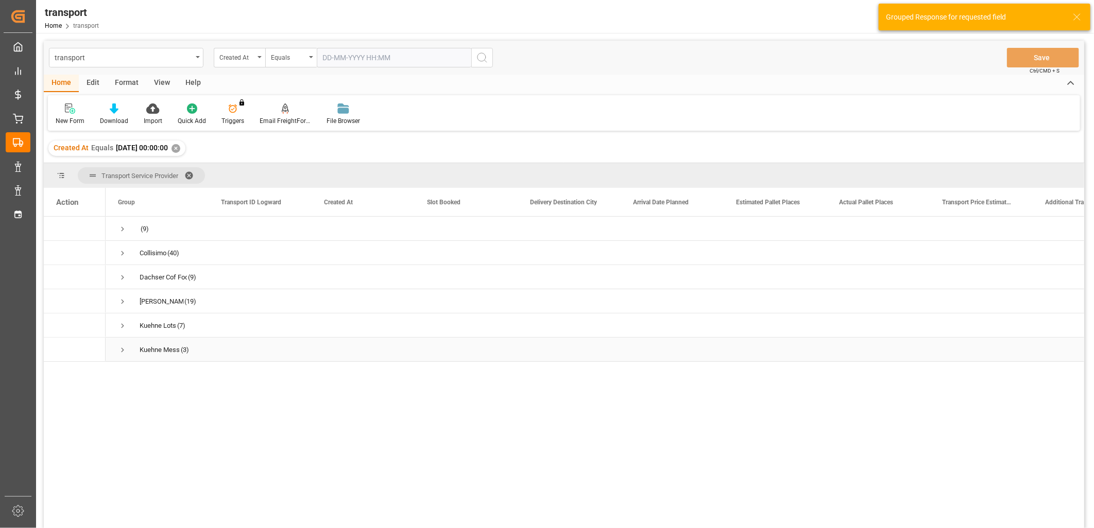
click at [123, 349] on span "Press SPACE to select this row." at bounding box center [122, 350] width 9 height 9
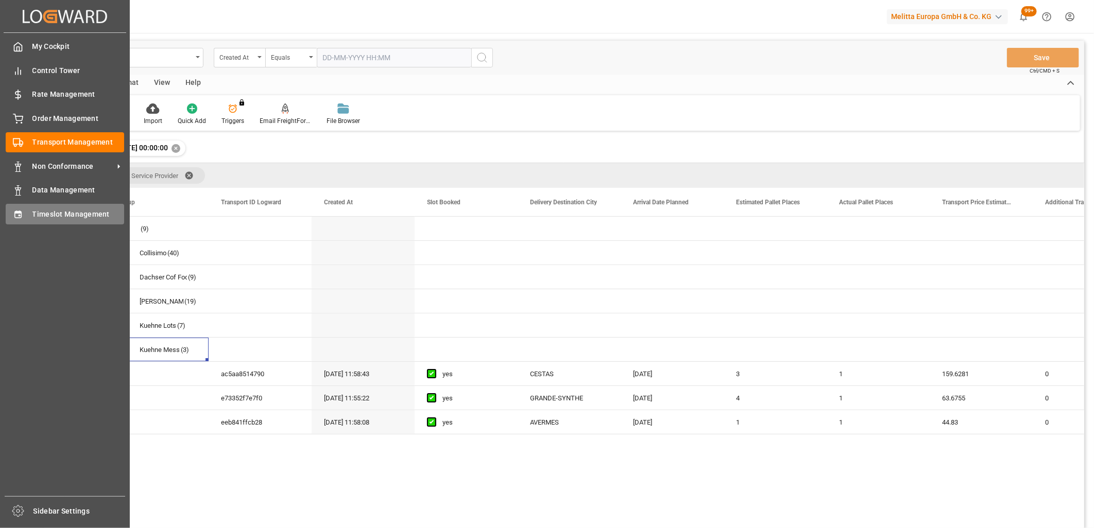
click at [27, 213] on div "Timeslot Management Timeslot Management" at bounding box center [65, 214] width 118 height 20
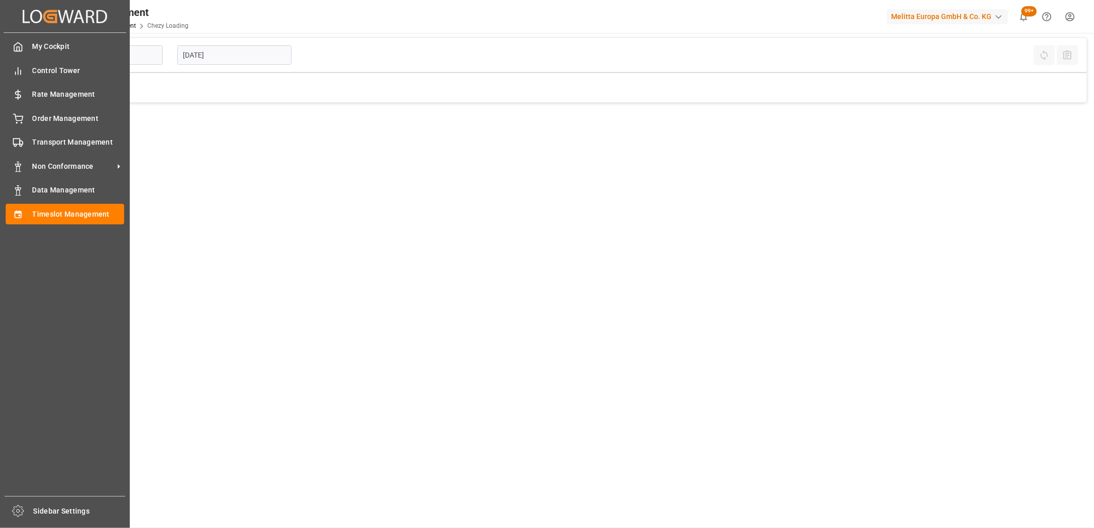
type input "Chezy Loading"
